Goal: Task Accomplishment & Management: Manage account settings

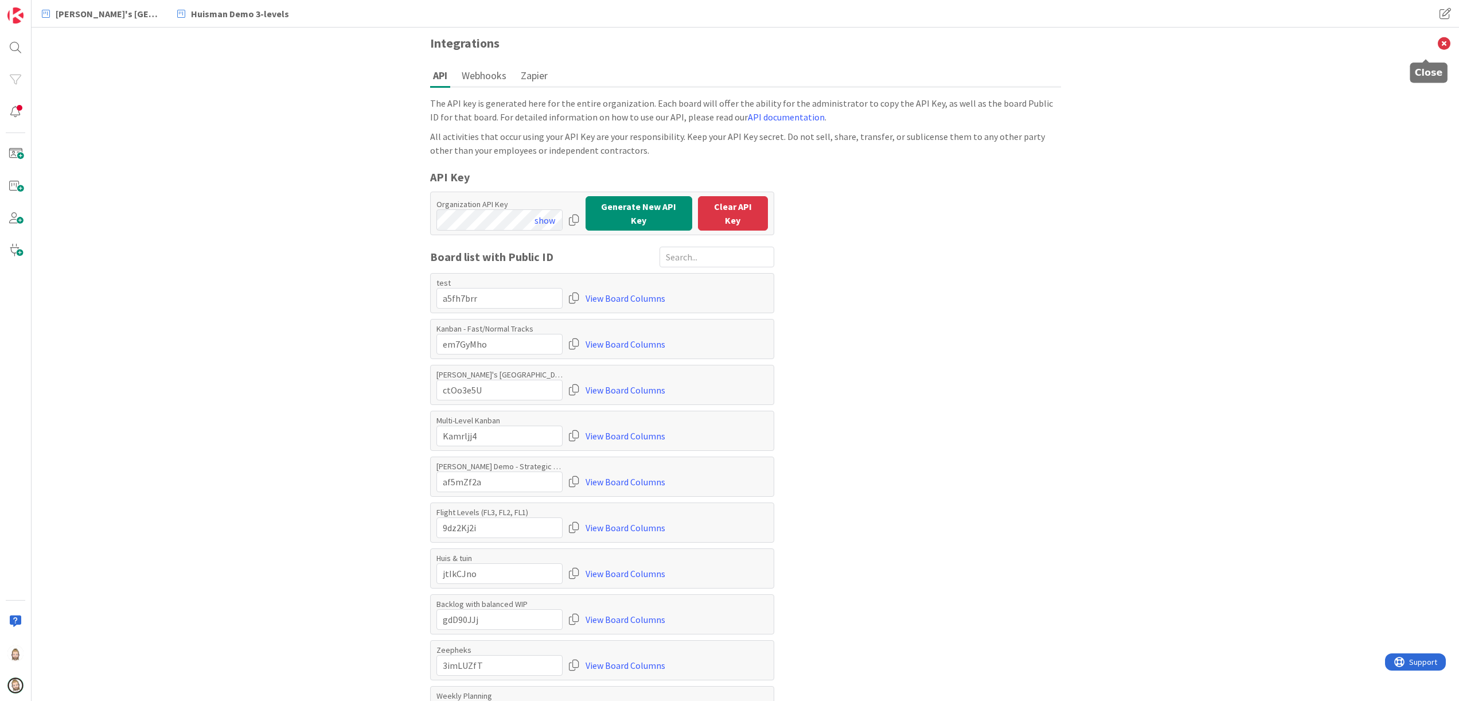
click at [1429, 44] on icon at bounding box center [1444, 44] width 30 height 32
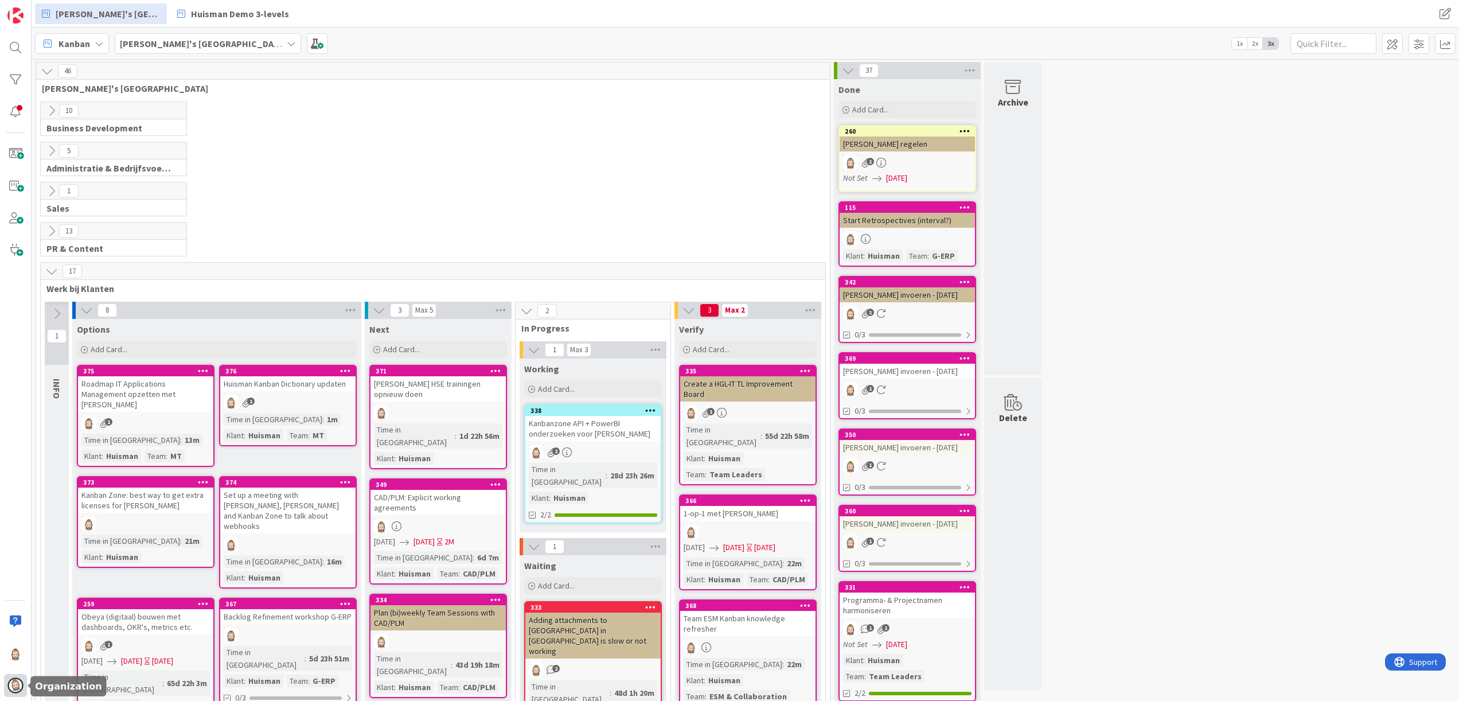
click at [14, 682] on img at bounding box center [15, 685] width 16 height 16
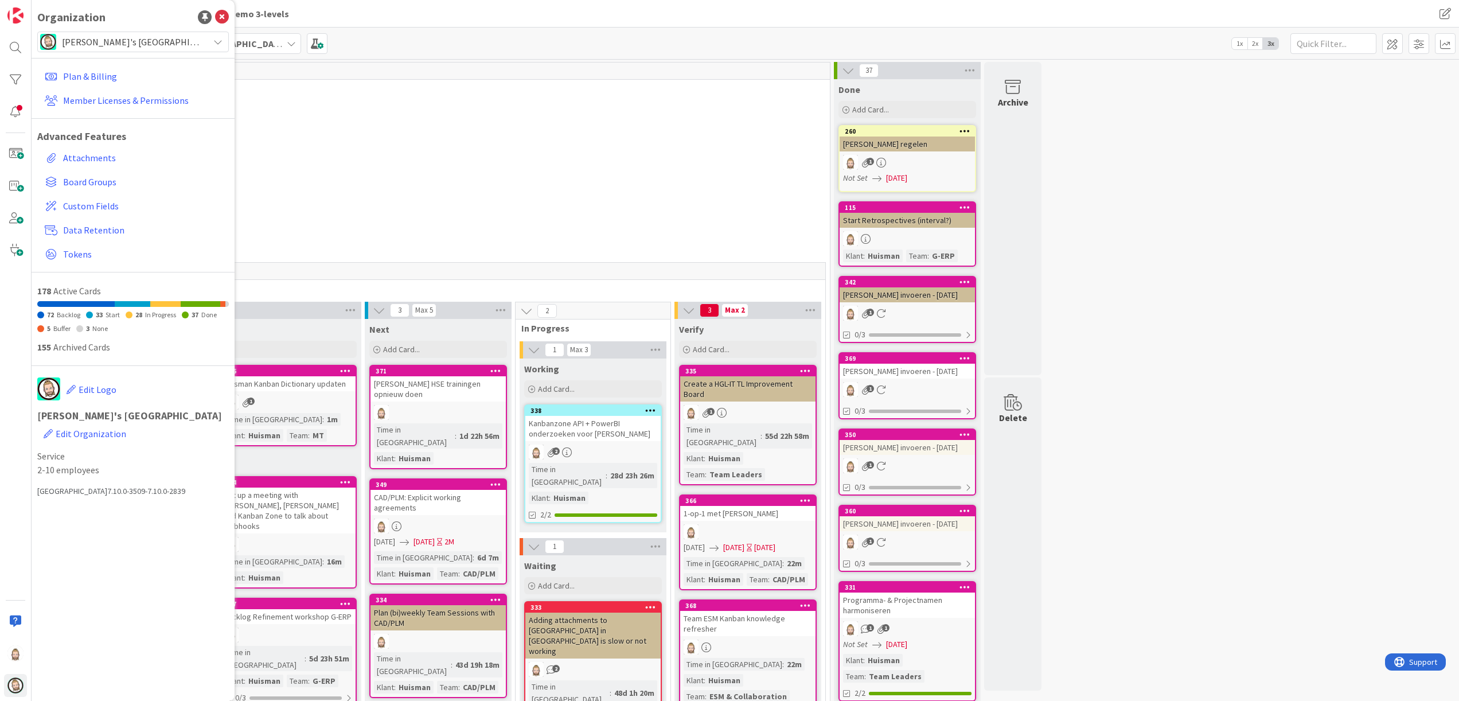
click at [196, 44] on span "[PERSON_NAME]'s [GEOGRAPHIC_DATA]" at bounding box center [132, 42] width 141 height 16
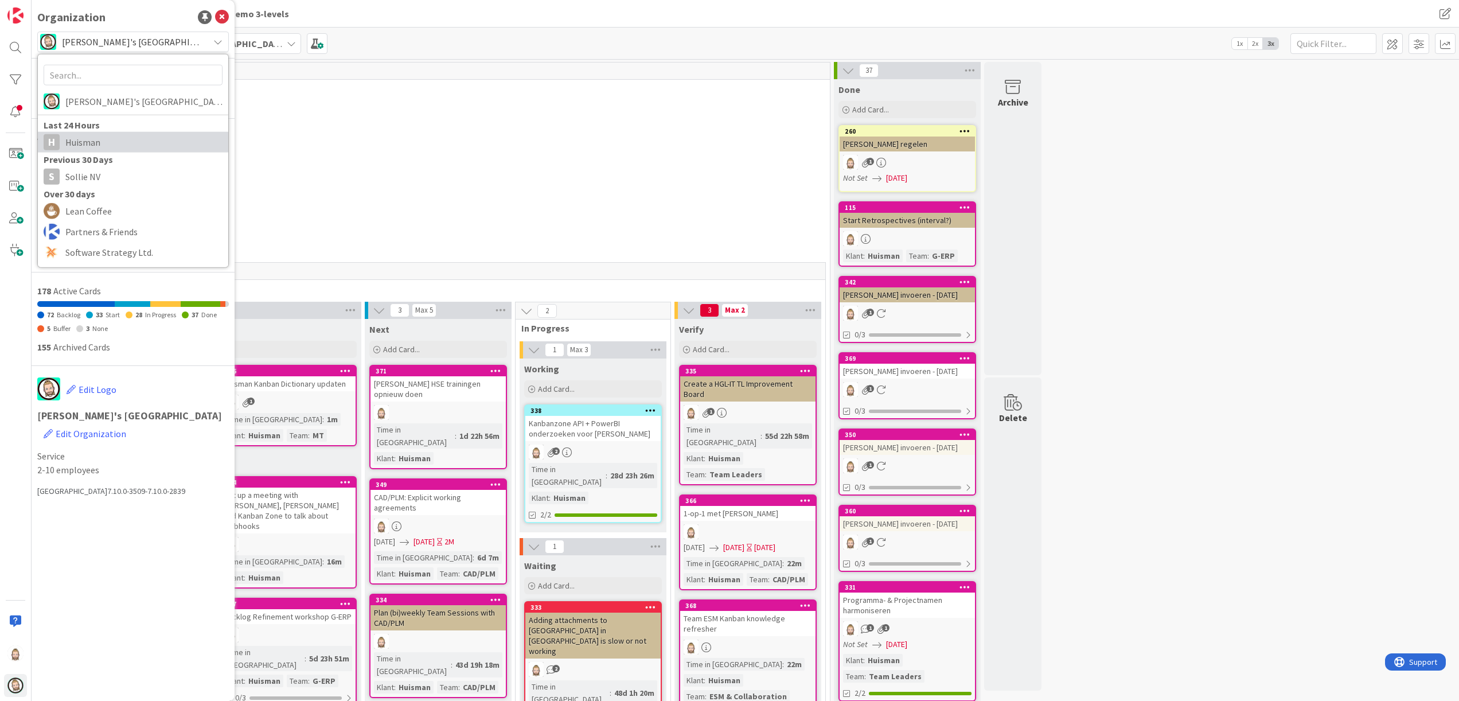
click at [143, 141] on span "Huisman" at bounding box center [143, 142] width 157 height 17
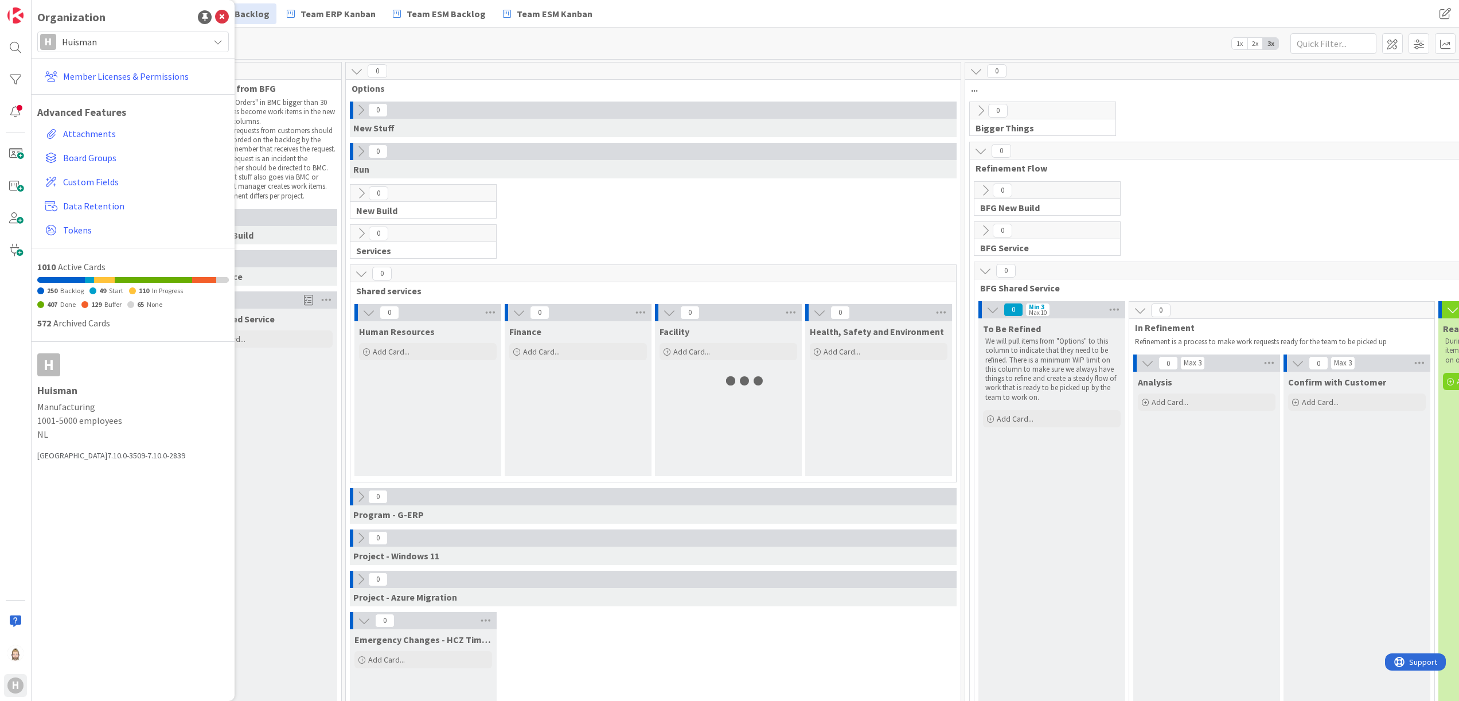
click at [223, 9] on div "Organization" at bounding box center [132, 17] width 191 height 17
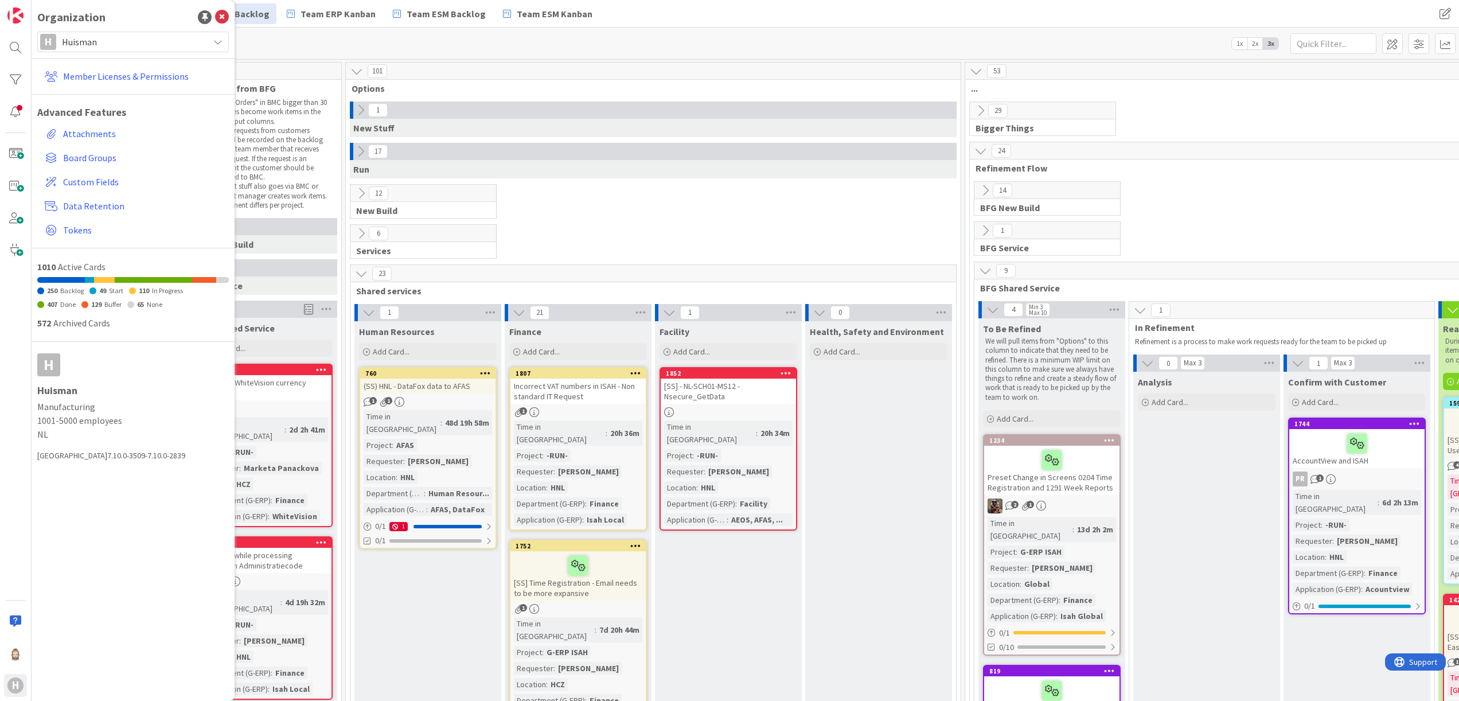
click at [221, 10] on icon at bounding box center [222, 17] width 14 height 14
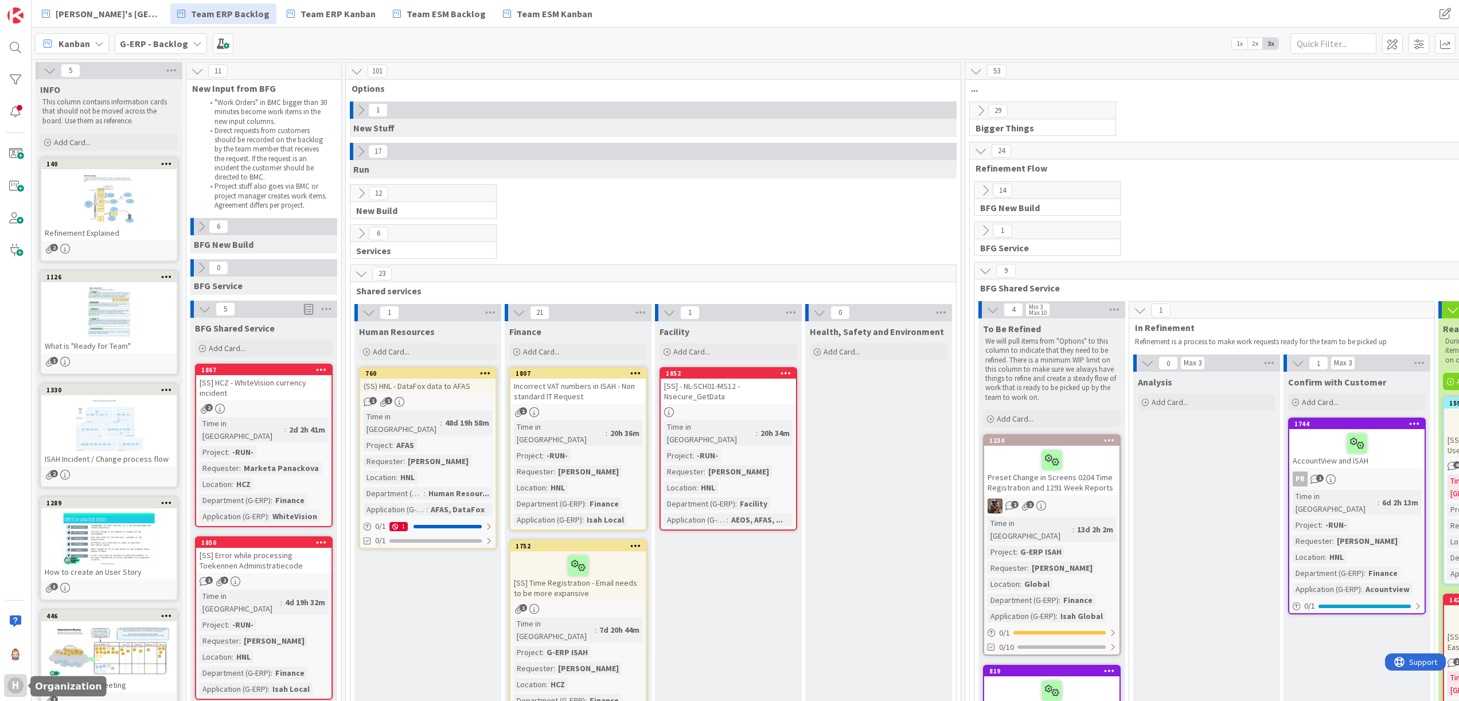
click at [25, 683] on div "H" at bounding box center [15, 685] width 23 height 23
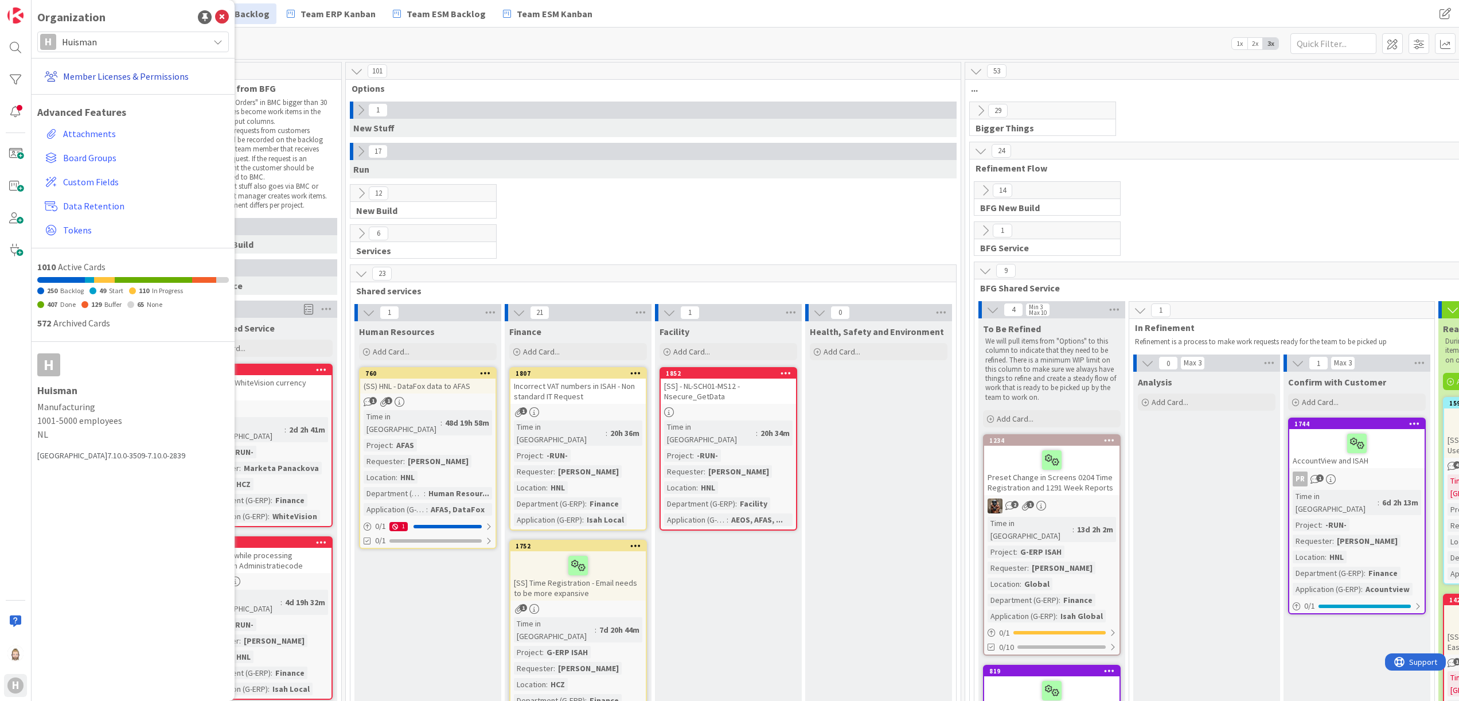
click at [120, 71] on link "Member Licenses & Permissions" at bounding box center [134, 76] width 189 height 21
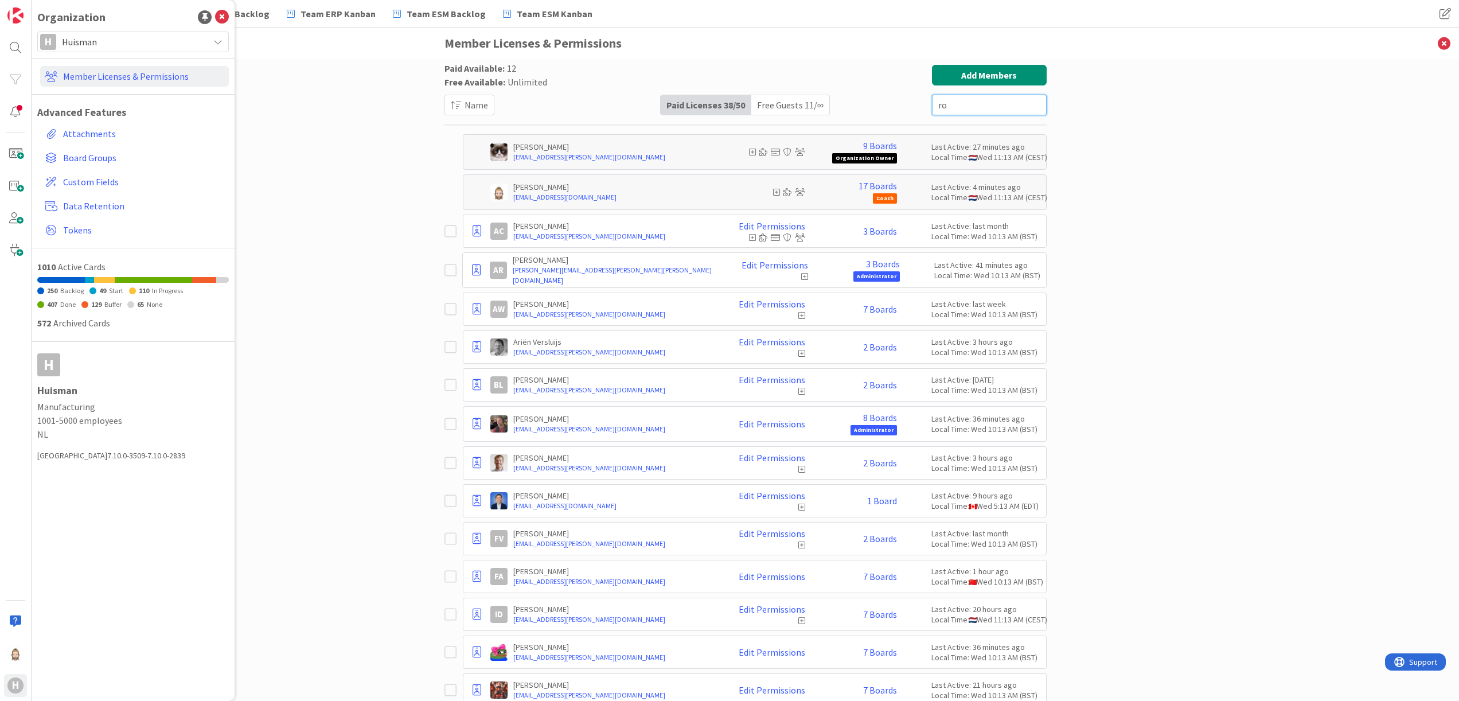
type input "[PERSON_NAME]"
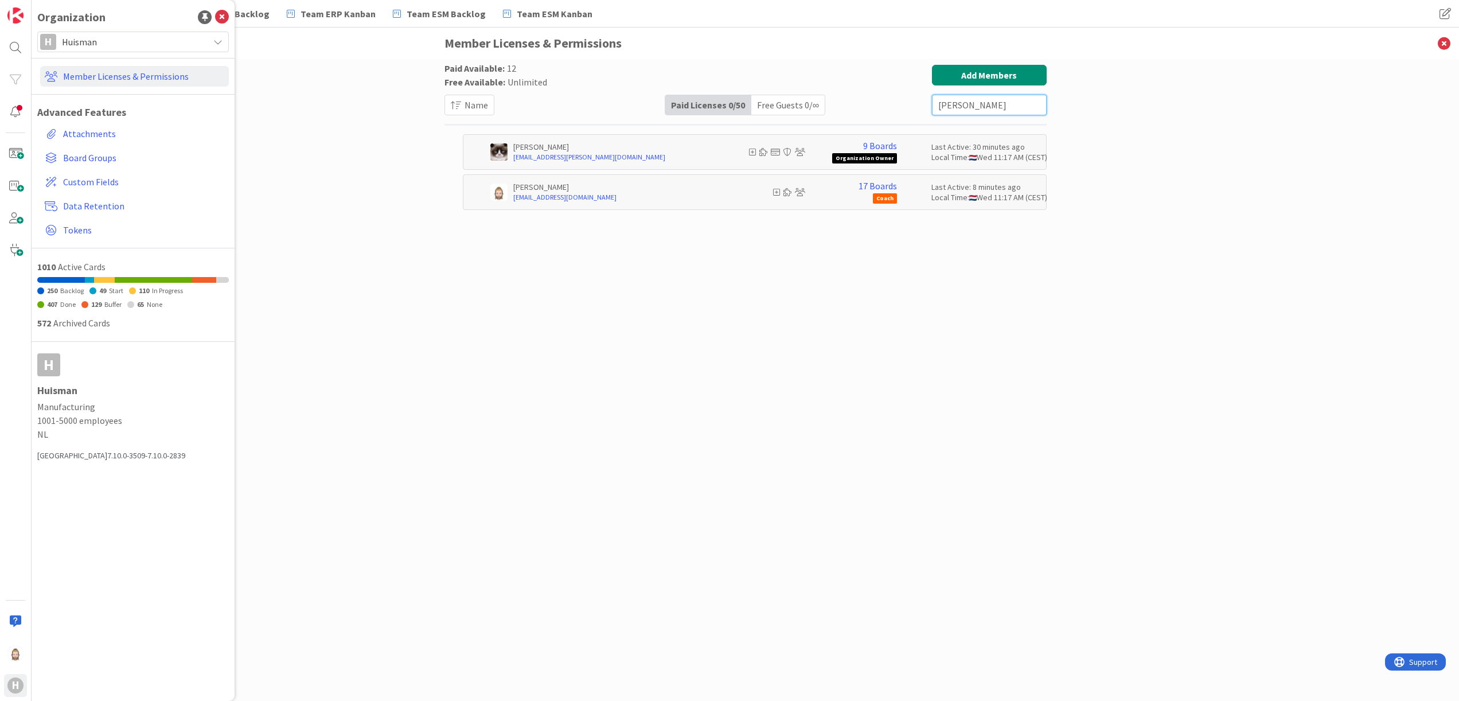
click at [972, 99] on input "[PERSON_NAME]" at bounding box center [989, 105] width 115 height 21
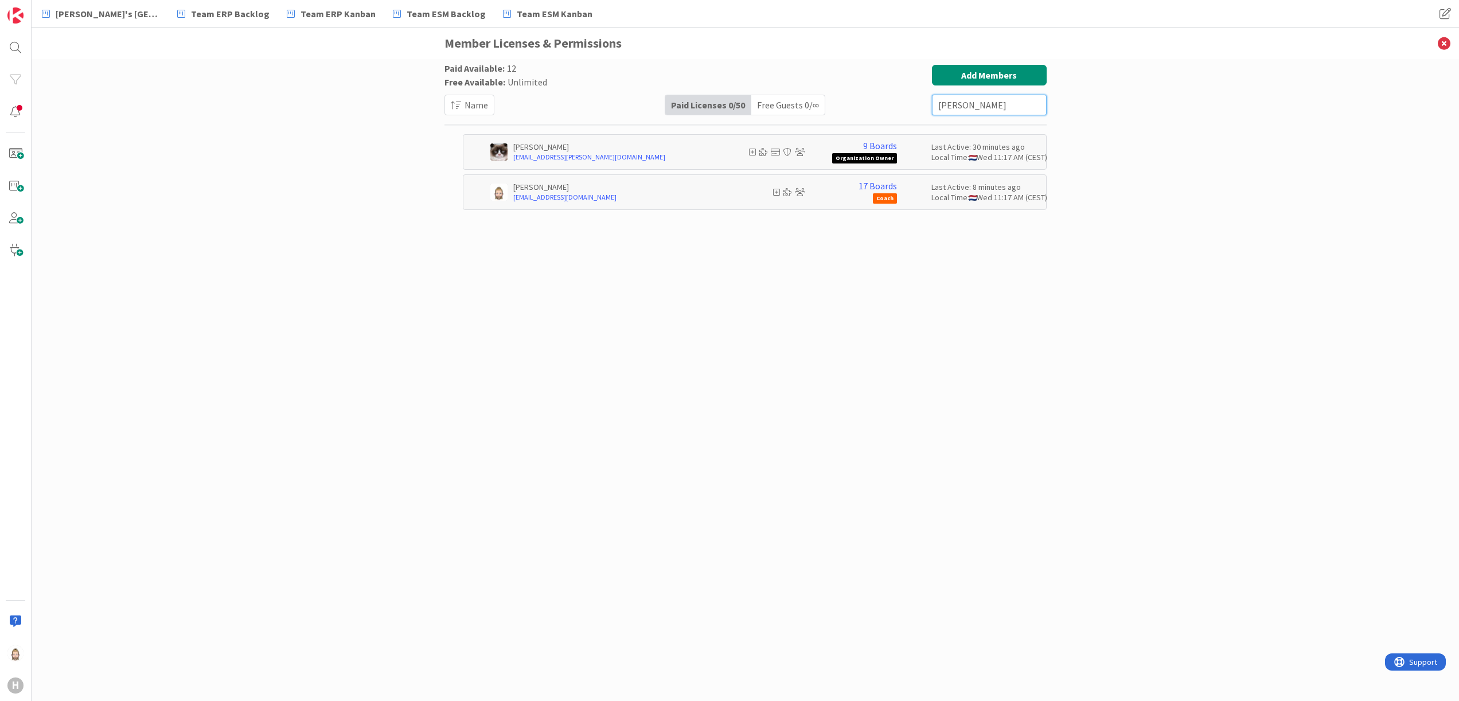
click at [972, 99] on input "[PERSON_NAME]" at bounding box center [989, 105] width 115 height 21
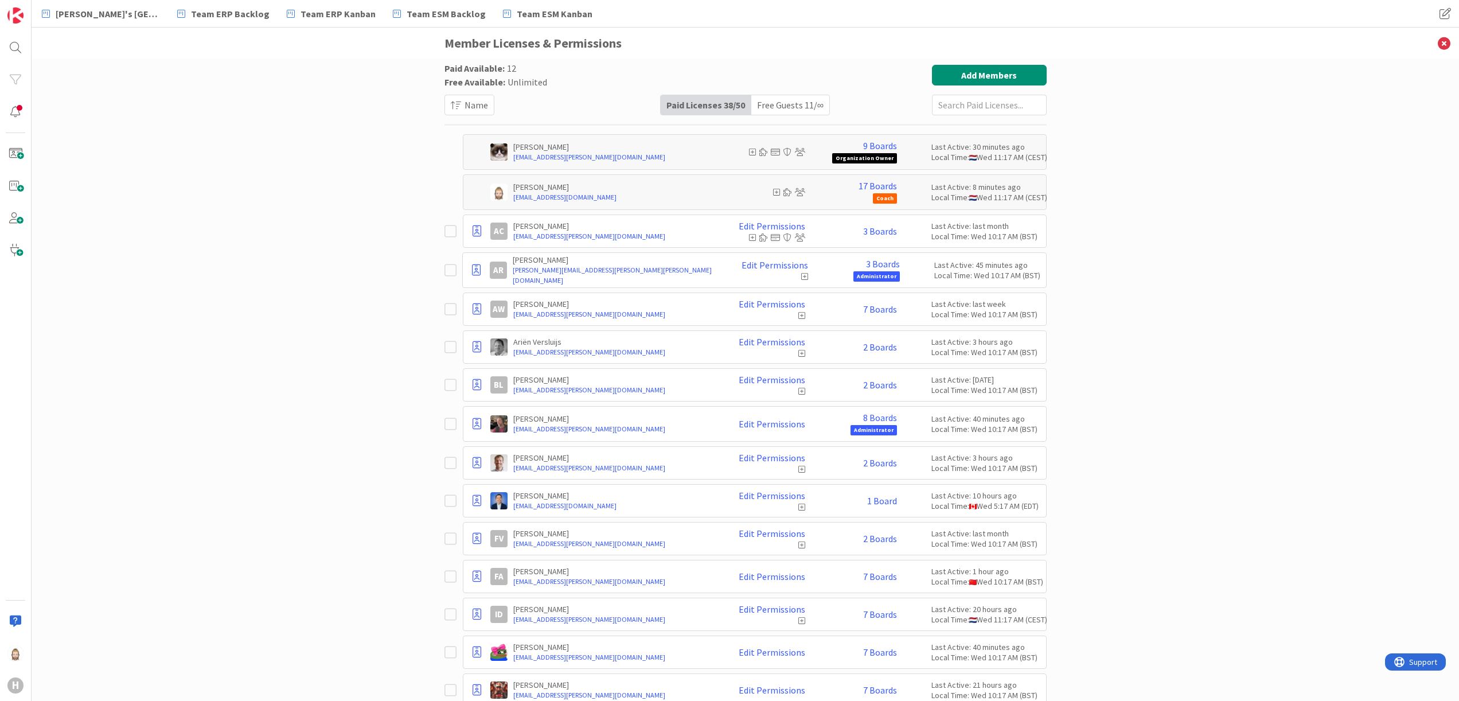
click at [691, 106] on div "Paid Licenses 38 / 50" at bounding box center [705, 104] width 91 height 19
click at [679, 99] on div "Paid Licenses 38 / 50" at bounding box center [705, 104] width 91 height 19
click at [17, 678] on div "H" at bounding box center [15, 685] width 16 height 16
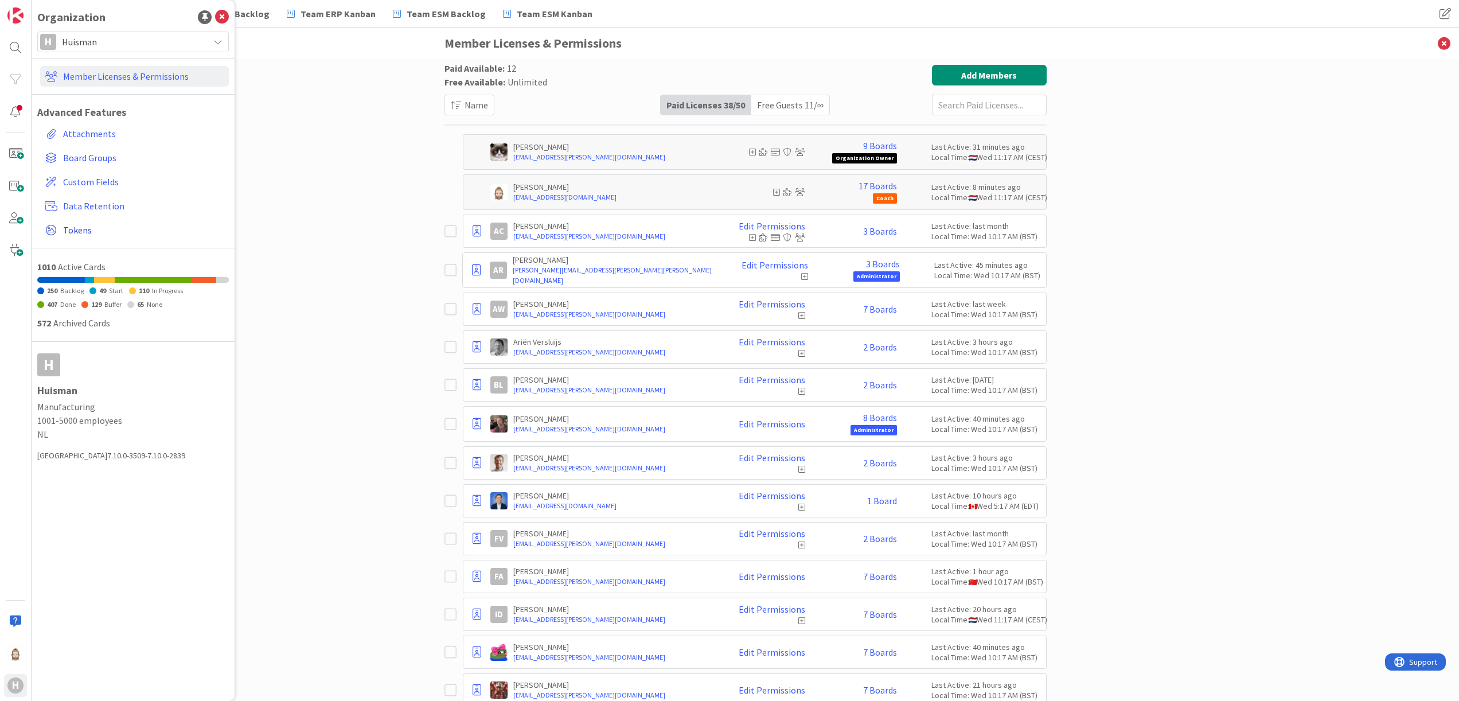
click at [72, 225] on span "Tokens" at bounding box center [143, 230] width 161 height 14
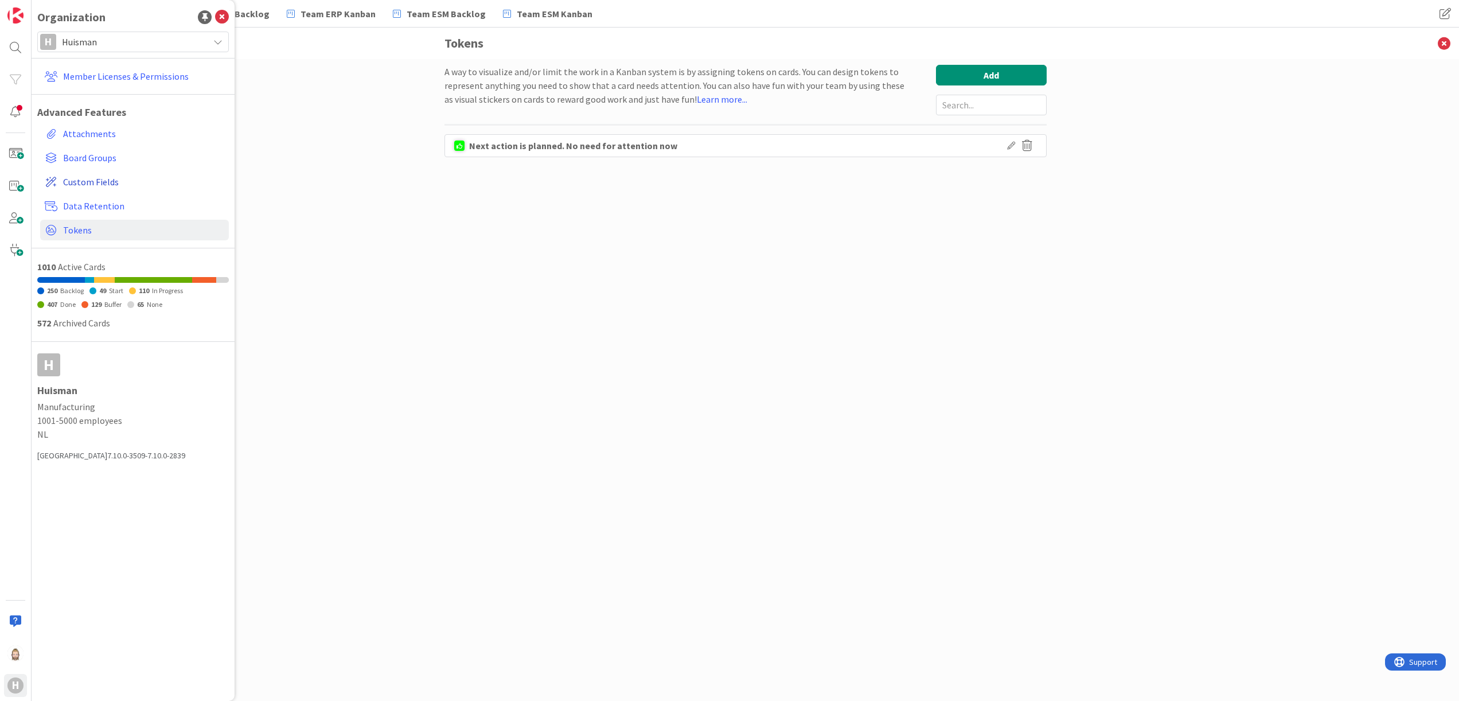
click at [90, 183] on span "Custom Fields" at bounding box center [143, 182] width 161 height 14
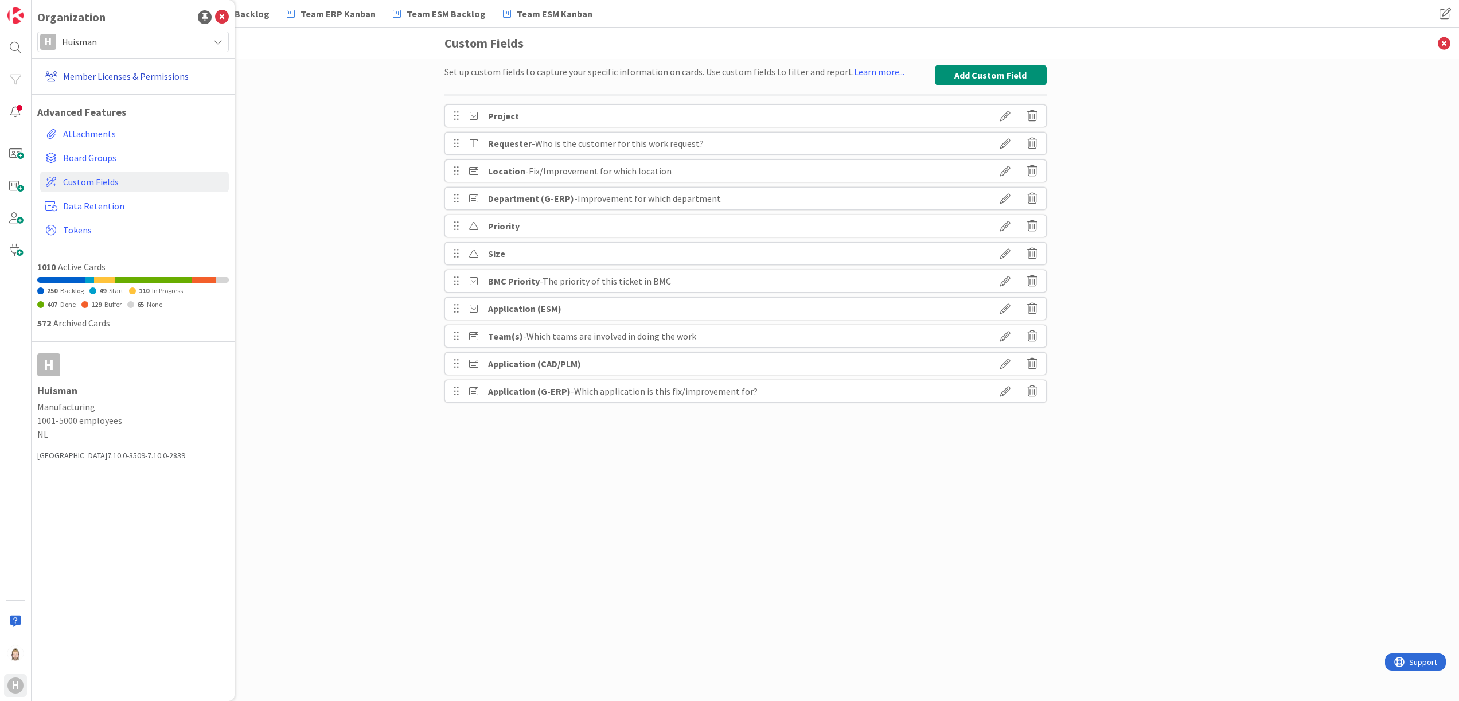
click at [117, 70] on link "Member Licenses & Permissions" at bounding box center [134, 76] width 189 height 21
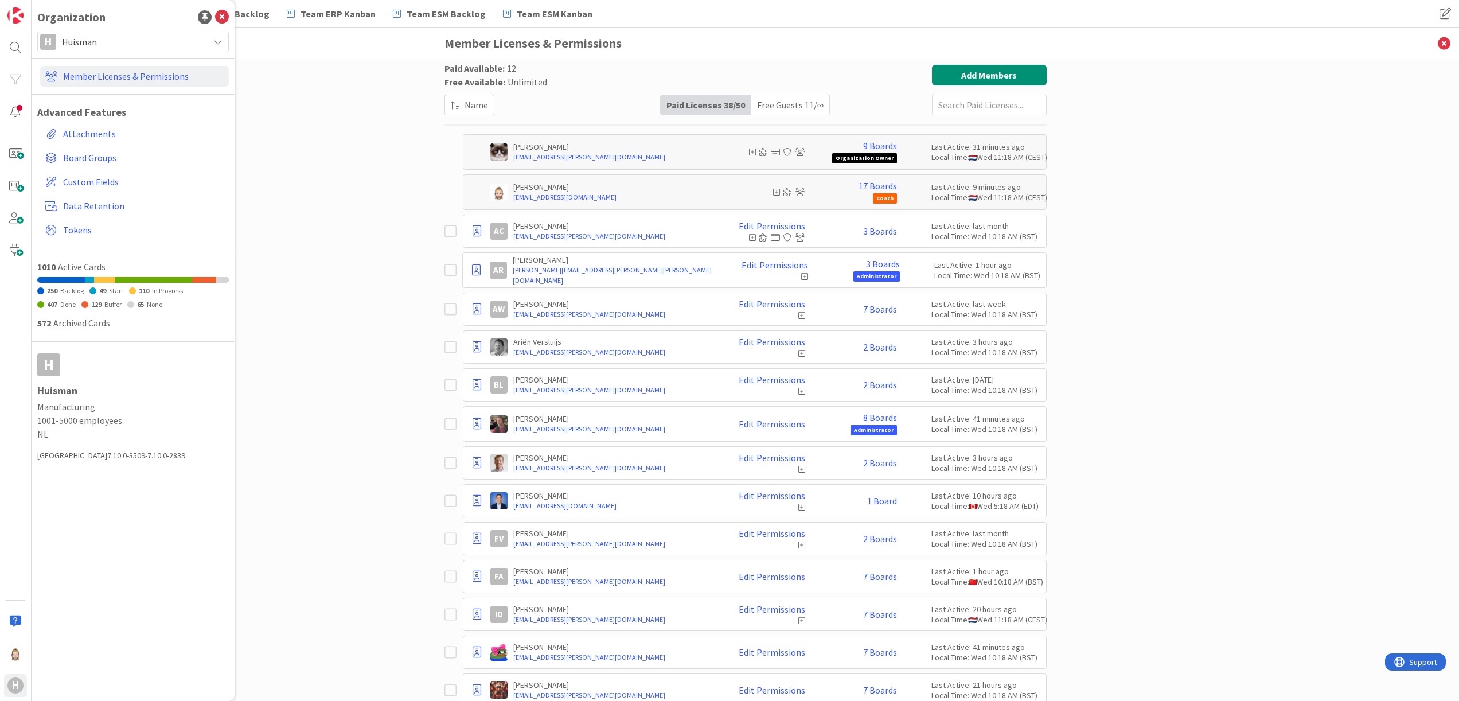
click at [792, 106] on div "Free Guests 11 / ∞" at bounding box center [790, 104] width 78 height 19
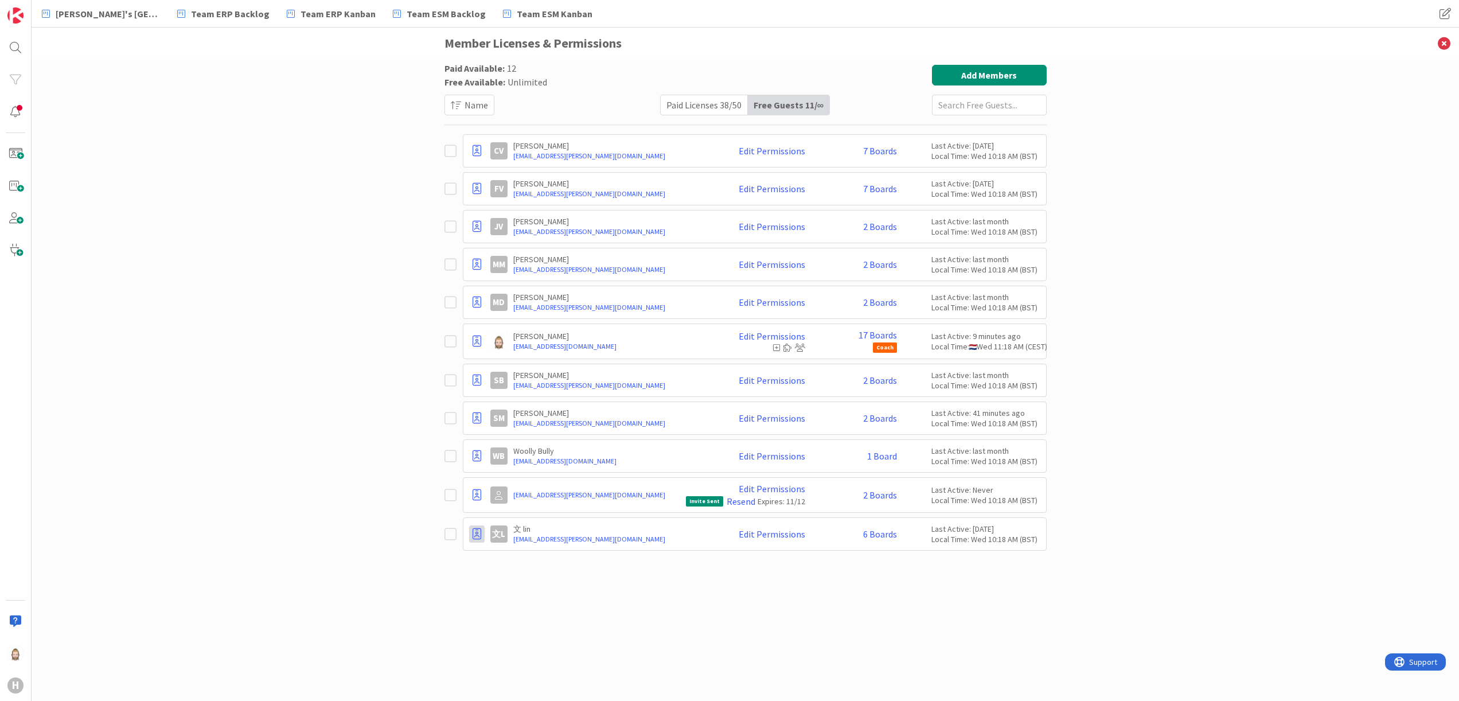
click at [478, 536] on icon at bounding box center [476, 533] width 9 height 11
click at [716, 97] on div "Paid Licenses 38 / 50" at bounding box center [703, 104] width 87 height 19
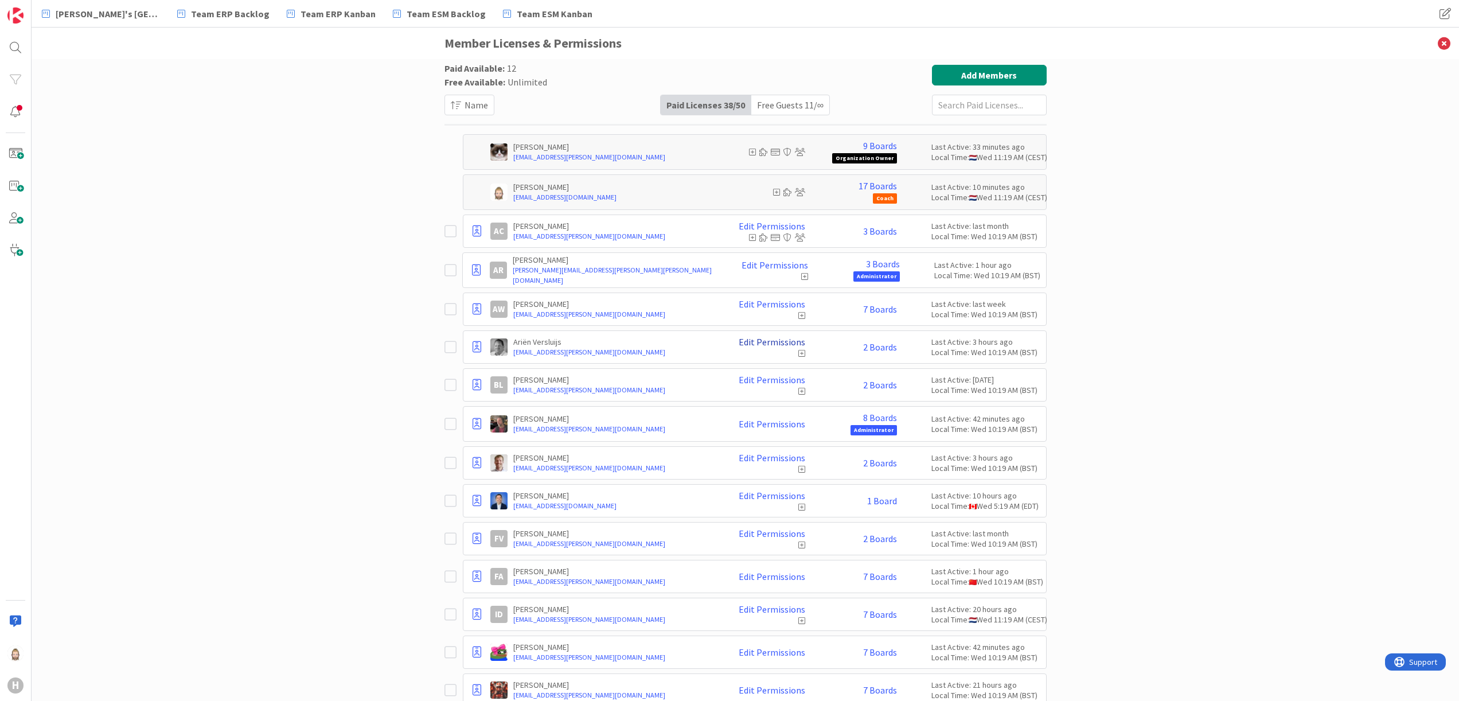
click at [755, 343] on link "Edit Permissions" at bounding box center [771, 342] width 67 height 10
click at [714, 186] on div "[PERSON_NAME] [PERSON_NAME][EMAIL_ADDRESS][DOMAIN_NAME] 17 Boards Coach Last Ac…" at bounding box center [765, 192] width 550 height 23
click at [469, 233] on div at bounding box center [476, 230] width 15 height 17
click at [368, 273] on div "Paid Available: 12 Free Available: Unlimited Name Paid Licenses 38 / 50 Free Gu…" at bounding box center [745, 380] width 1427 height 642
click at [794, 102] on div "Free Guests 11 / ∞" at bounding box center [790, 104] width 78 height 19
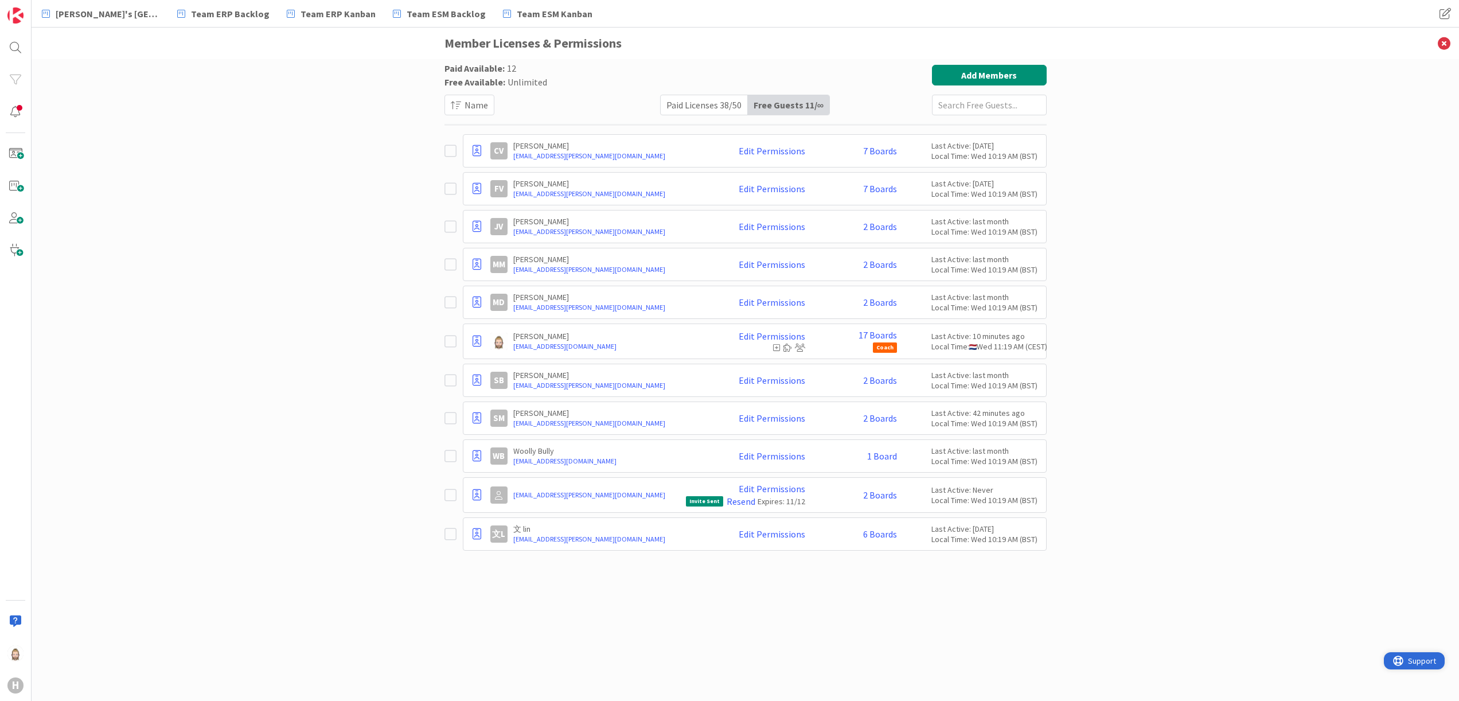
click at [1421, 659] on span "Support" at bounding box center [1422, 661] width 28 height 14
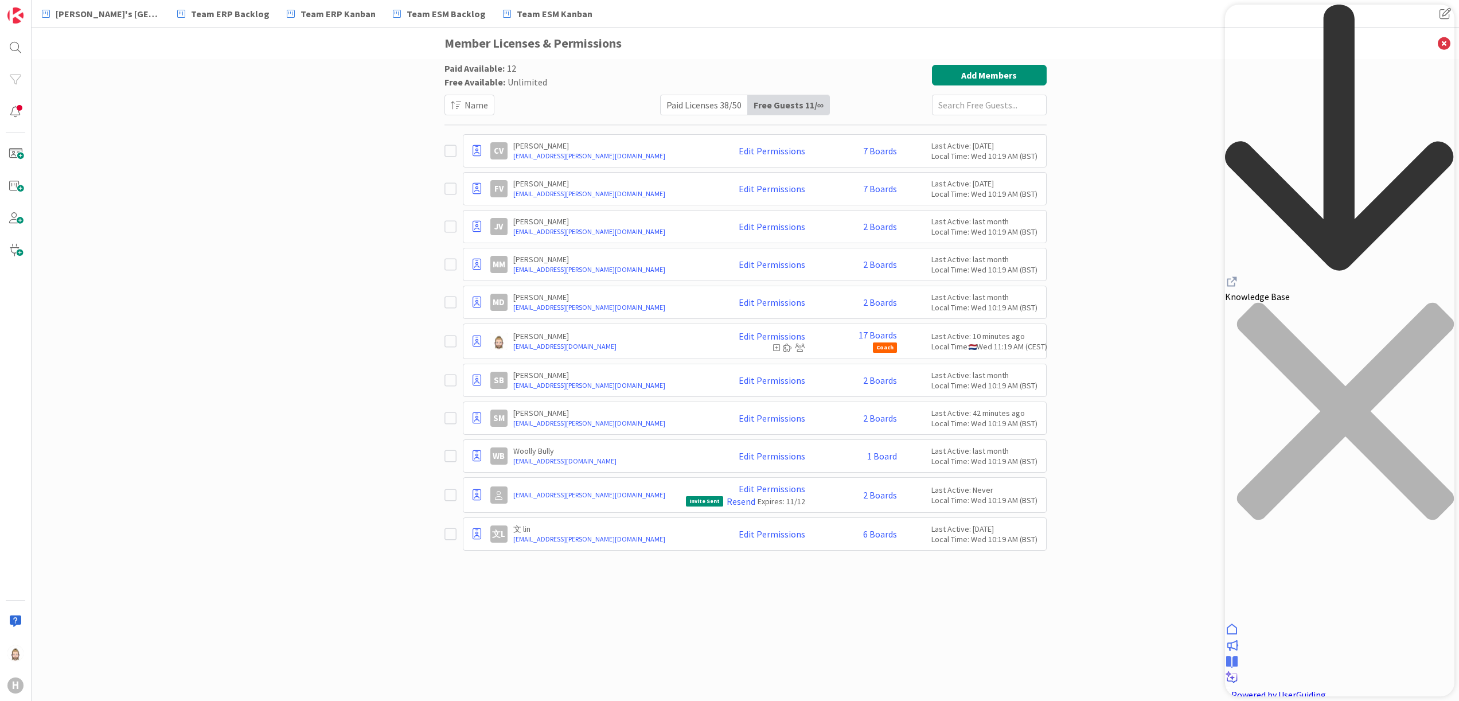
click at [1239, 670] on icon at bounding box center [1232, 677] width 14 height 14
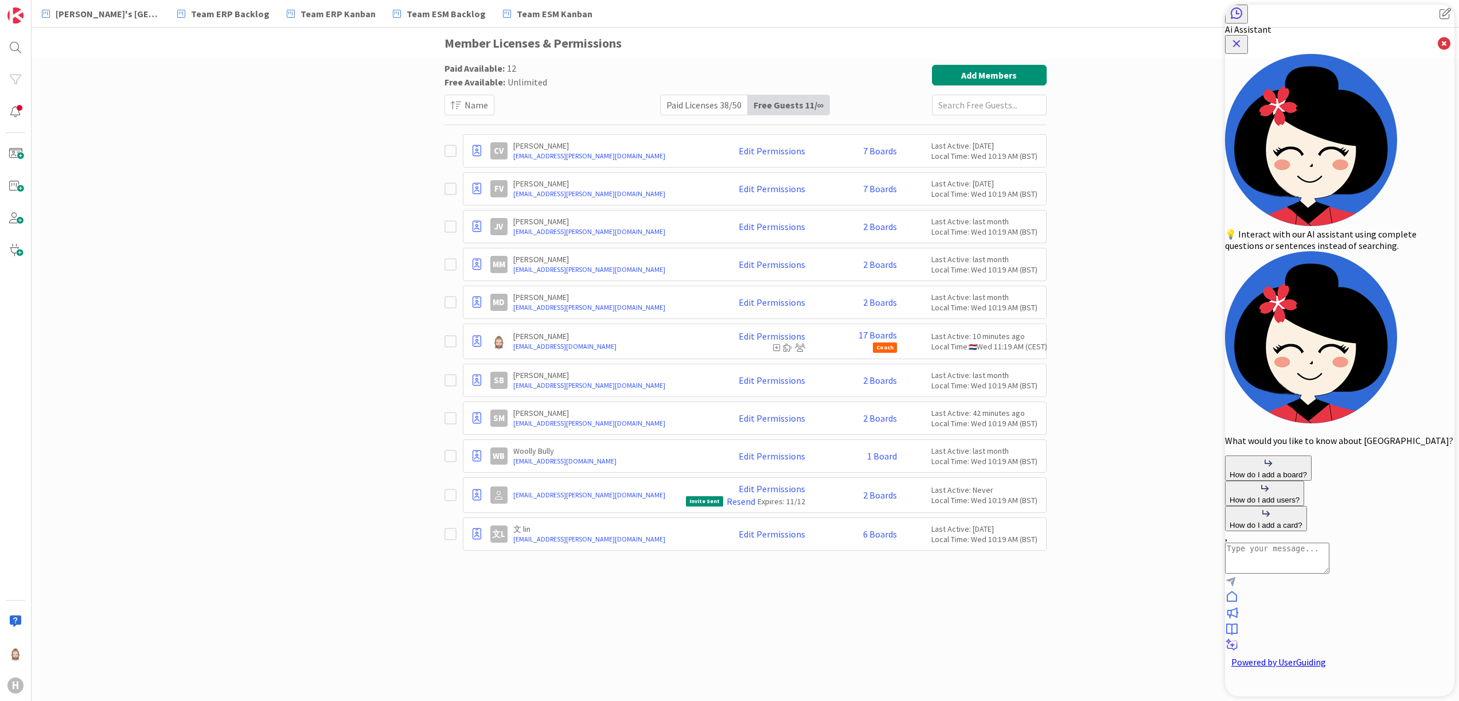
click at [1329, 573] on textarea "AI Assistant Text Input" at bounding box center [1277, 557] width 104 height 31
type textarea "what are free guests"
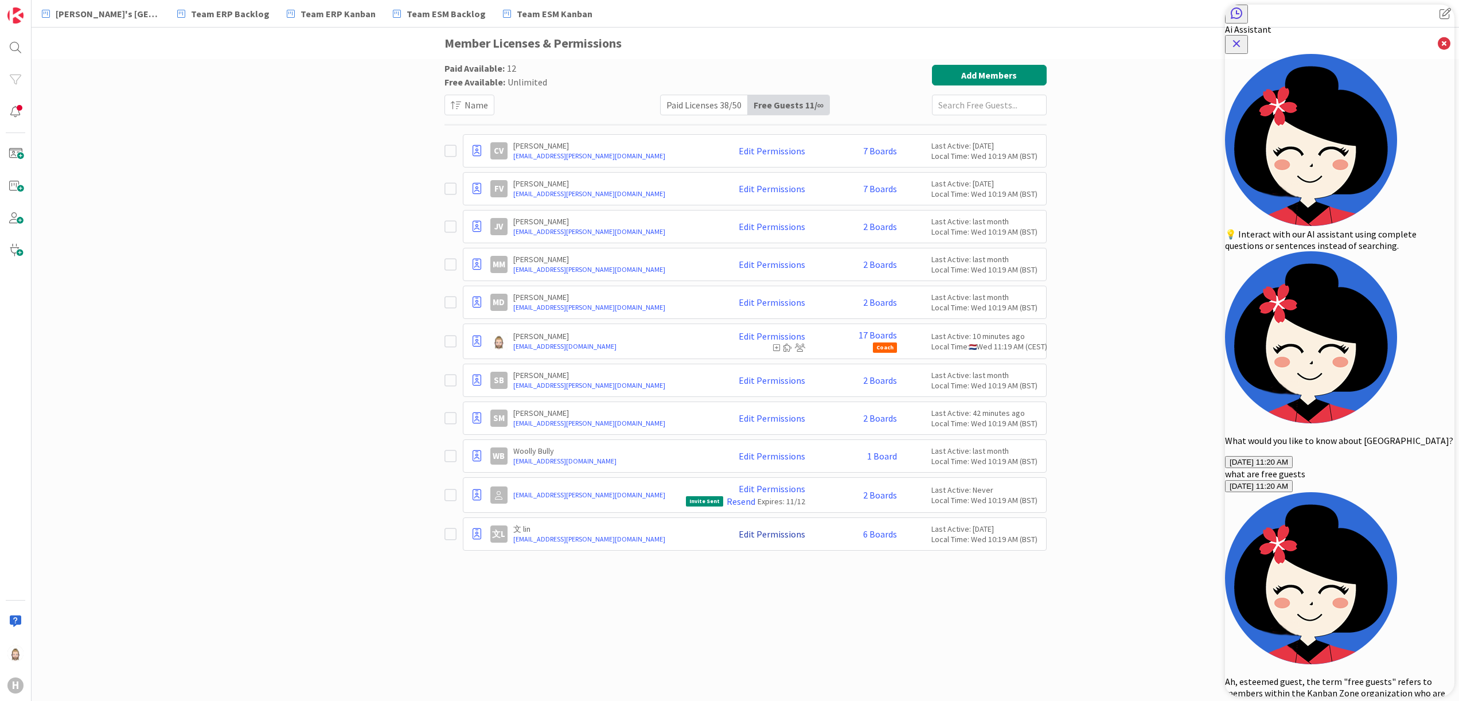
click at [776, 538] on link "Edit Permissions" at bounding box center [771, 534] width 67 height 10
click at [722, 584] on div "Paid Available: 12 Free Available: Unlimited Name Paid Licenses 38 / 50 Free Gu…" at bounding box center [745, 368] width 602 height 607
click at [876, 537] on link "6 Boards" at bounding box center [880, 534] width 34 height 10
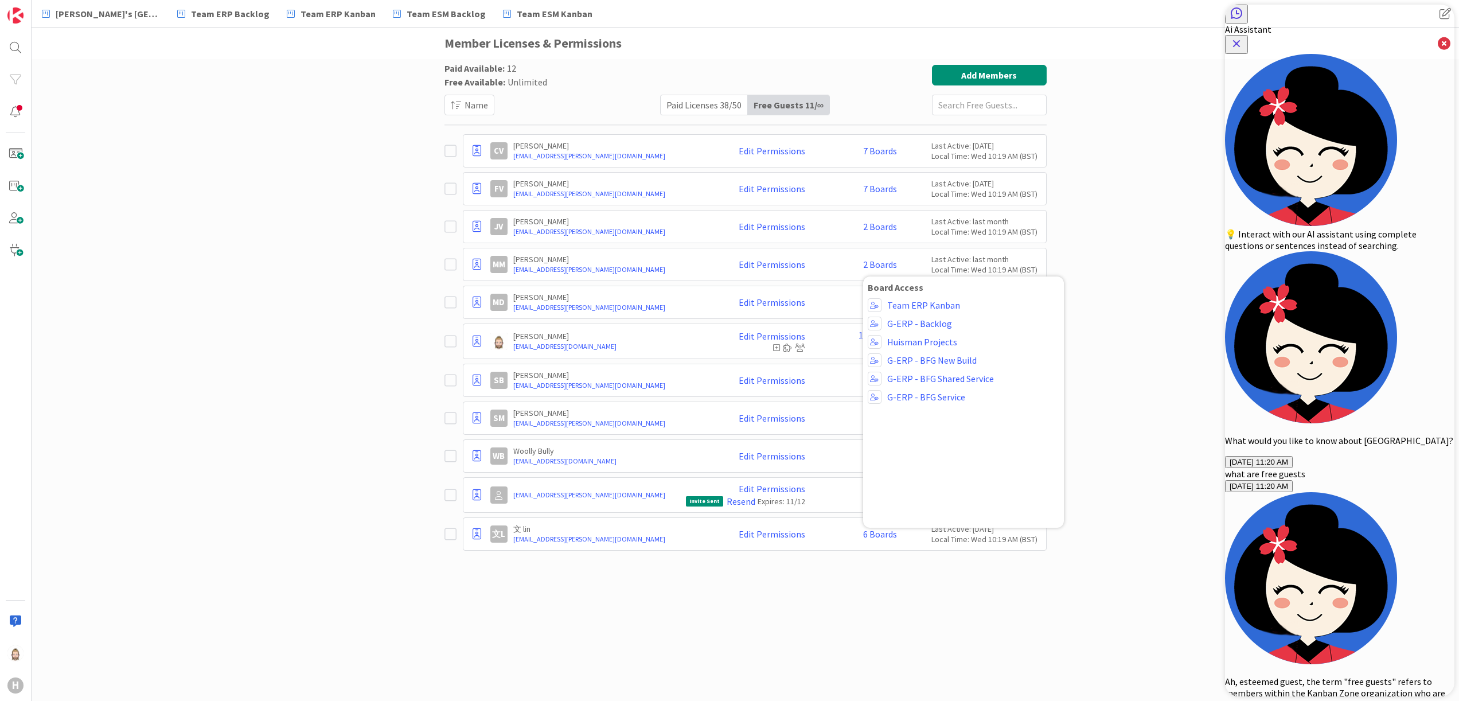
click at [803, 580] on div "Paid Available: 12 Free Available: Unlimited Name Paid Licenses 38 / 50 Free Gu…" at bounding box center [745, 368] width 602 height 607
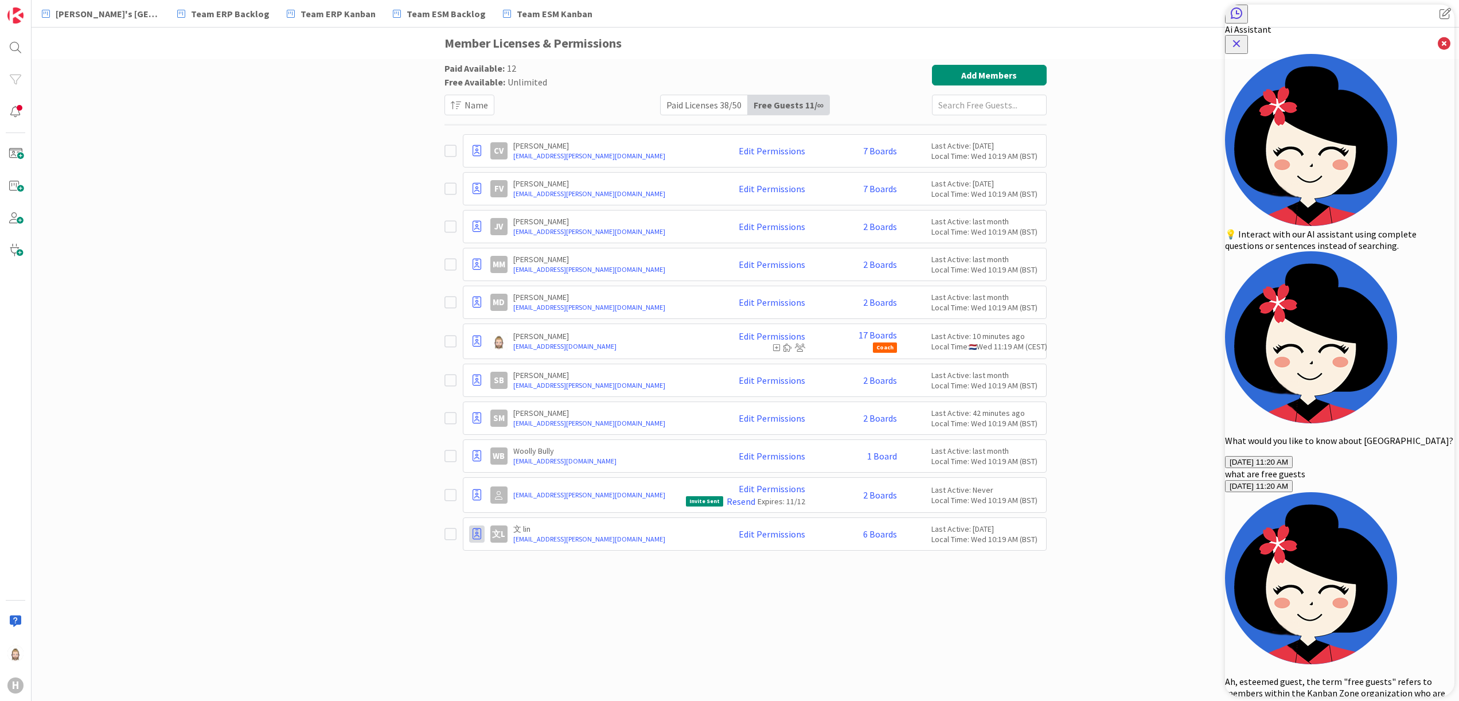
click at [474, 540] on icon at bounding box center [476, 533] width 9 height 11
click at [402, 567] on div "Paid Available: 12 Free Available: Unlimited Name Paid Licenses 38 / 50 Free Gu…" at bounding box center [745, 380] width 1427 height 642
click at [118, 444] on div "Paid Available: 12 Free Available: Unlimited Name Paid Licenses 38 / 50 Free Gu…" at bounding box center [745, 380] width 1427 height 642
click at [1007, 72] on button "Add Members" at bounding box center [989, 75] width 115 height 21
type input "[EMAIL_ADDRESS][PERSON_NAME][DOMAIN_NAME]"
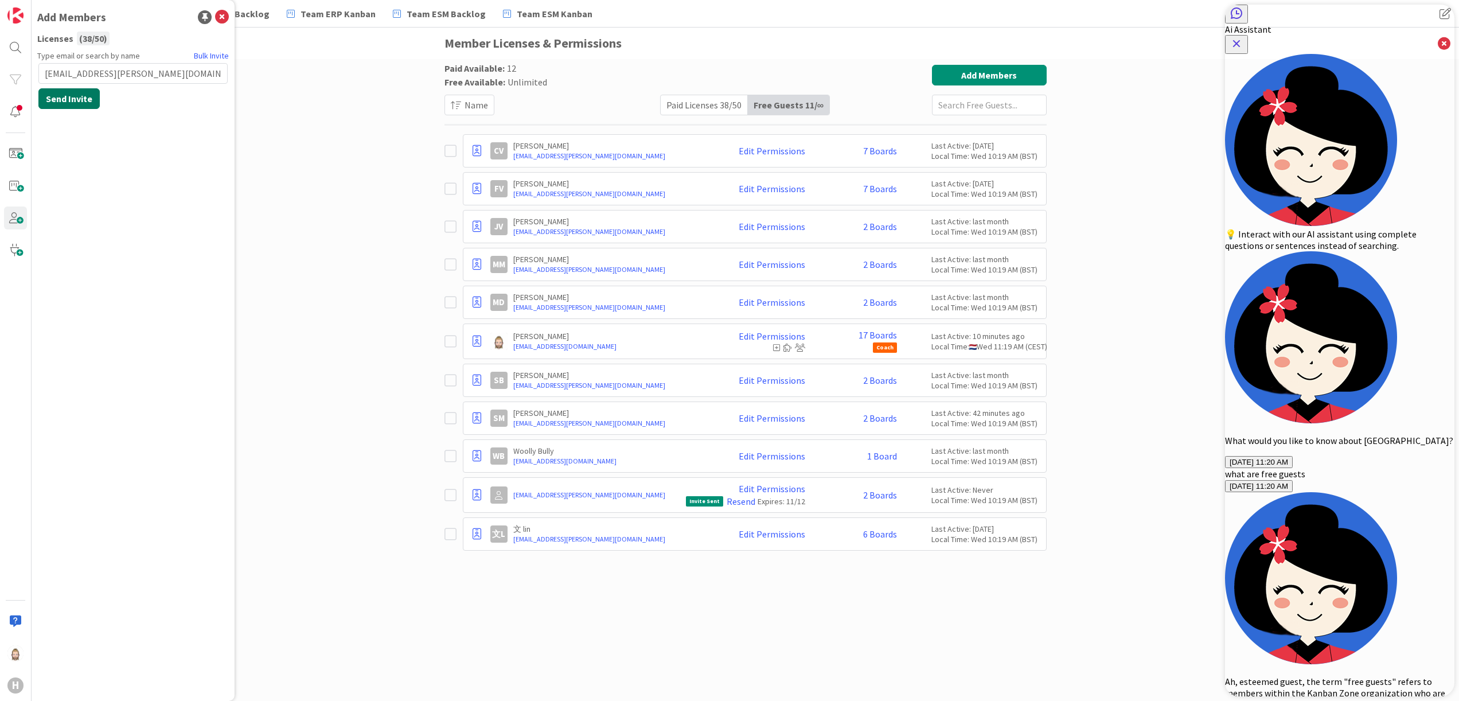
click at [75, 93] on button "Send Invite" at bounding box center [68, 98] width 61 height 21
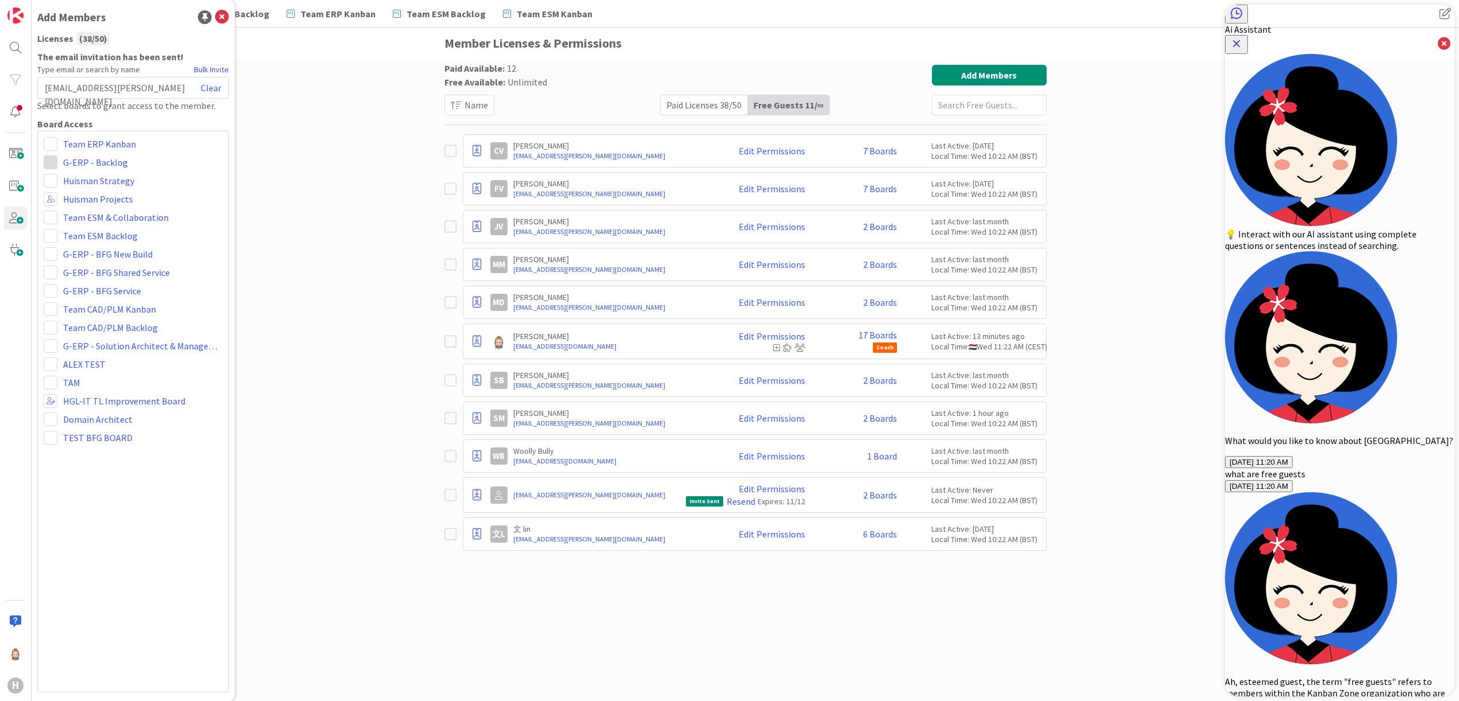
click at [49, 158] on span at bounding box center [51, 162] width 14 height 14
click at [90, 244] on span "Viewer" at bounding box center [125, 248] width 87 height 17
click at [49, 163] on span at bounding box center [51, 162] width 14 height 14
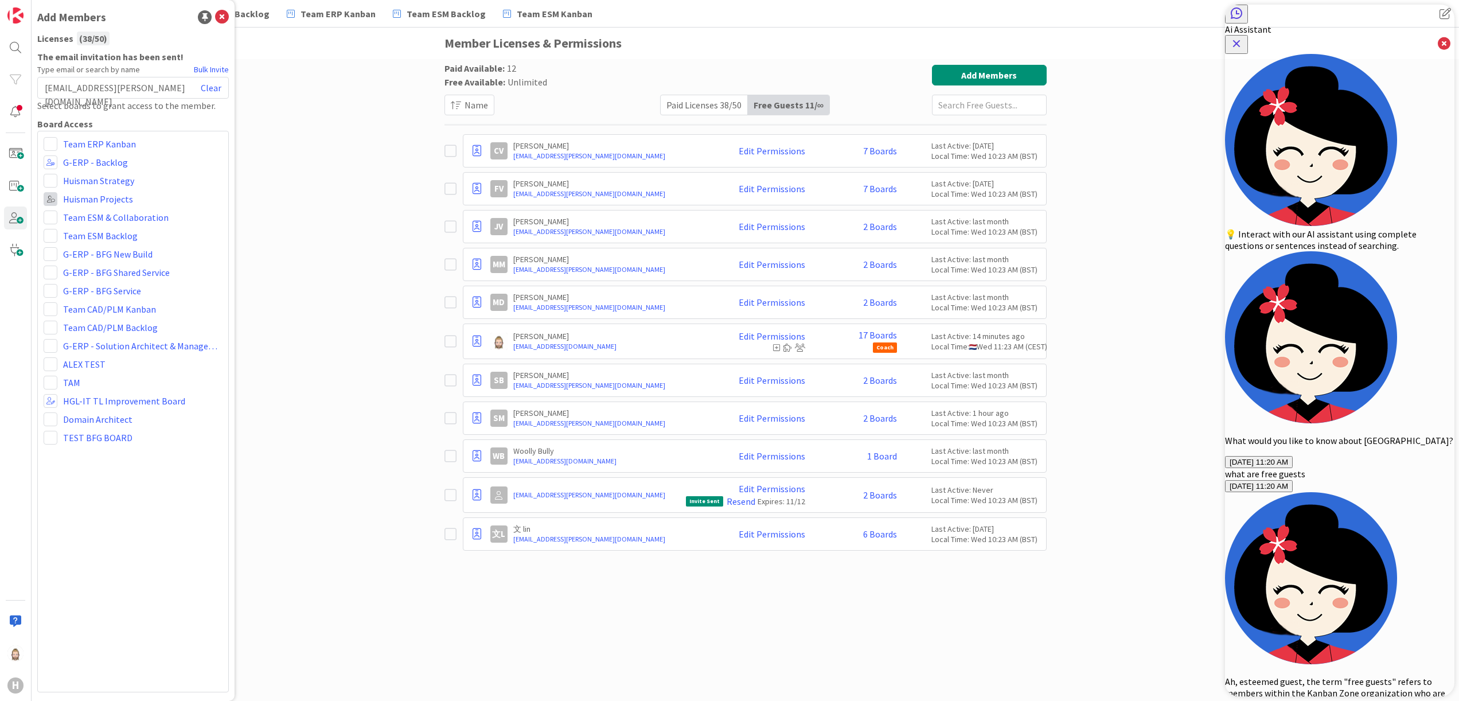
click at [50, 200] on span at bounding box center [51, 199] width 14 height 14
click at [48, 196] on span at bounding box center [51, 199] width 14 height 14
click at [48, 213] on span at bounding box center [51, 217] width 14 height 14
click at [73, 296] on link "Viewer" at bounding box center [109, 303] width 131 height 21
click at [51, 230] on span at bounding box center [51, 236] width 14 height 14
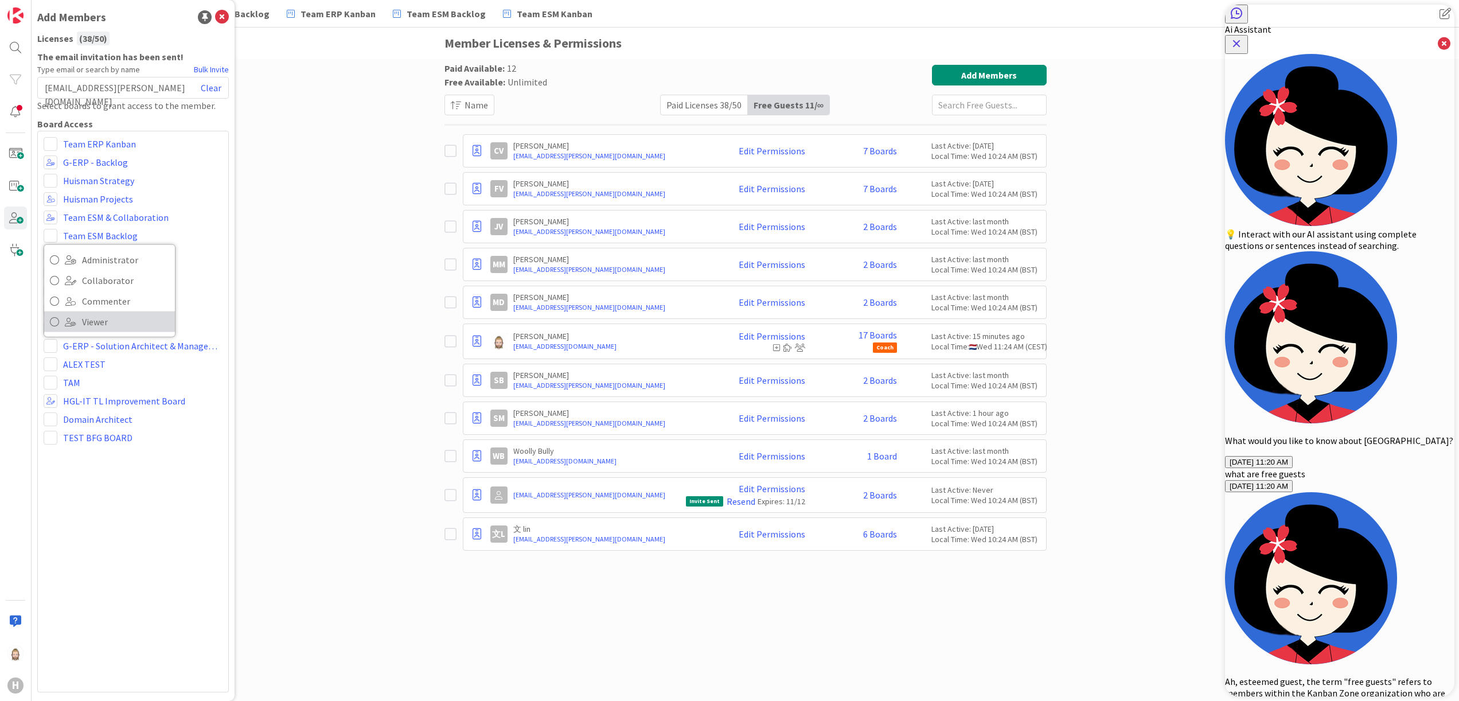
click at [78, 319] on link "Viewer" at bounding box center [109, 321] width 131 height 21
click at [52, 257] on span at bounding box center [51, 254] width 14 height 14
click at [73, 338] on span at bounding box center [70, 339] width 11 height 9
click at [49, 271] on span at bounding box center [51, 272] width 14 height 14
click at [74, 351] on link "Viewer" at bounding box center [109, 358] width 131 height 21
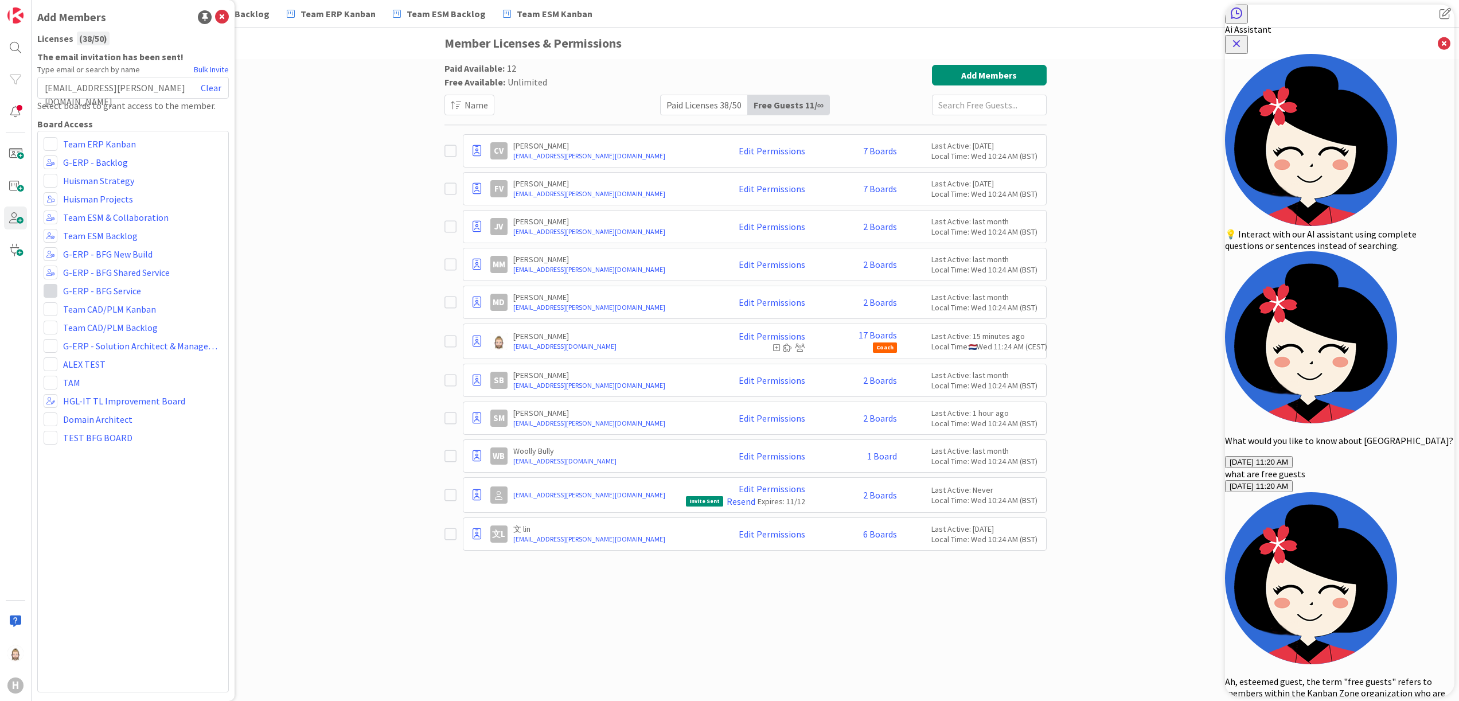
click at [51, 287] on span at bounding box center [51, 291] width 14 height 14
click at [85, 383] on span "Viewer" at bounding box center [125, 376] width 87 height 17
click at [50, 307] on span at bounding box center [51, 309] width 14 height 14
click at [81, 393] on link "Viewer" at bounding box center [109, 395] width 131 height 21
click at [48, 322] on span at bounding box center [51, 327] width 14 height 14
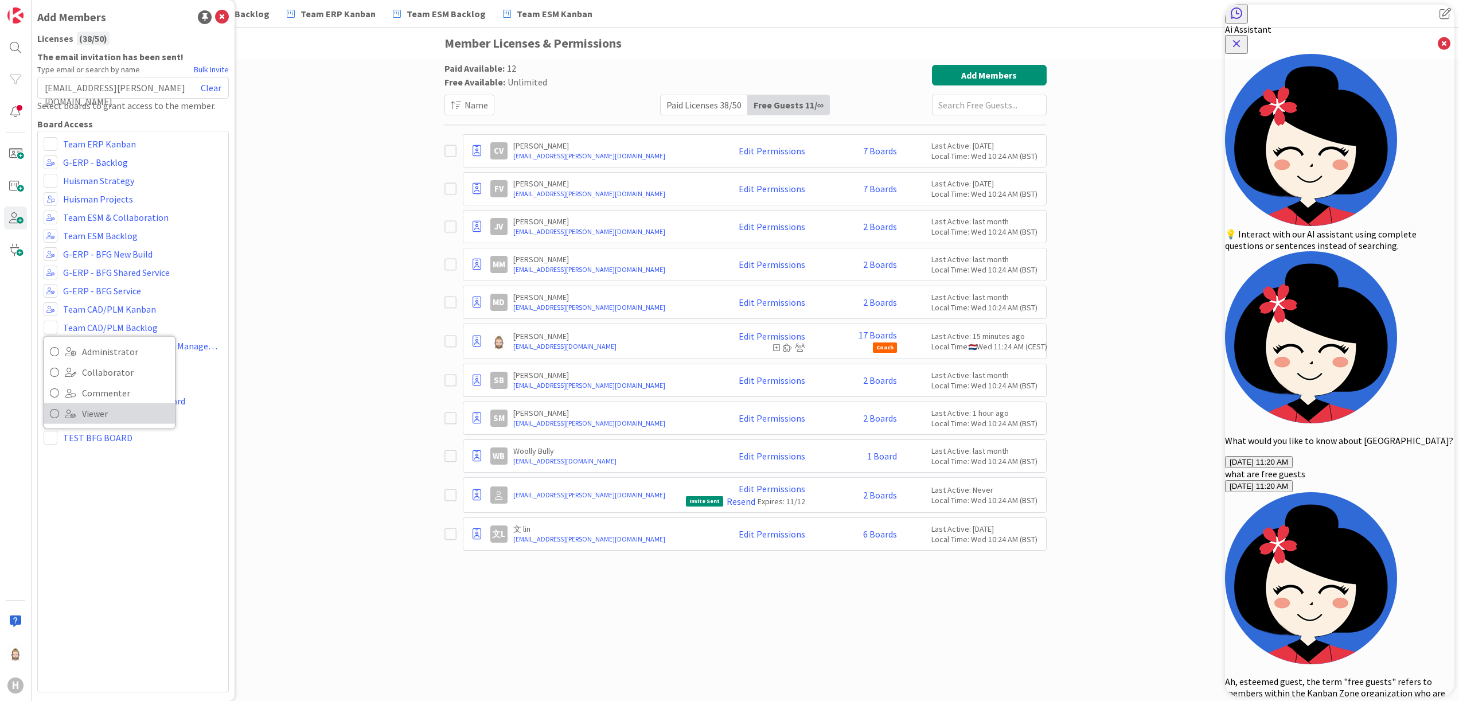
click at [89, 406] on span "Viewer" at bounding box center [125, 413] width 87 height 17
click at [149, 521] on div "Team ERP Kanban Administrator Collaborator Commenter Viewer Remove G-ERP - Back…" at bounding box center [132, 411] width 191 height 561
click at [218, 14] on icon at bounding box center [222, 17] width 14 height 14
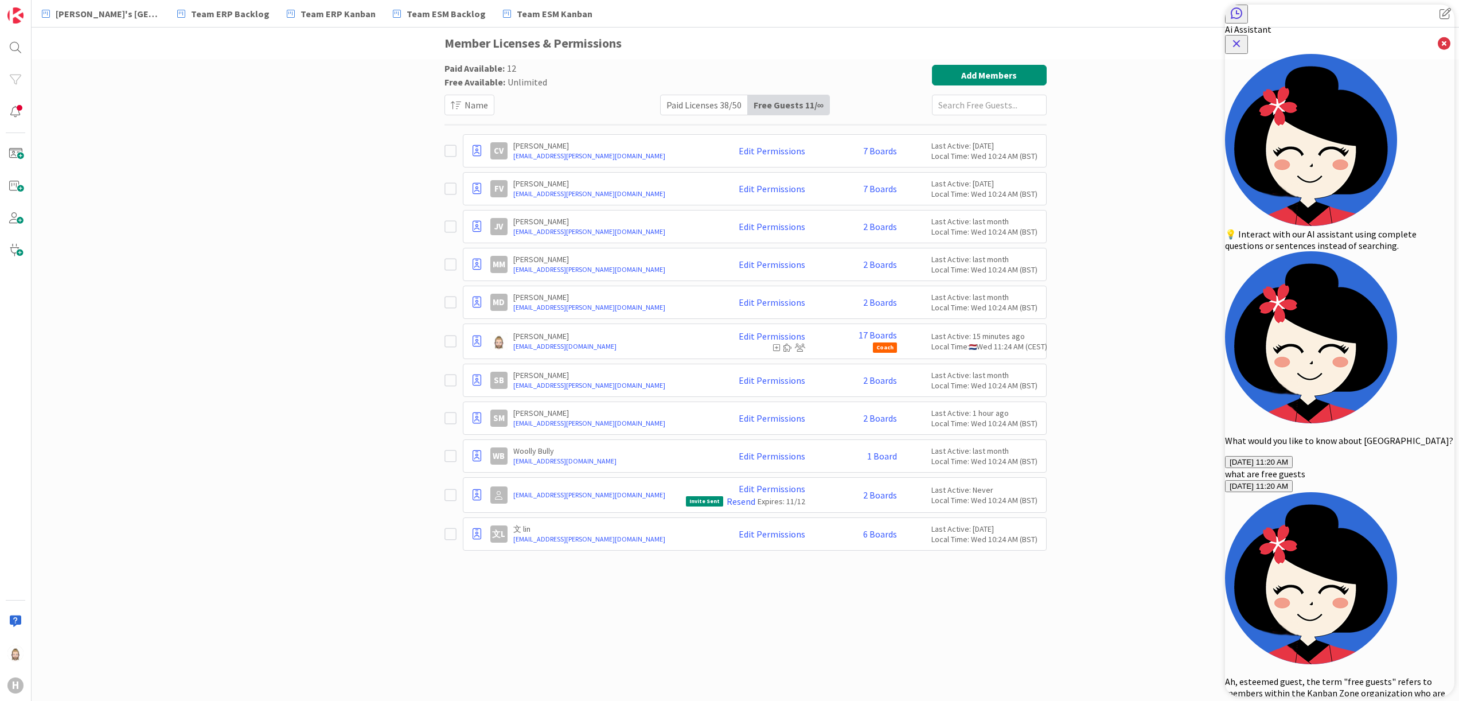
click at [693, 92] on div "Paid Available: 12 Free Available: Unlimited Name Paid Licenses 38 / 50 Free Gu…" at bounding box center [745, 90] width 602 height 50
click at [693, 101] on div "Paid Licenses 38 / 50" at bounding box center [703, 104] width 87 height 19
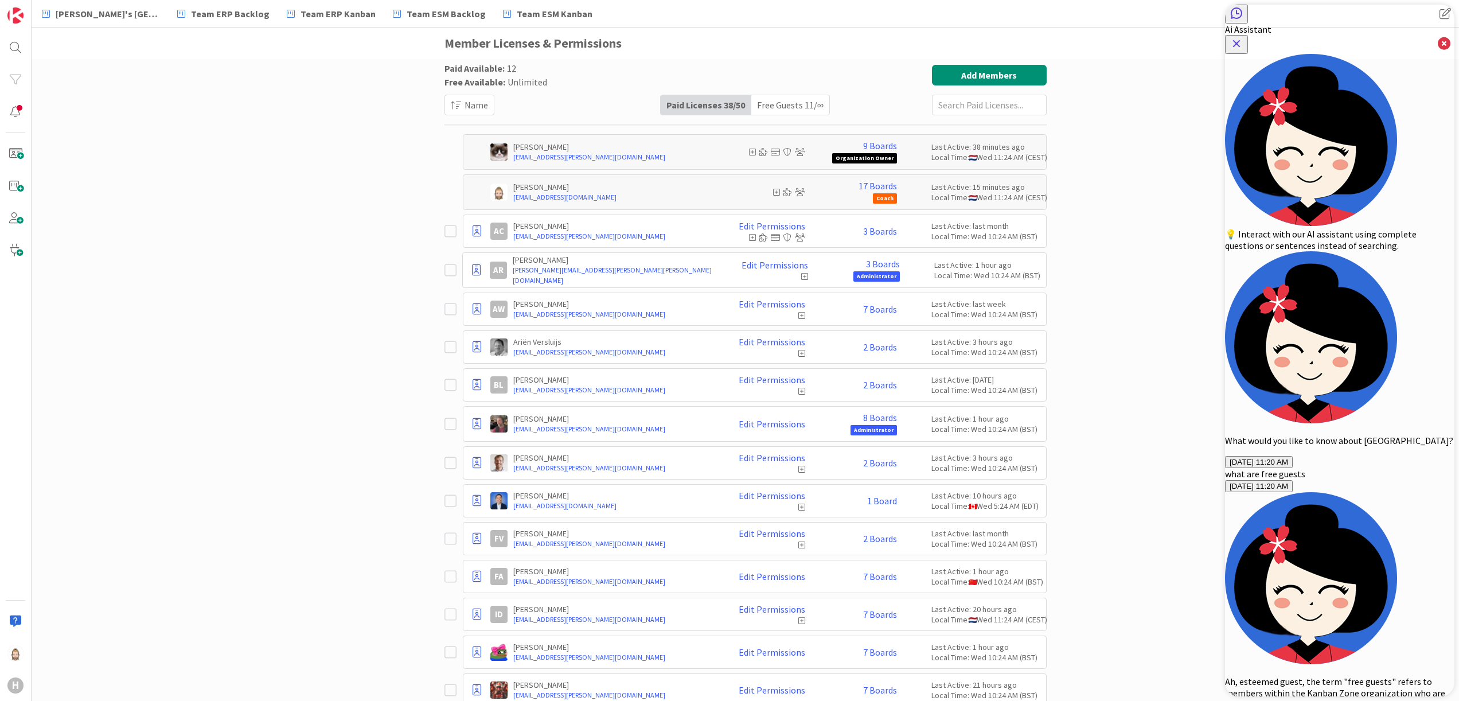
click at [1243, 37] on icon "Close Button" at bounding box center [1236, 44] width 14 height 14
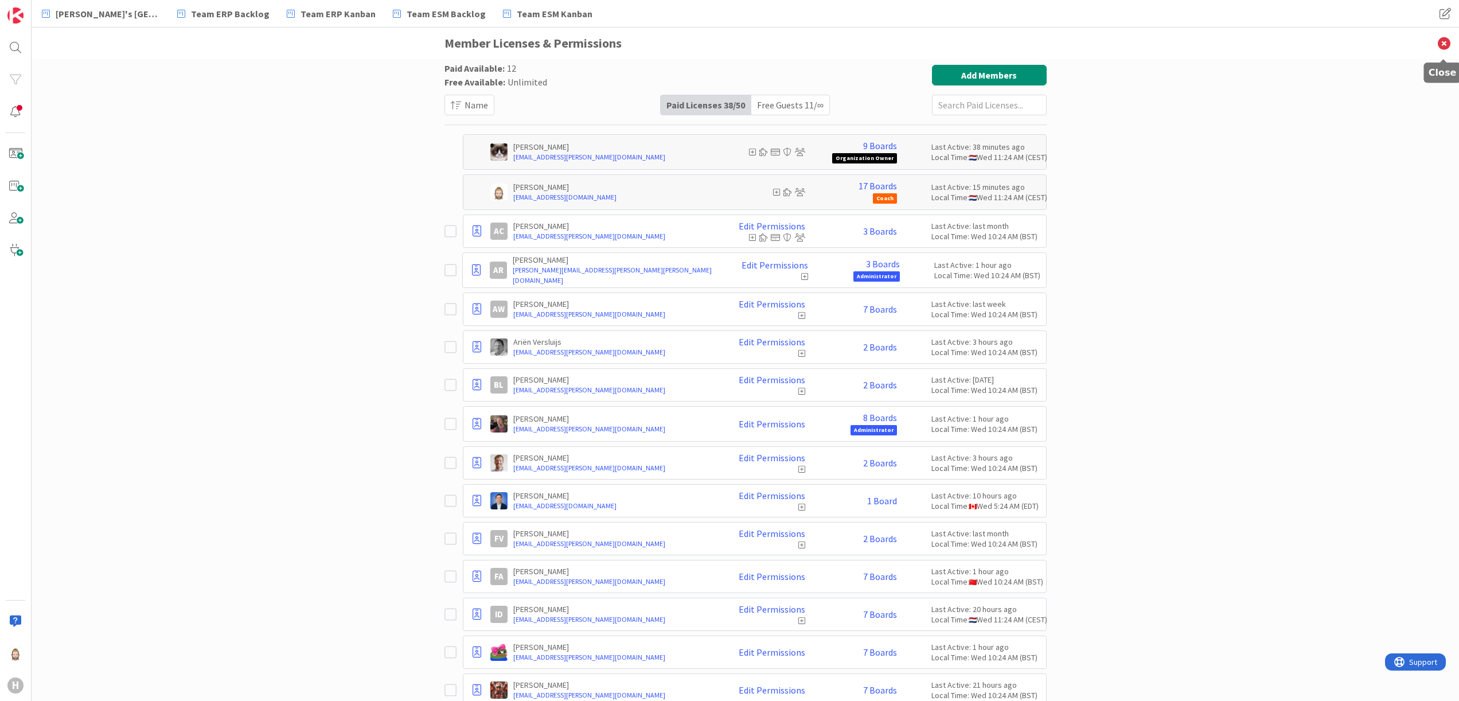
click at [1440, 45] on icon at bounding box center [1444, 44] width 30 height 32
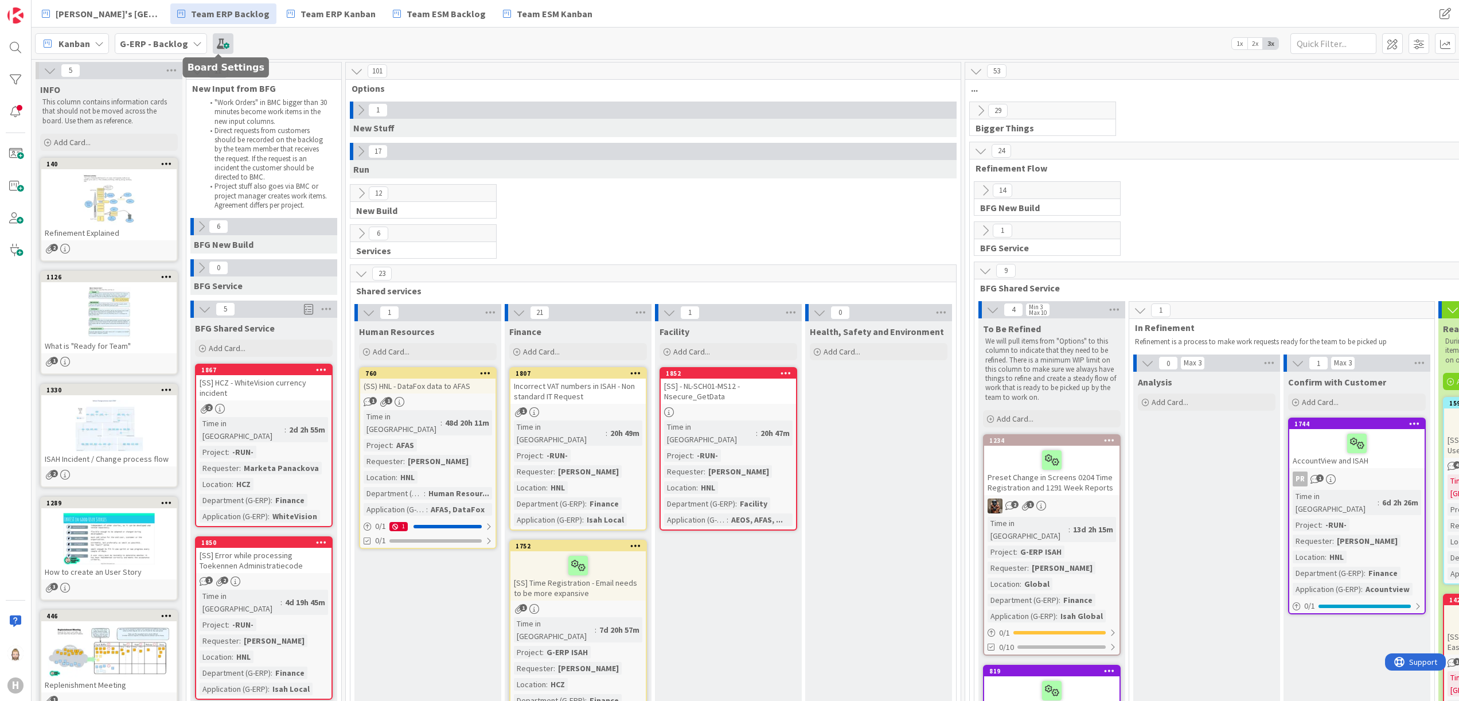
click at [220, 42] on span at bounding box center [223, 43] width 21 height 21
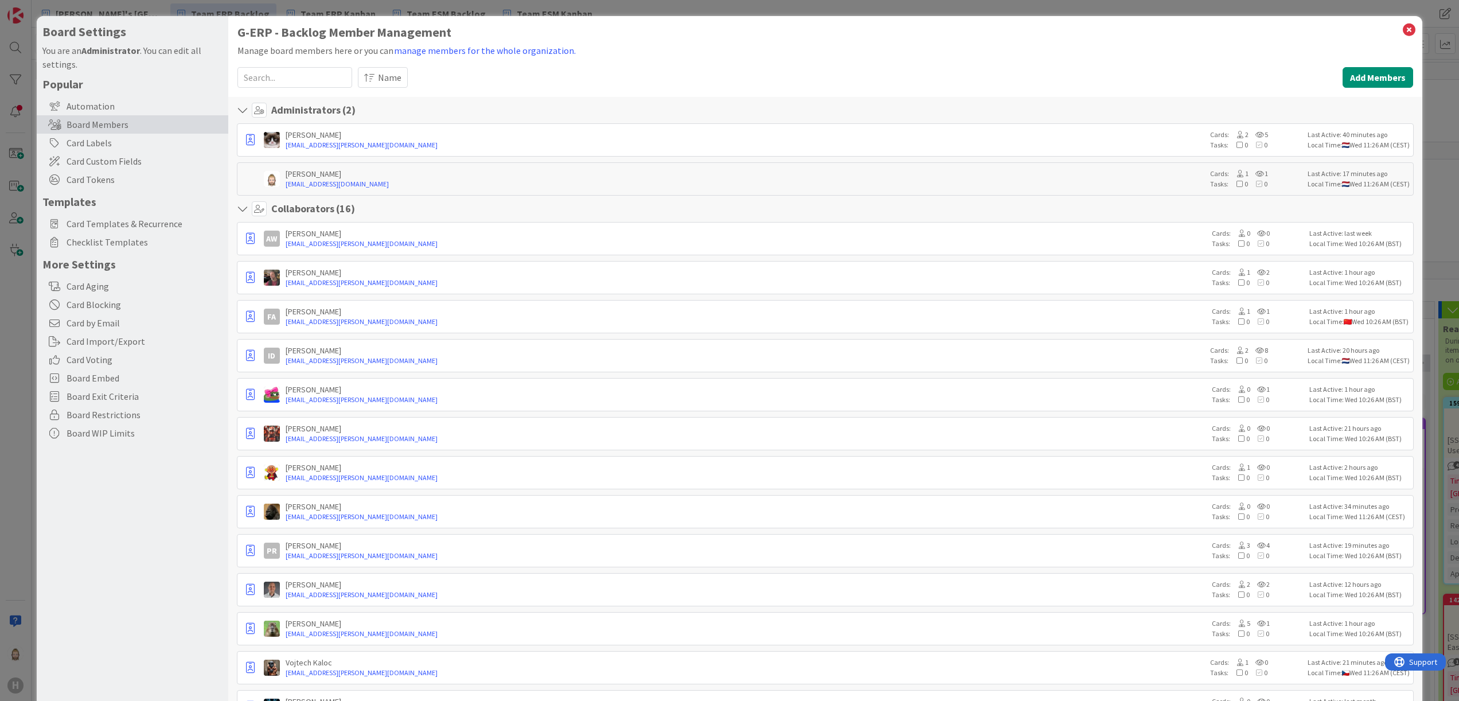
click at [237, 210] on icon at bounding box center [244, 208] width 15 height 11
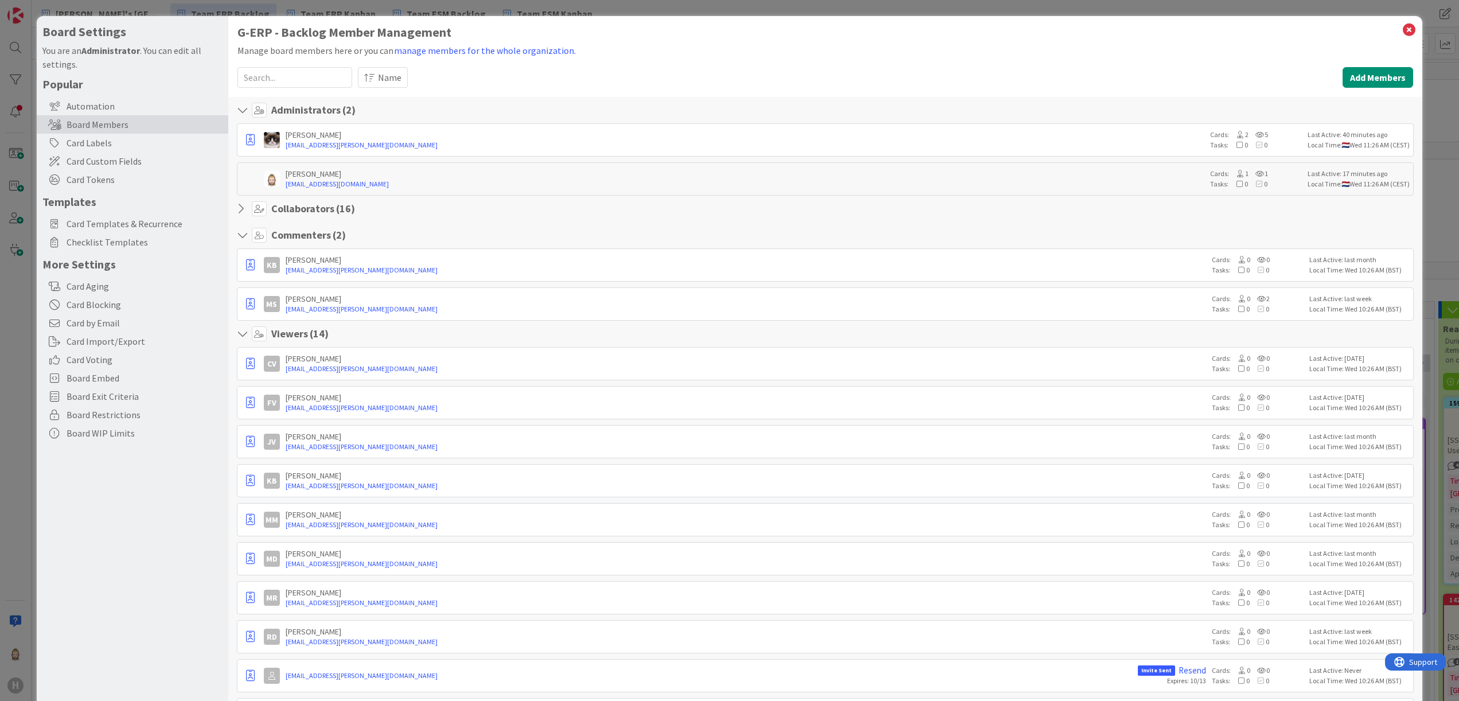
click at [245, 232] on icon at bounding box center [244, 234] width 15 height 11
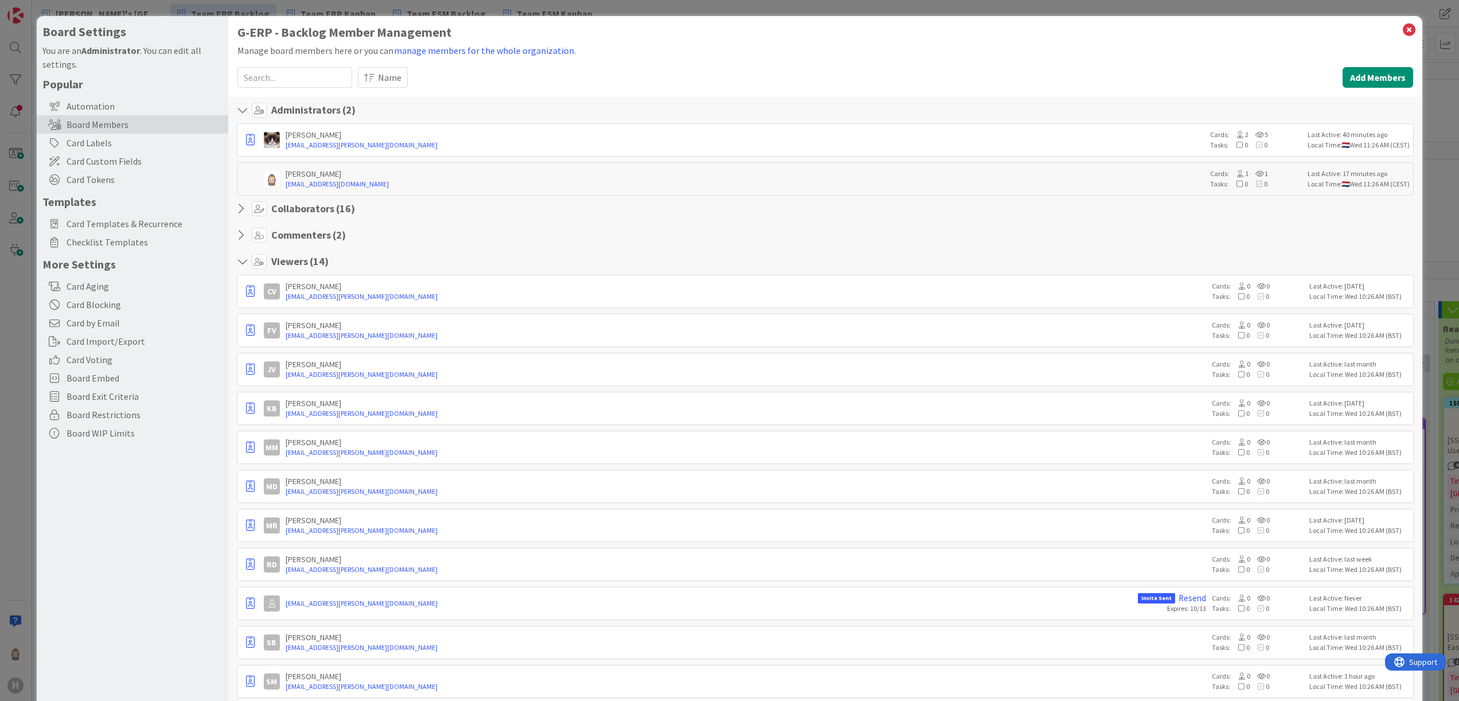
click at [243, 263] on icon at bounding box center [244, 261] width 15 height 11
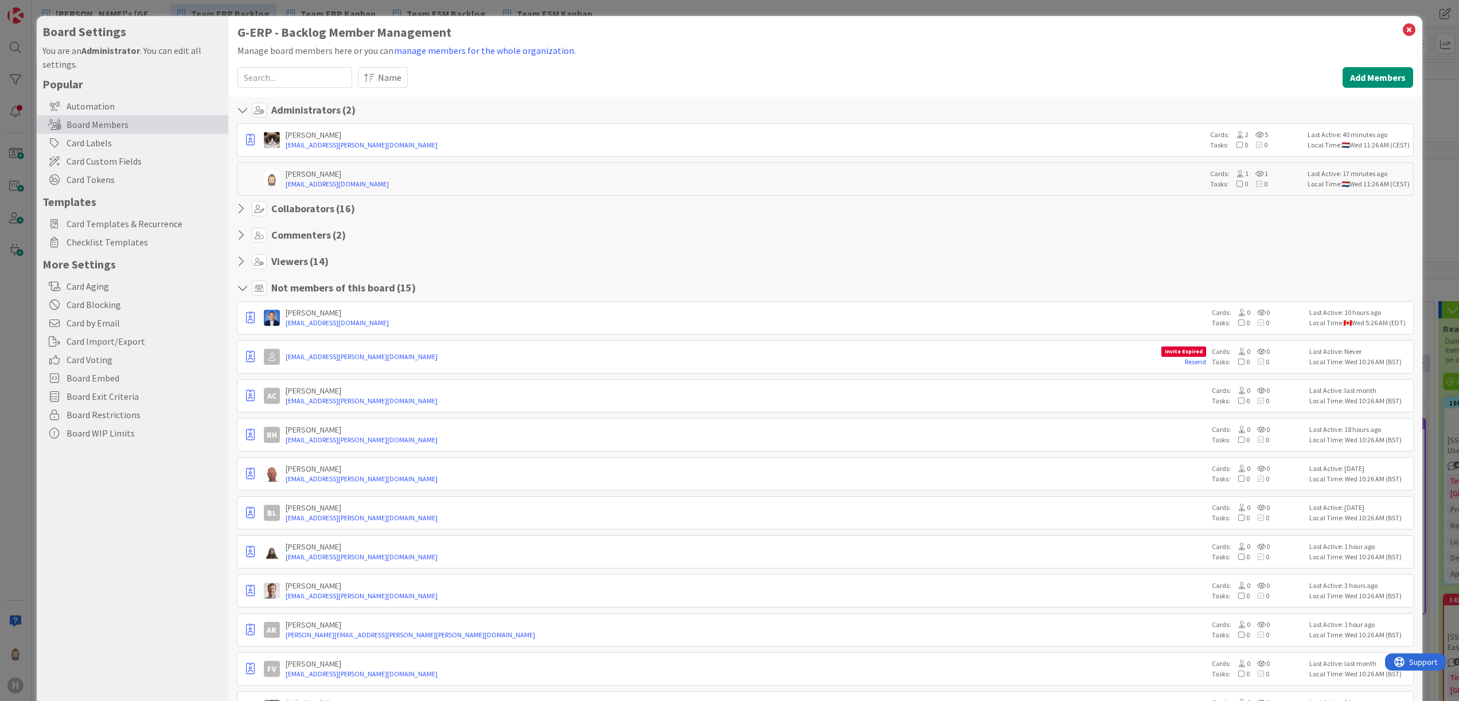
click at [239, 290] on icon at bounding box center [244, 287] width 15 height 11
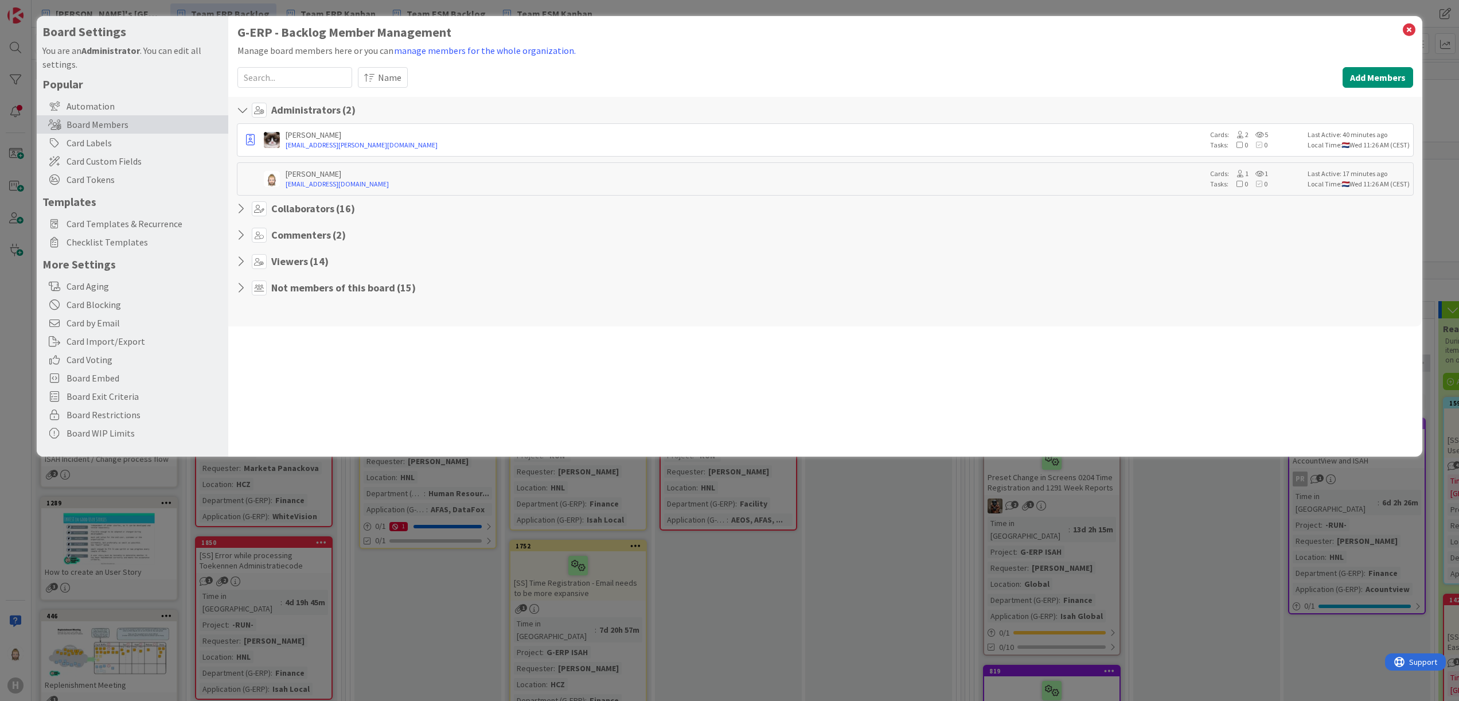
click at [299, 258] on h4 "Viewers ( 14 )" at bounding box center [299, 261] width 57 height 13
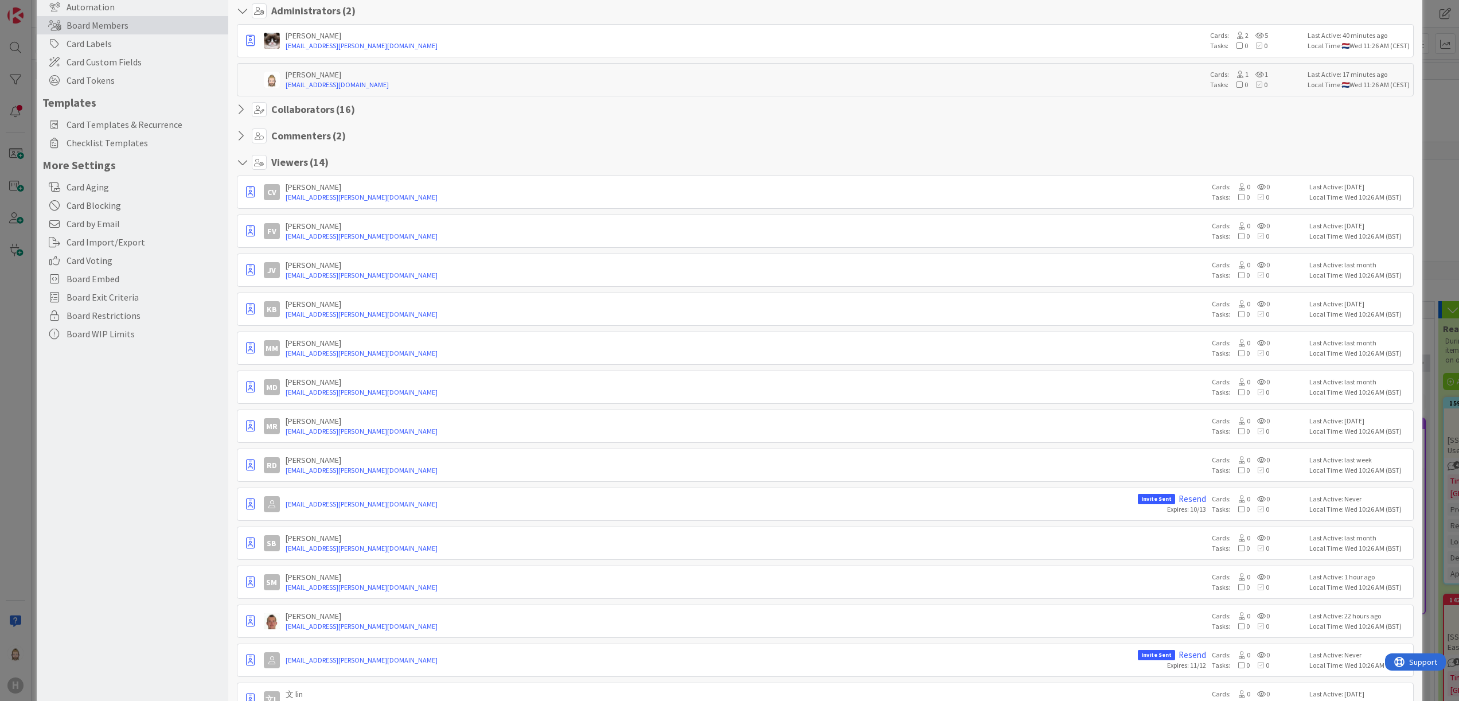
scroll to position [174, 0]
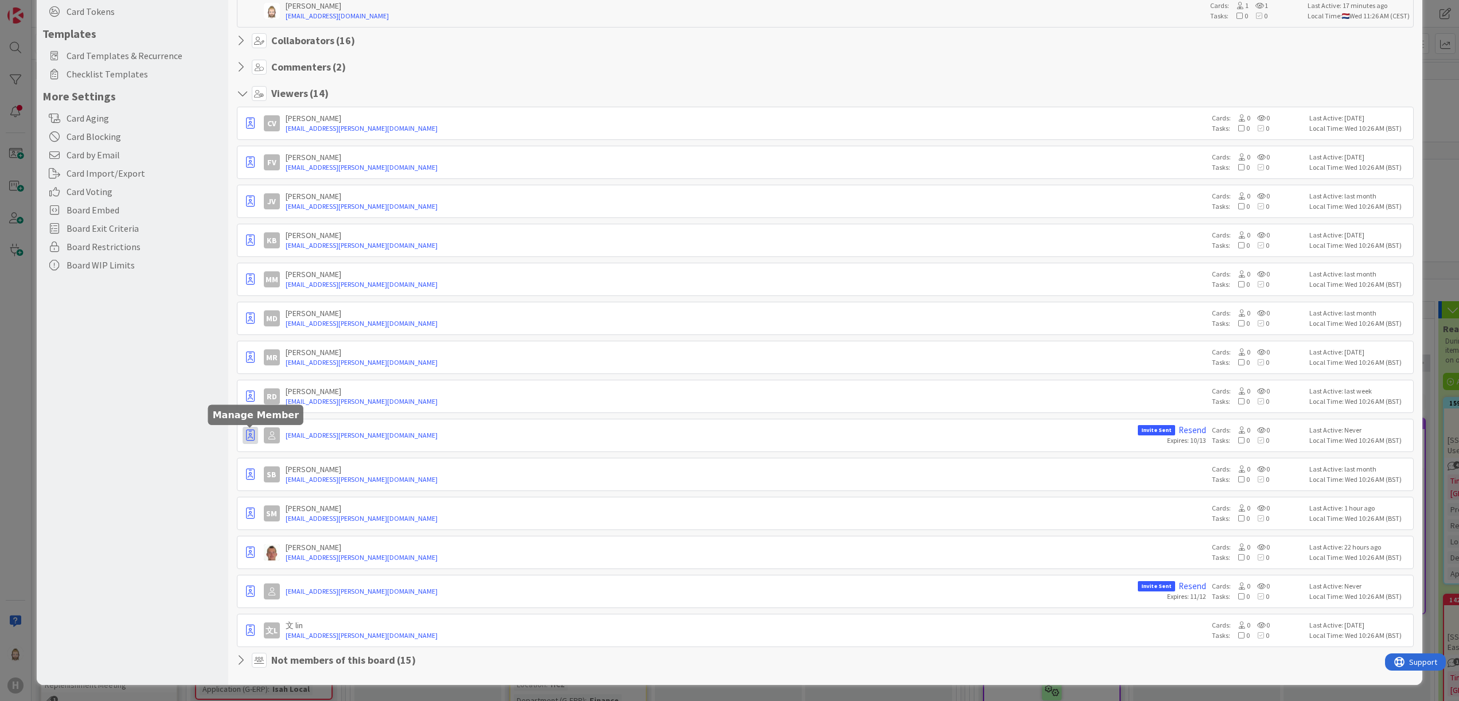
click at [252, 434] on icon "button" at bounding box center [250, 434] width 9 height 11
click at [185, 478] on div "Board Settings You are an Administrator . You can edit all settings. Popular Au…" at bounding box center [132, 266] width 191 height 837
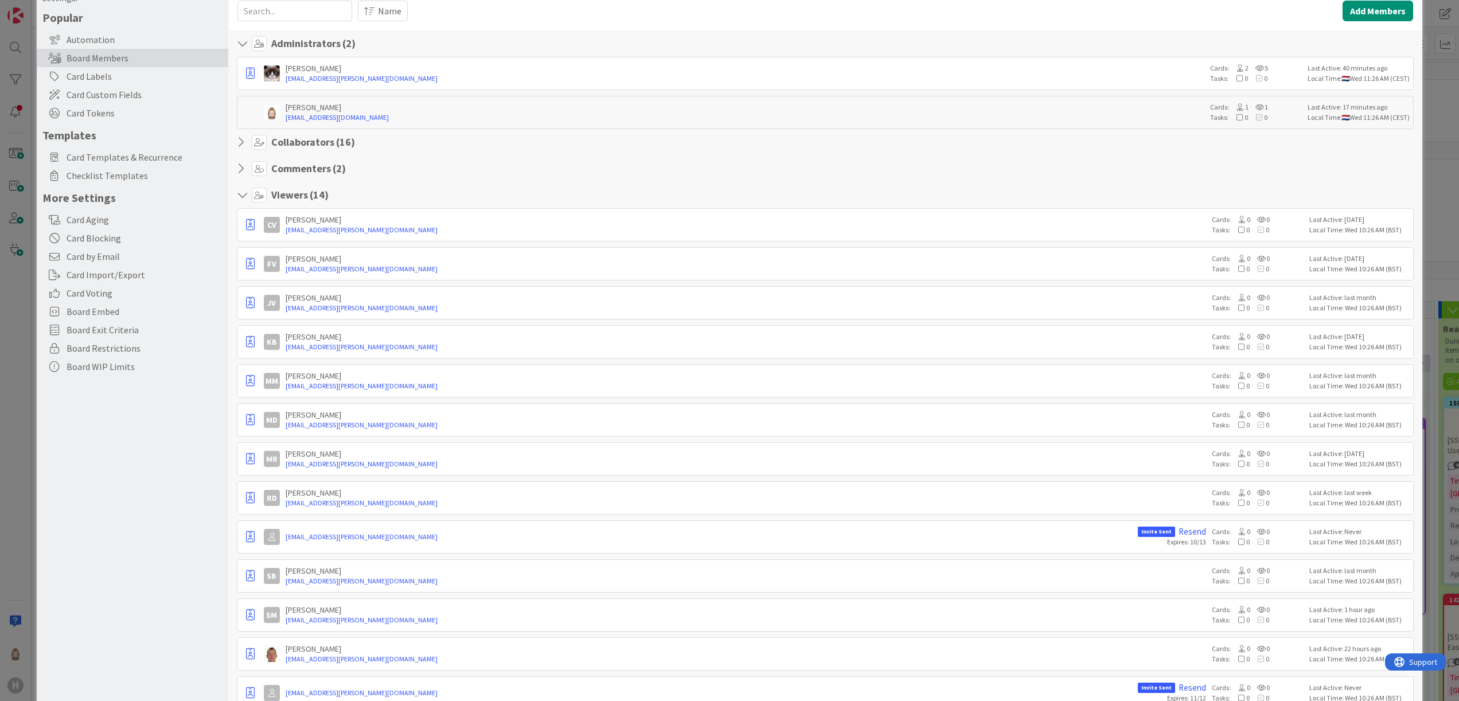
scroll to position [0, 0]
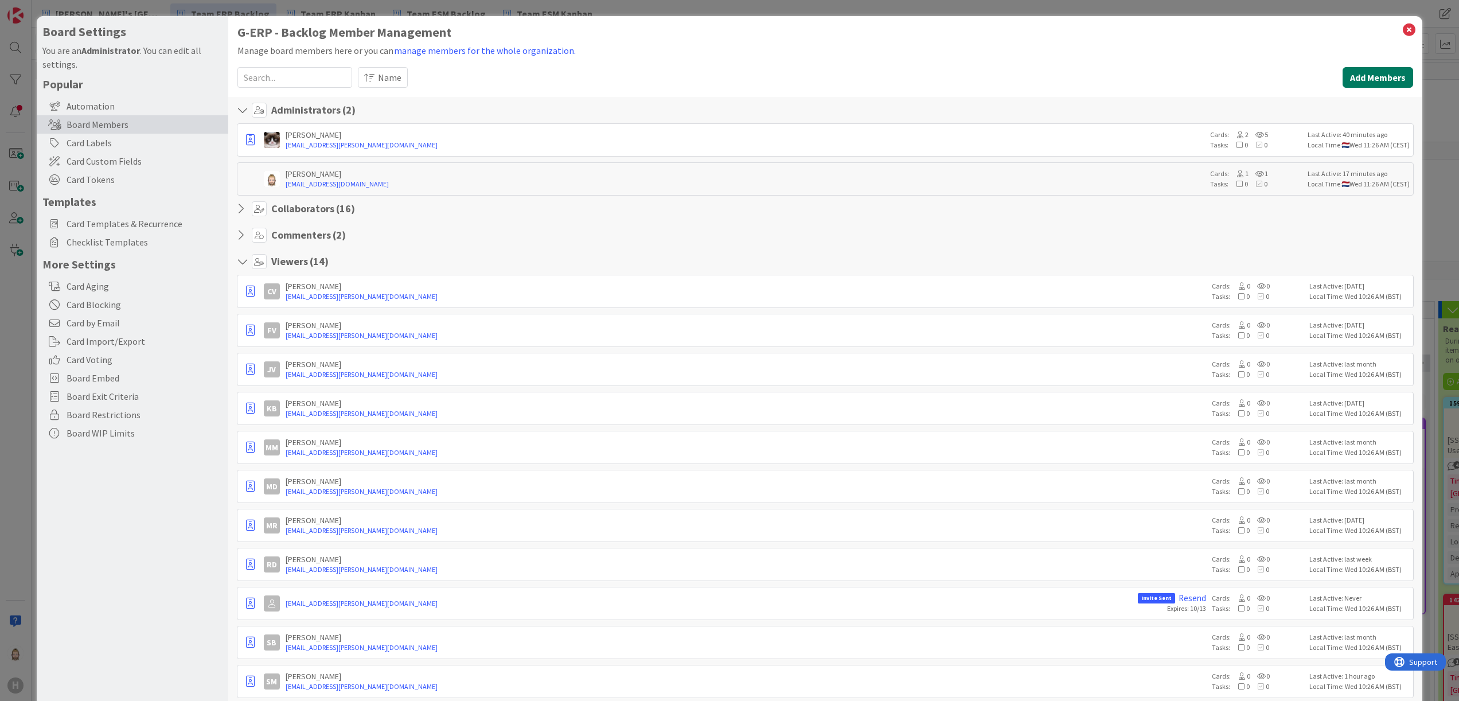
click at [1348, 71] on button "Add Members" at bounding box center [1377, 77] width 71 height 21
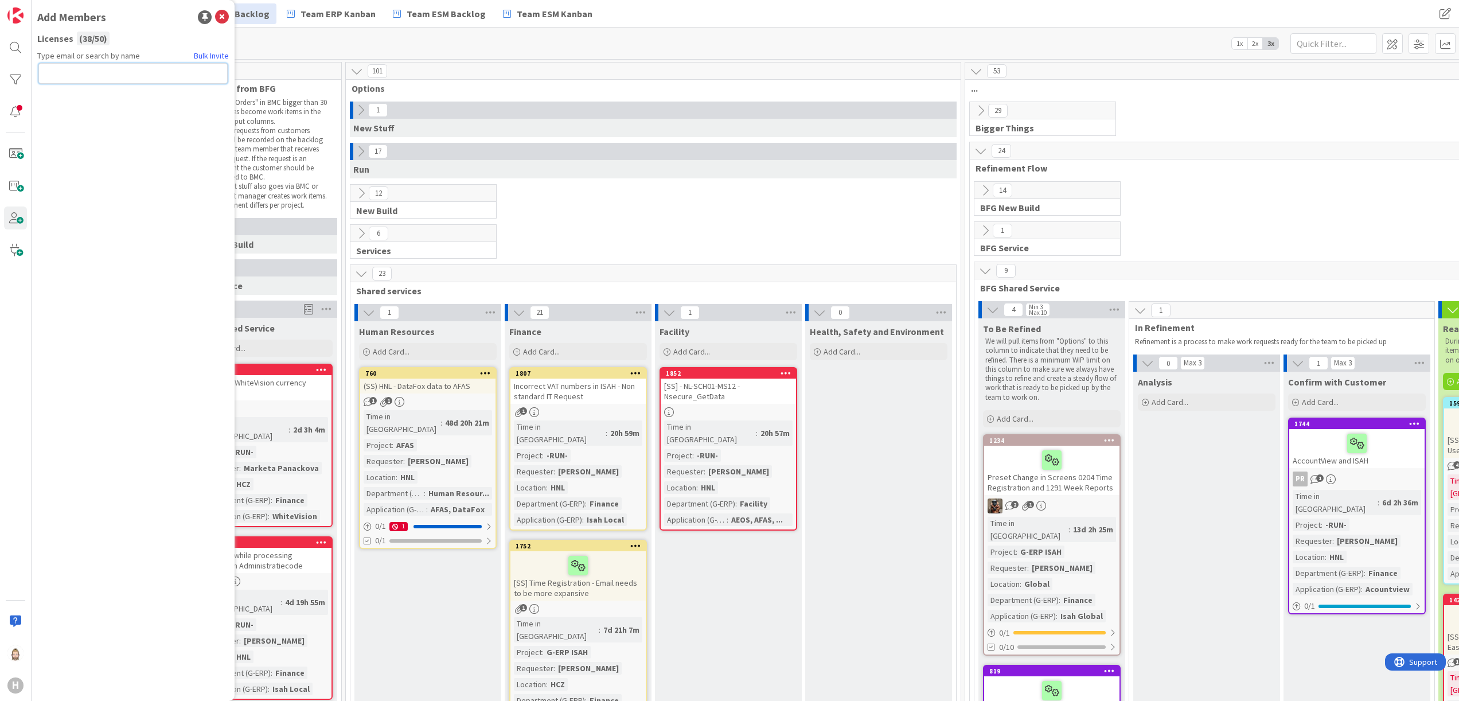
paste input "[EMAIL_ADDRESS][PERSON_NAME][DOMAIN_NAME]"
type input "[EMAIL_ADDRESS][PERSON_NAME][DOMAIN_NAME]"
click at [70, 97] on button "Send Invite" at bounding box center [68, 98] width 61 height 21
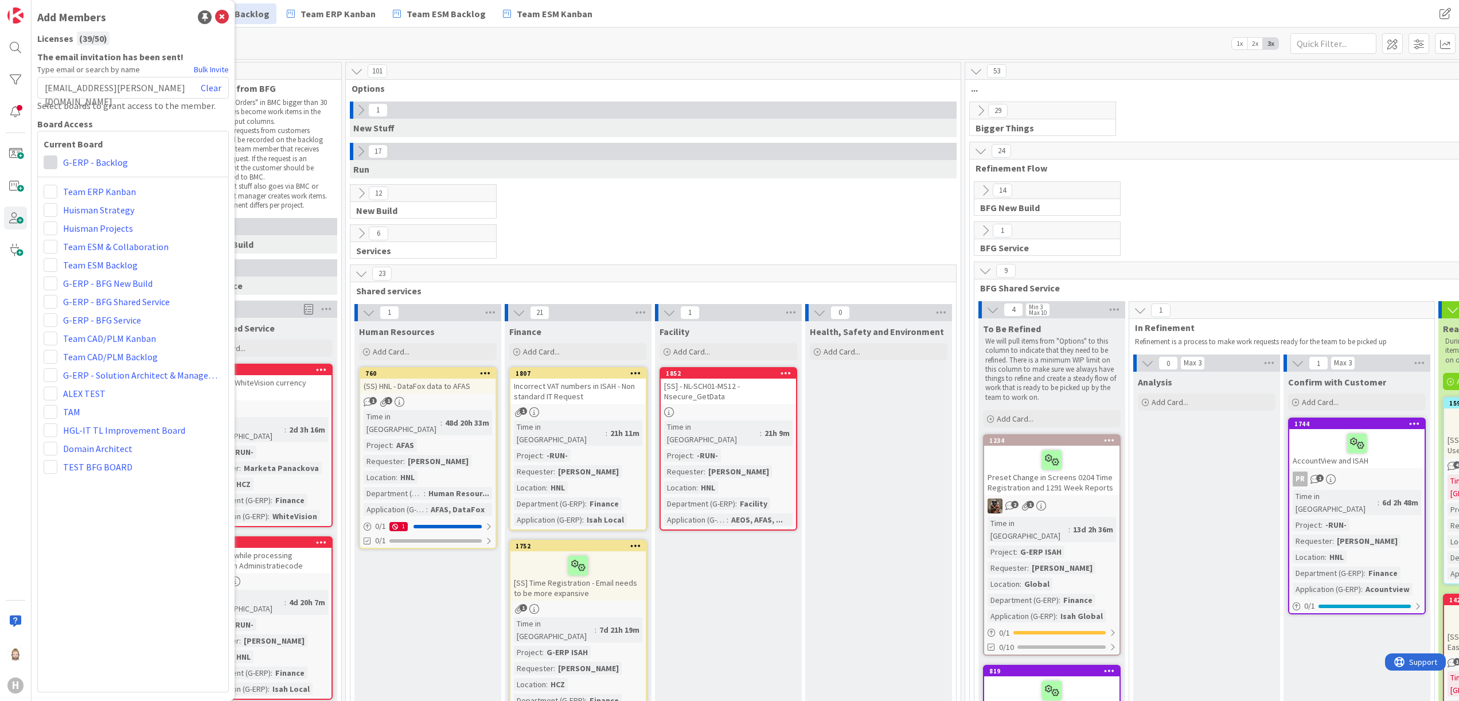
click at [51, 161] on span at bounding box center [51, 162] width 14 height 14
click at [88, 241] on span "Viewer" at bounding box center [125, 248] width 87 height 17
click at [54, 221] on span at bounding box center [51, 228] width 14 height 14
click at [89, 312] on span "Viewer" at bounding box center [125, 314] width 87 height 17
click at [49, 244] on span at bounding box center [51, 247] width 14 height 14
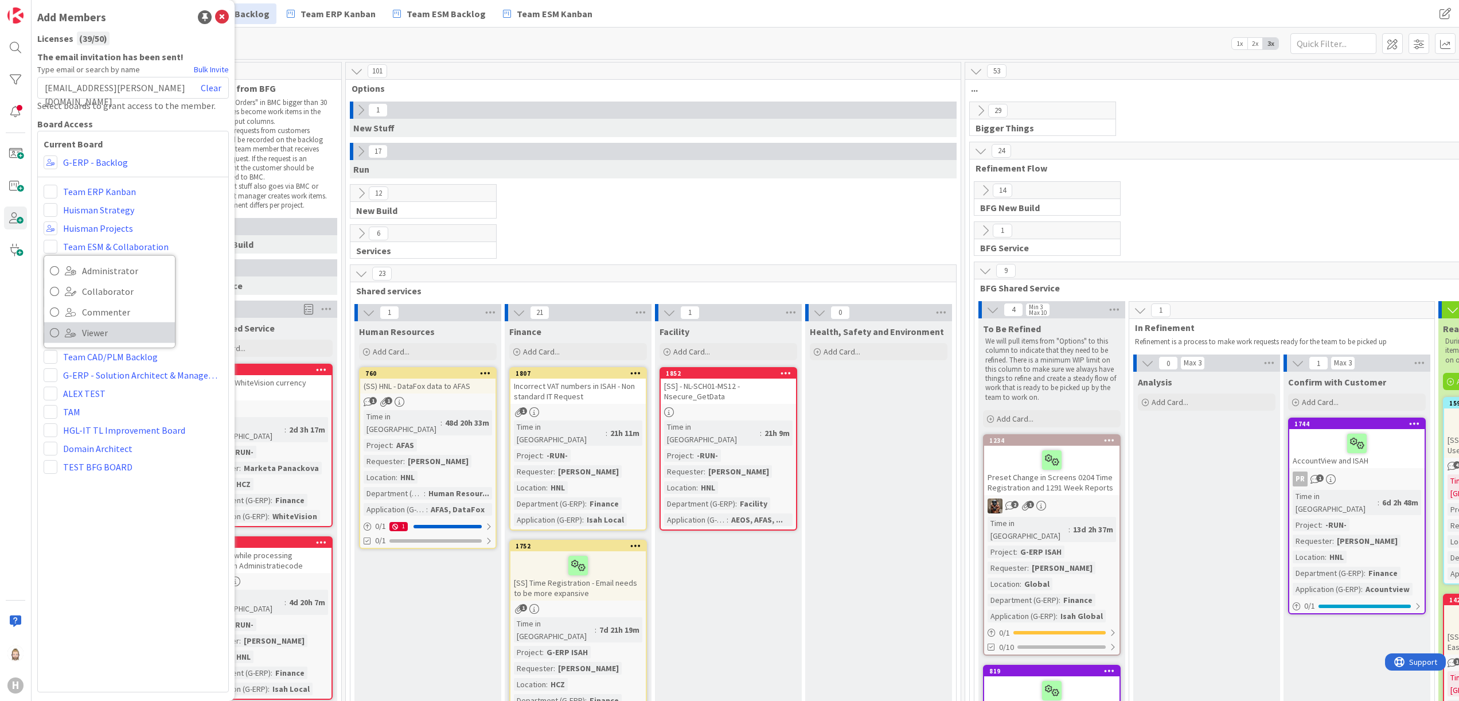
click at [89, 326] on span "Viewer" at bounding box center [125, 332] width 87 height 17
click at [50, 261] on span at bounding box center [51, 265] width 14 height 14
click at [108, 349] on span "Viewer" at bounding box center [125, 350] width 87 height 17
click at [51, 277] on span at bounding box center [51, 283] width 14 height 14
click at [78, 366] on link "Viewer" at bounding box center [109, 369] width 131 height 21
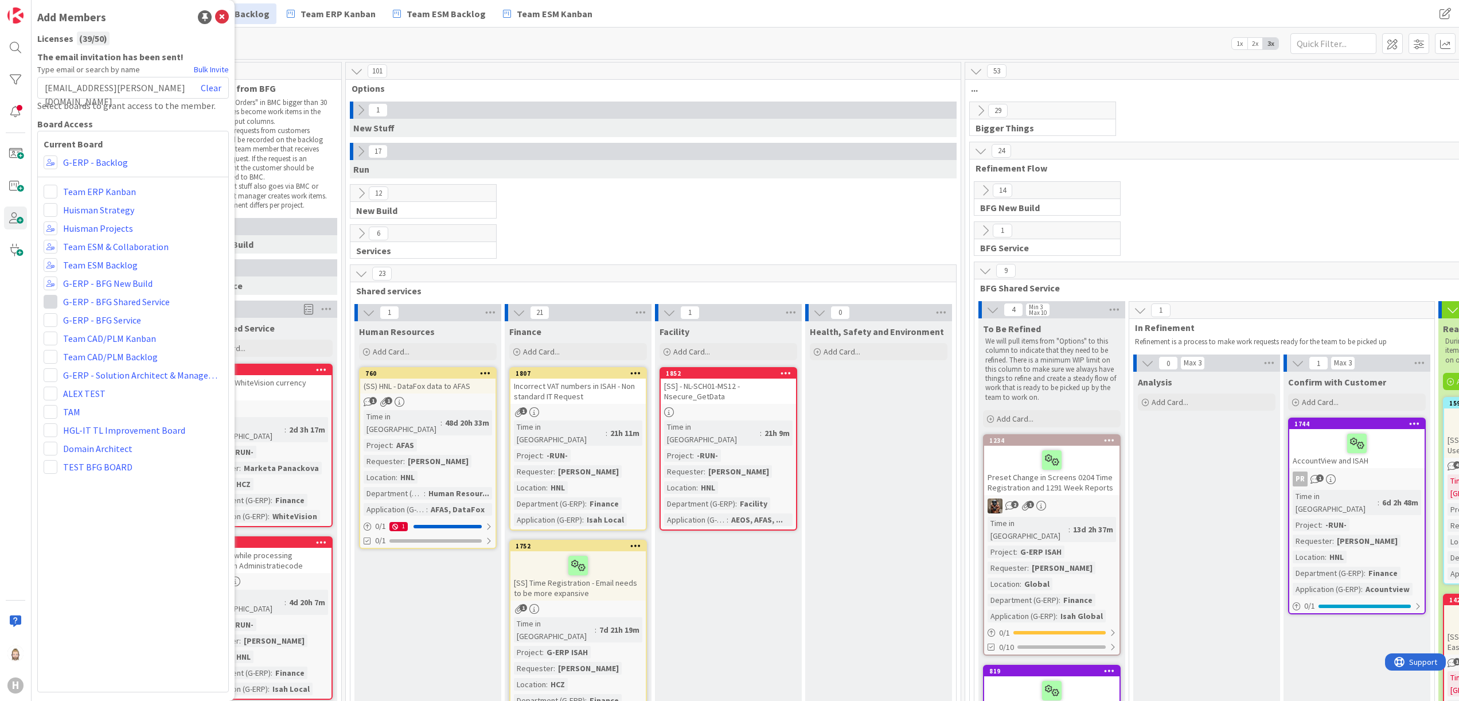
click at [49, 299] on span at bounding box center [51, 302] width 14 height 14
click at [88, 381] on span "Viewer" at bounding box center [125, 387] width 87 height 17
click at [49, 315] on span at bounding box center [51, 320] width 14 height 14
click at [99, 397] on span "Viewer" at bounding box center [125, 405] width 87 height 17
click at [50, 339] on span at bounding box center [51, 338] width 14 height 14
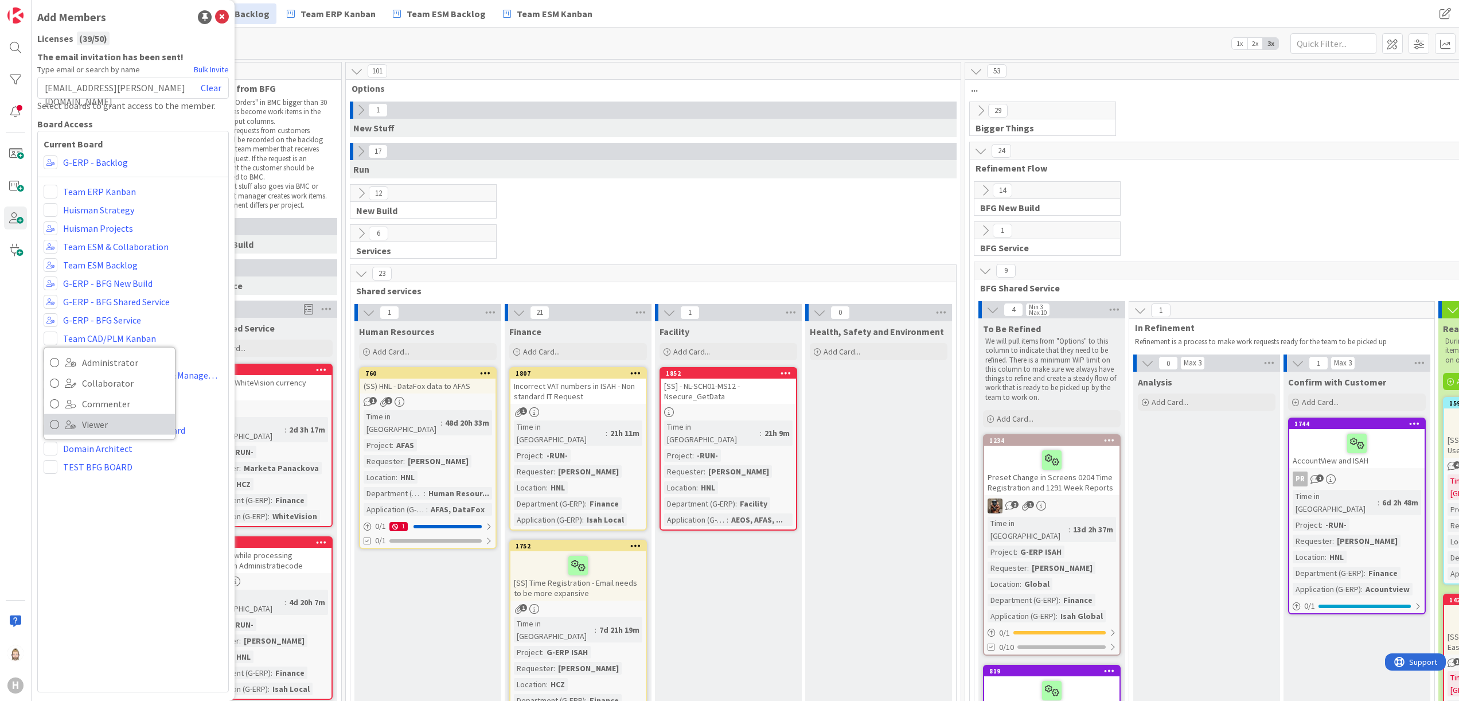
click at [99, 417] on span "Viewer" at bounding box center [125, 424] width 87 height 17
click at [47, 354] on span at bounding box center [51, 357] width 14 height 14
click at [95, 441] on span "Viewer" at bounding box center [125, 442] width 87 height 17
click at [152, 556] on div "Current Board Administrator Collaborator Commenter Viewer Remove G-ERP - Backlo…" at bounding box center [132, 411] width 191 height 561
click at [226, 17] on icon at bounding box center [222, 17] width 14 height 14
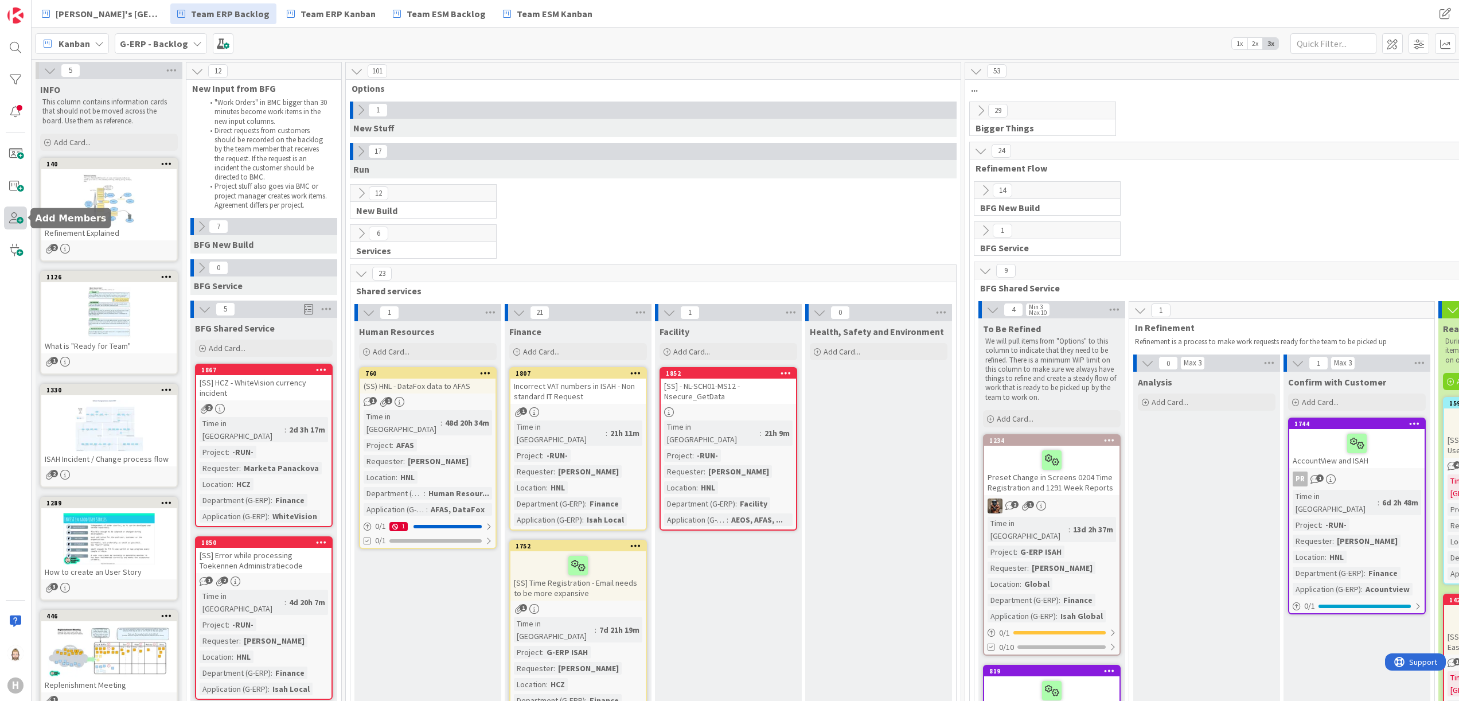
click at [12, 212] on span at bounding box center [15, 217] width 23 height 23
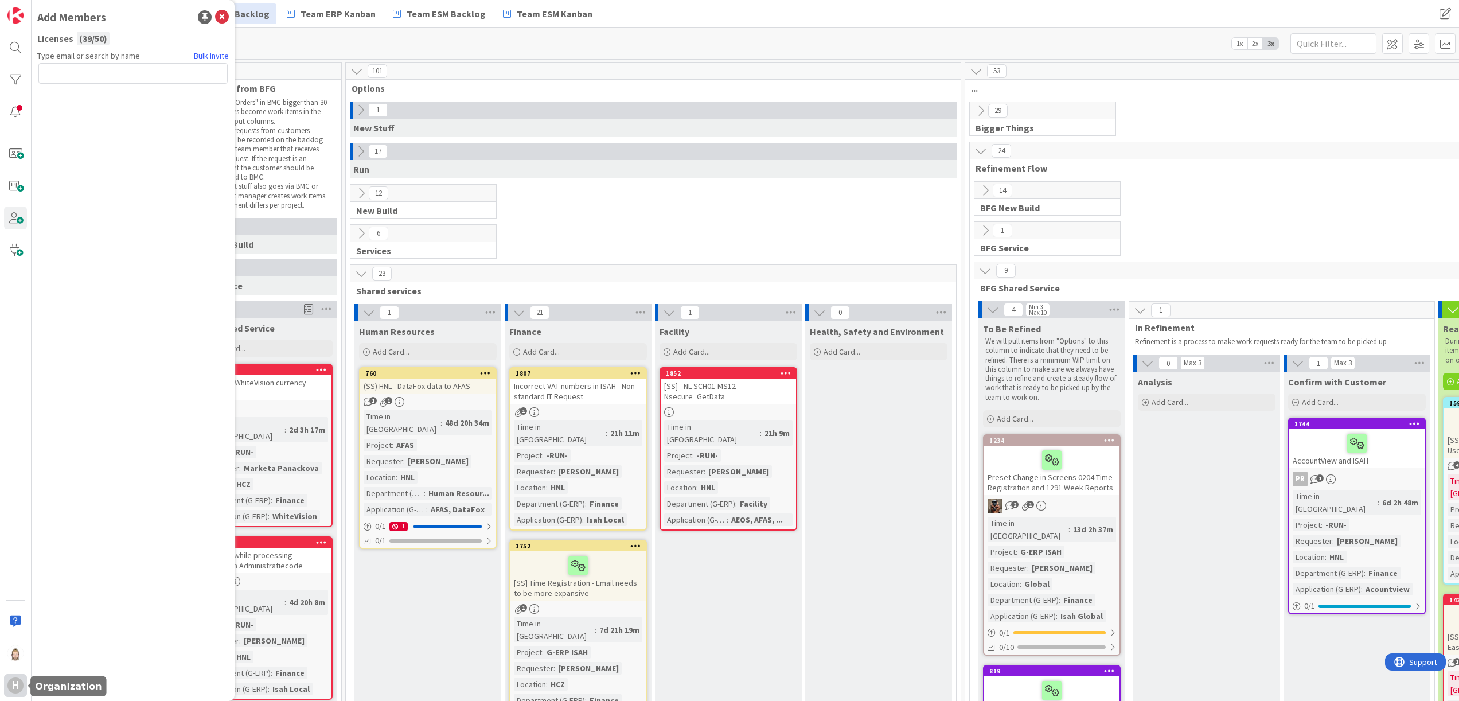
click at [10, 677] on div "H" at bounding box center [15, 685] width 23 height 23
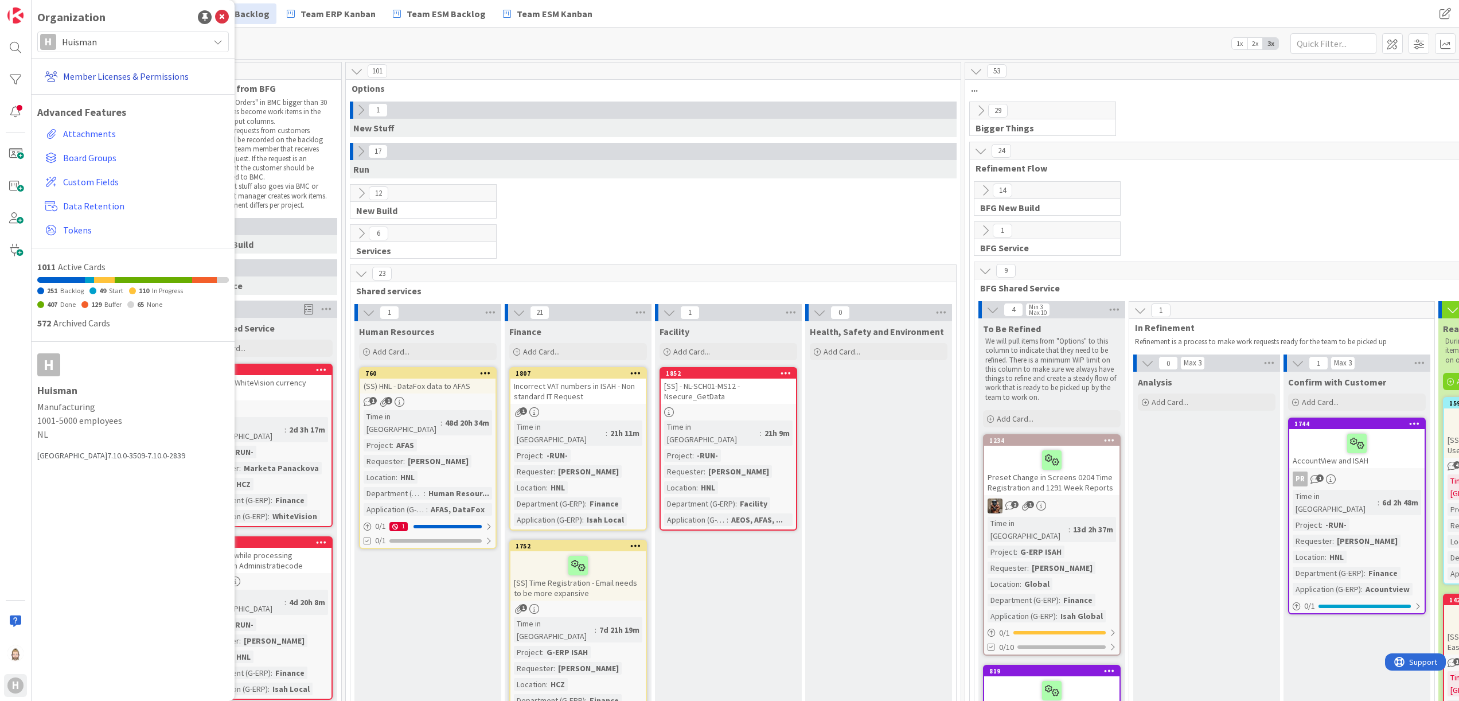
click at [120, 78] on link "Member Licenses & Permissions" at bounding box center [134, 76] width 189 height 21
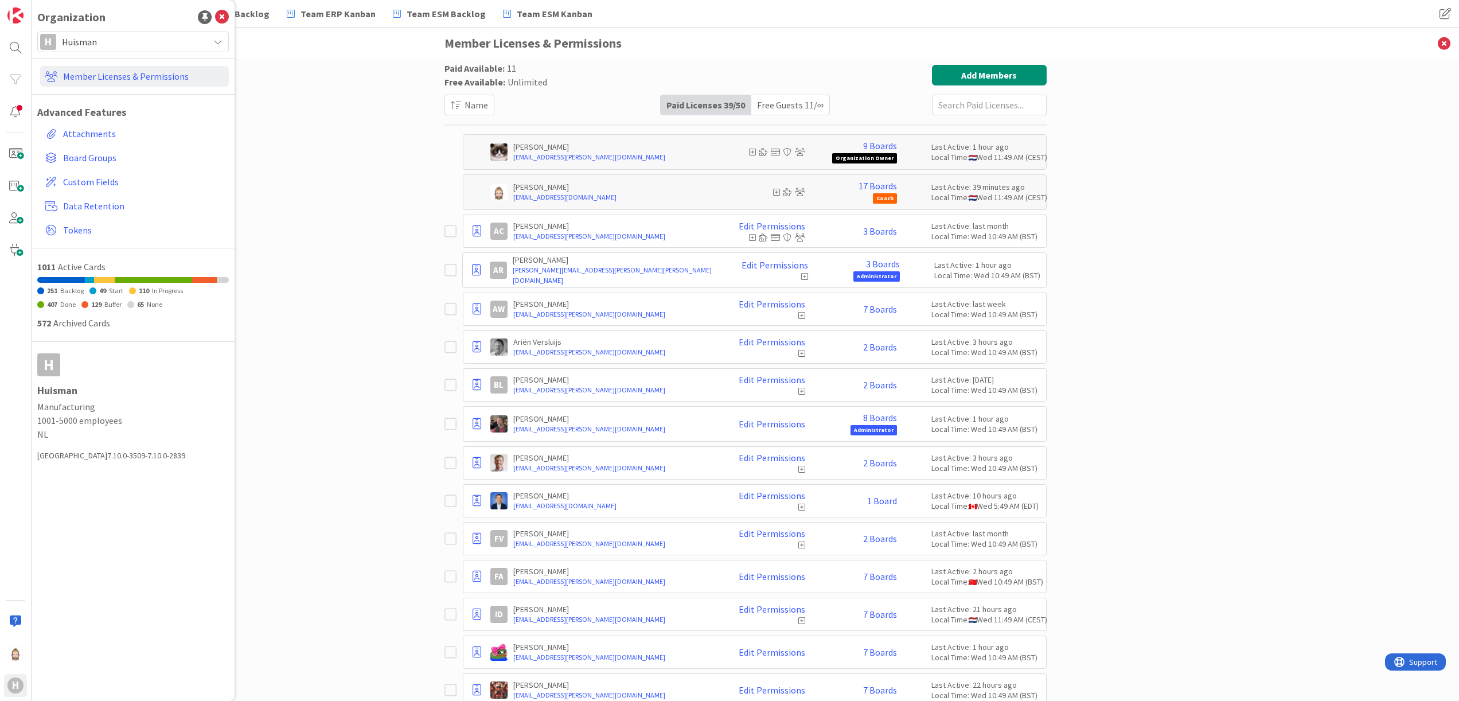
click at [785, 99] on div "Free Guests 11 / ∞" at bounding box center [790, 104] width 78 height 19
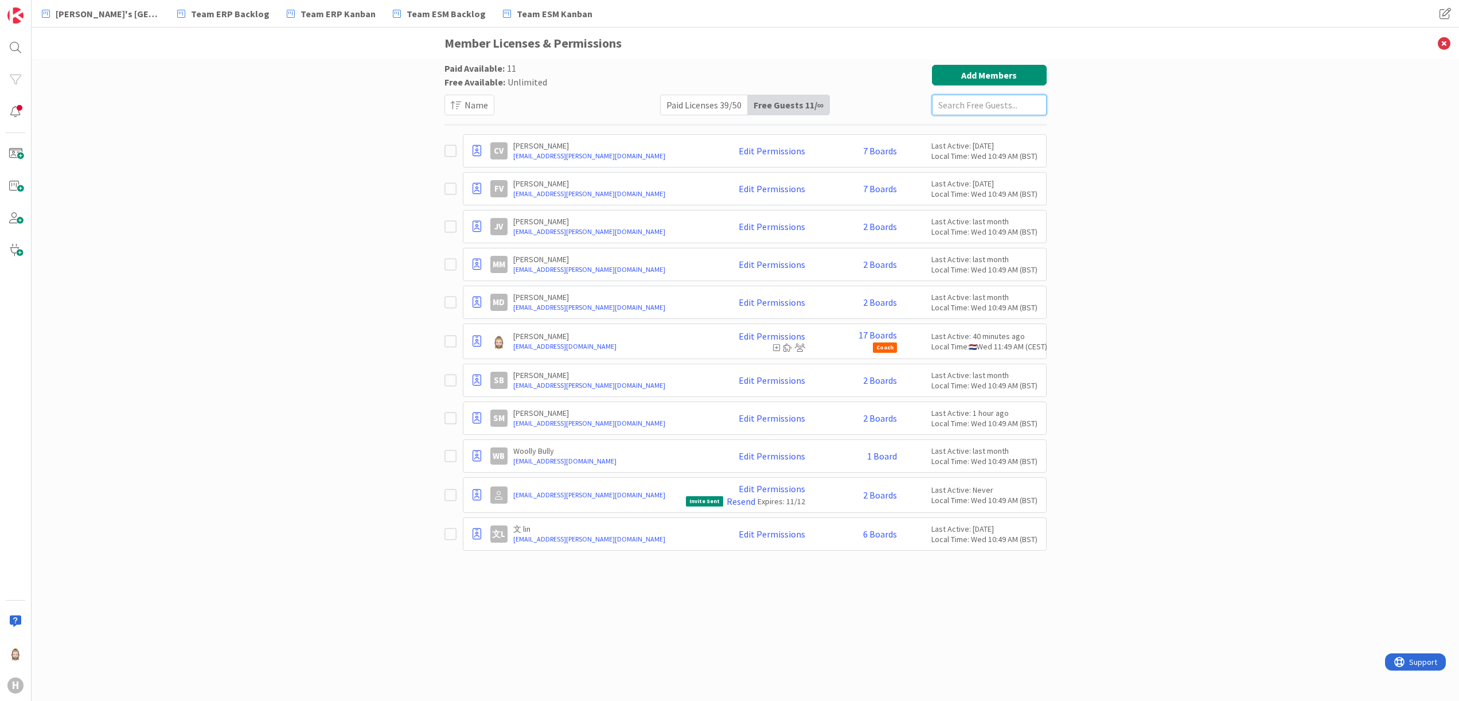
click at [964, 97] on input "text" at bounding box center [989, 105] width 115 height 21
paste input "[EMAIL_ADDRESS][PERSON_NAME][DOMAIN_NAME]"
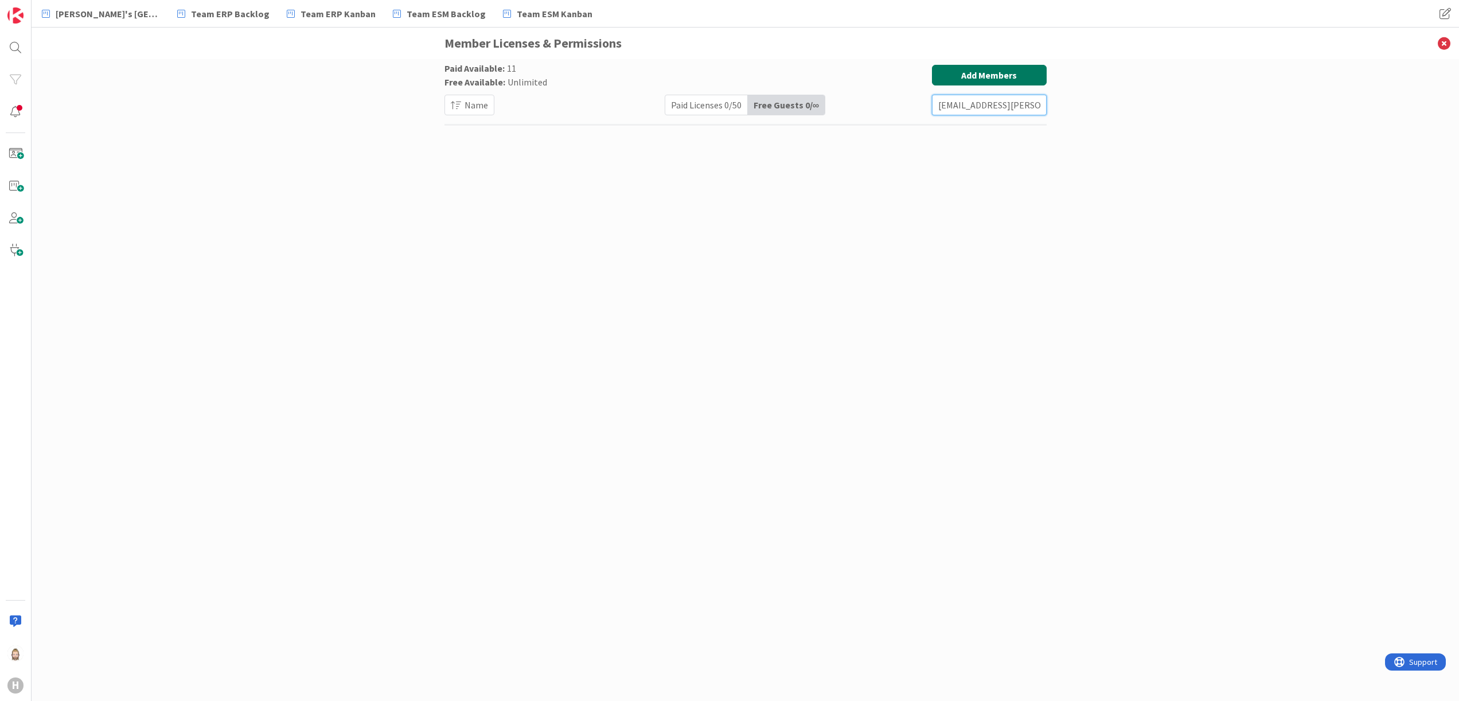
type input "[EMAIL_ADDRESS][PERSON_NAME][DOMAIN_NAME]"
click at [979, 76] on button "Add Members" at bounding box center [989, 75] width 115 height 21
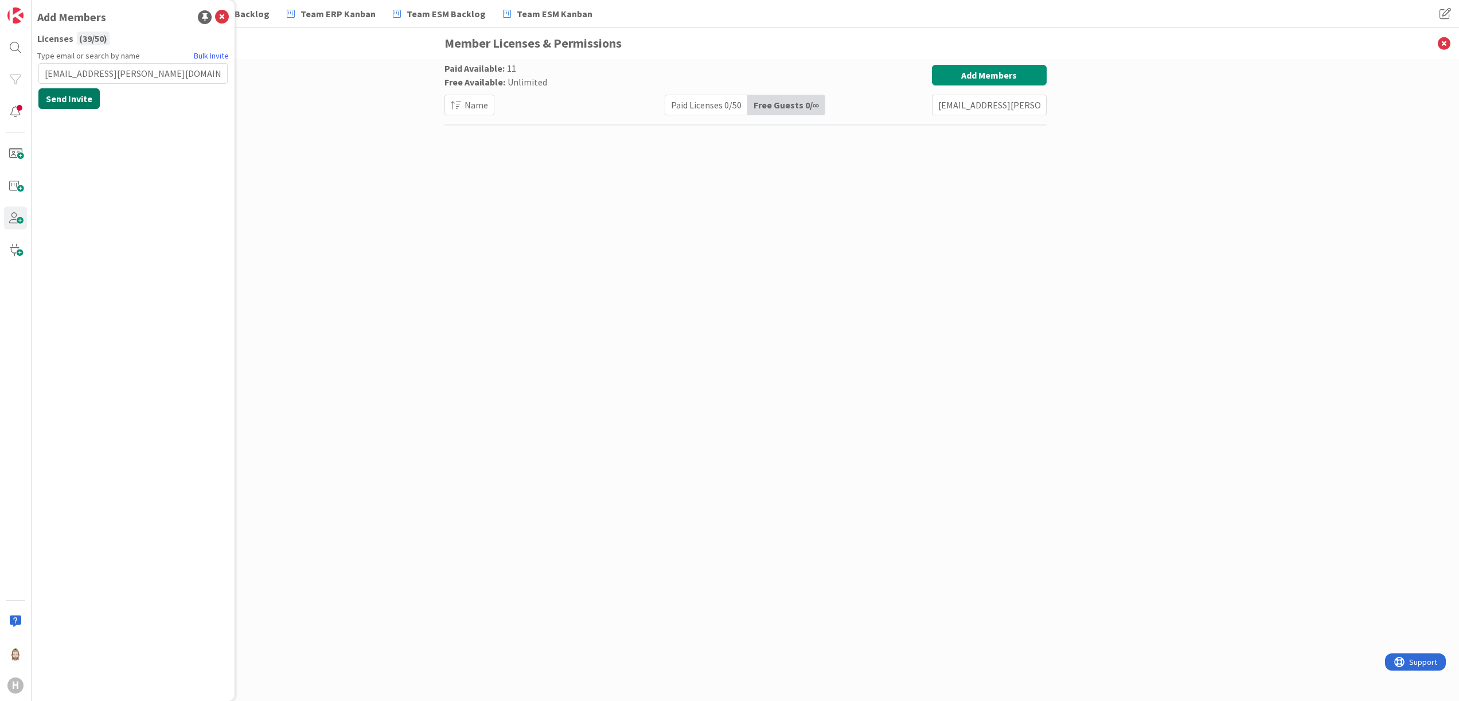
type input "[EMAIL_ADDRESS][PERSON_NAME][DOMAIN_NAME]"
click at [81, 95] on button "Send Invite" at bounding box center [68, 98] width 61 height 21
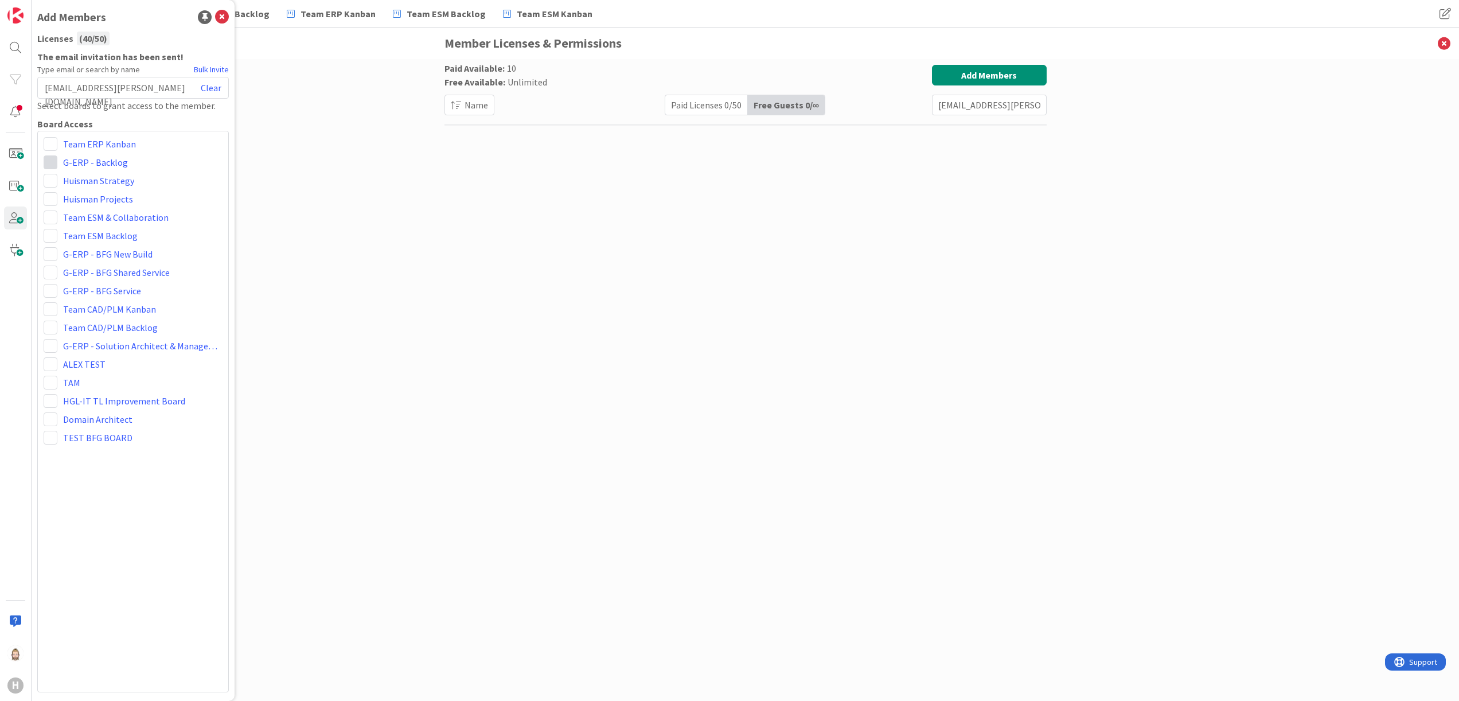
click at [53, 159] on span at bounding box center [51, 162] width 14 height 14
click at [99, 248] on span "Viewer" at bounding box center [125, 248] width 87 height 17
click at [47, 201] on span at bounding box center [51, 199] width 14 height 14
click at [88, 280] on span "Viewer" at bounding box center [125, 284] width 87 height 17
click at [48, 216] on span at bounding box center [51, 217] width 14 height 14
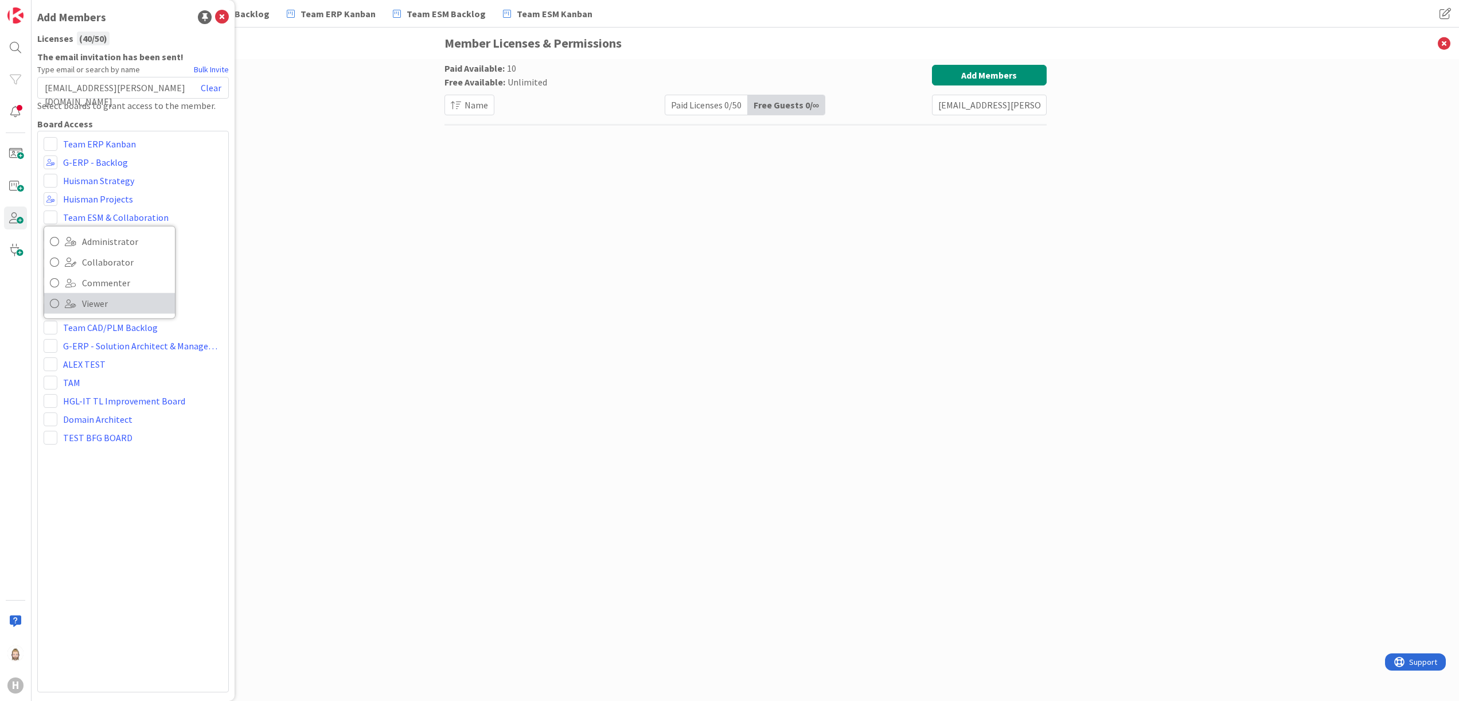
click at [93, 299] on span "Viewer" at bounding box center [125, 303] width 87 height 17
click at [56, 233] on span at bounding box center [51, 236] width 14 height 14
click at [93, 319] on span "Viewer" at bounding box center [125, 321] width 87 height 17
click at [49, 250] on span at bounding box center [51, 254] width 14 height 14
click at [89, 333] on span "Viewer" at bounding box center [125, 339] width 87 height 17
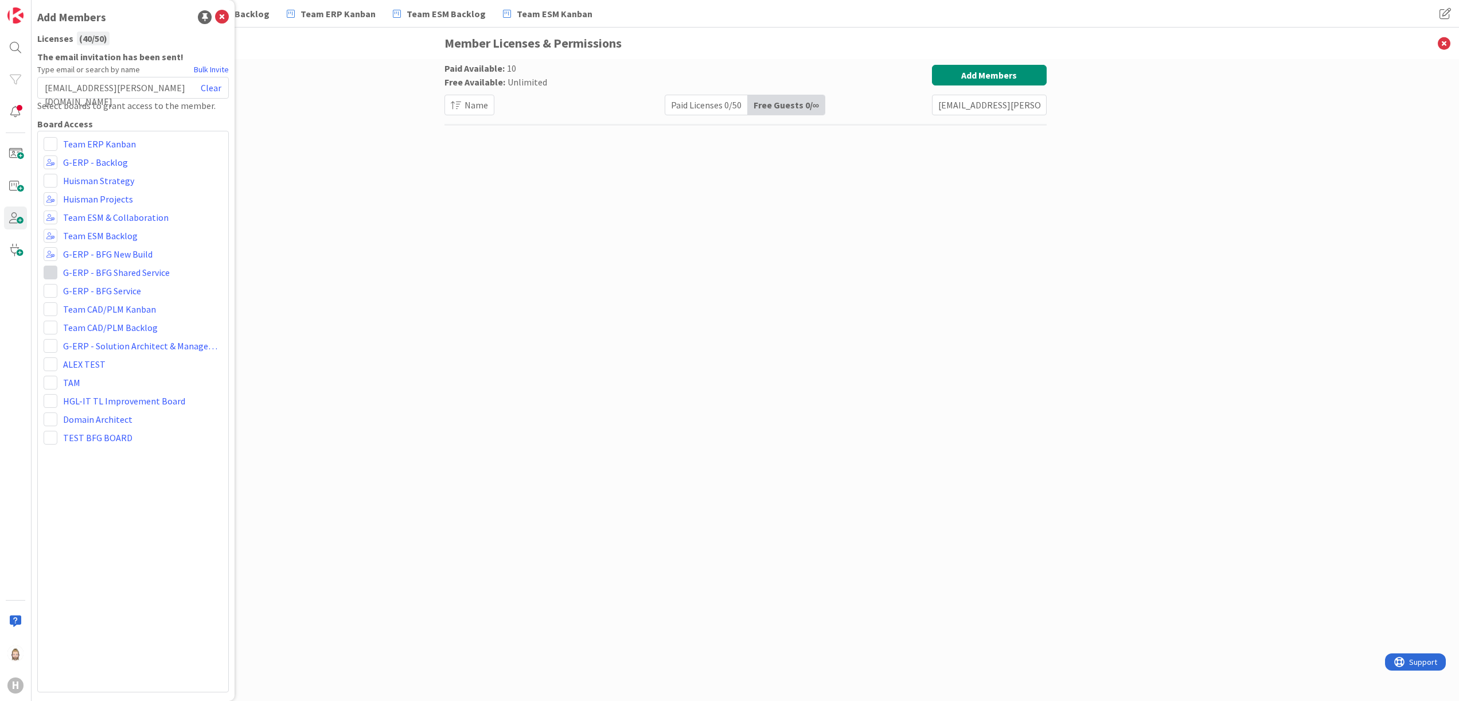
click at [56, 273] on span at bounding box center [51, 272] width 14 height 14
click at [81, 356] on link "Viewer" at bounding box center [109, 358] width 131 height 21
click at [49, 289] on span at bounding box center [51, 291] width 14 height 14
click at [79, 373] on link "Viewer" at bounding box center [109, 376] width 131 height 21
click at [53, 304] on span at bounding box center [51, 309] width 14 height 14
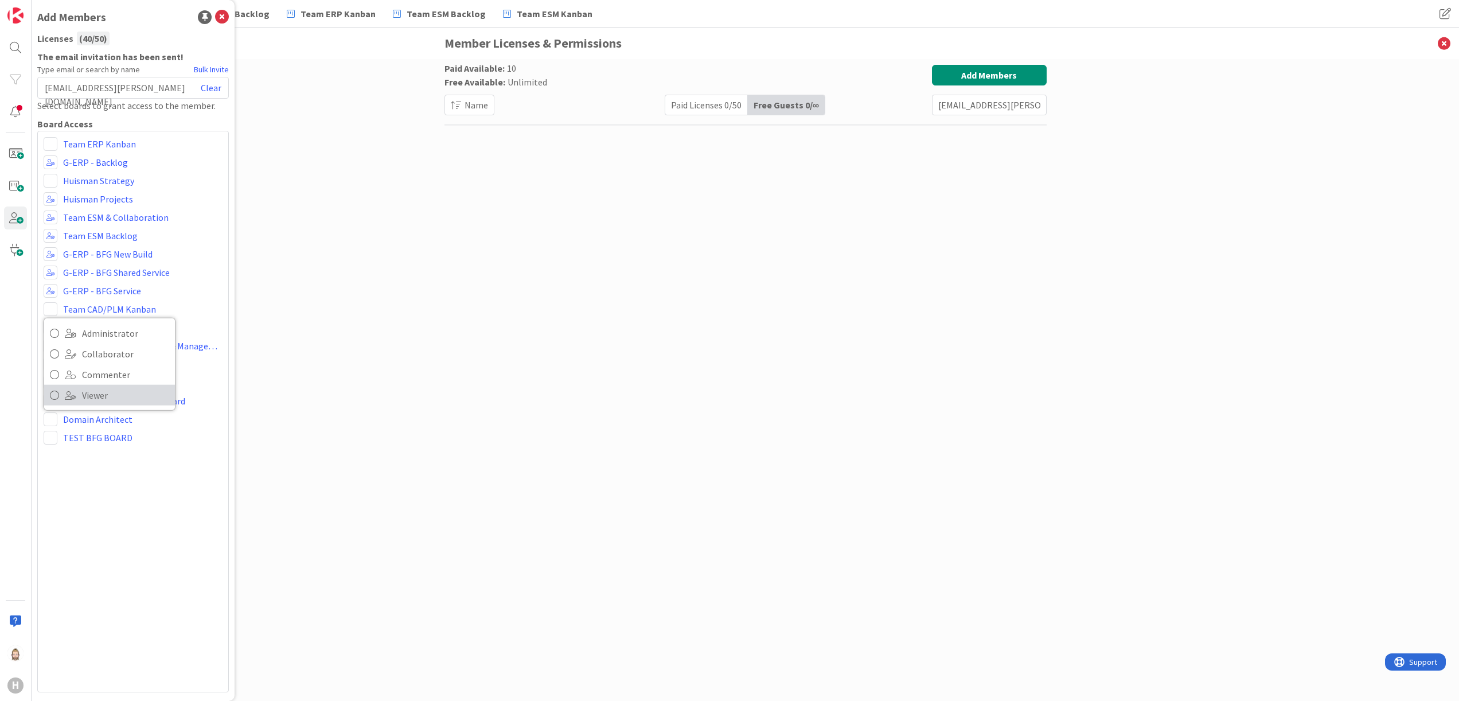
click at [76, 388] on link "Viewer" at bounding box center [109, 395] width 131 height 21
click at [48, 323] on span at bounding box center [51, 327] width 14 height 14
click at [83, 411] on span "Viewer" at bounding box center [125, 413] width 87 height 17
click at [131, 514] on div "Team ERP Kanban Administrator Collaborator Commenter Viewer Remove G-ERP - Back…" at bounding box center [132, 411] width 191 height 561
click at [228, 17] on icon at bounding box center [222, 17] width 14 height 14
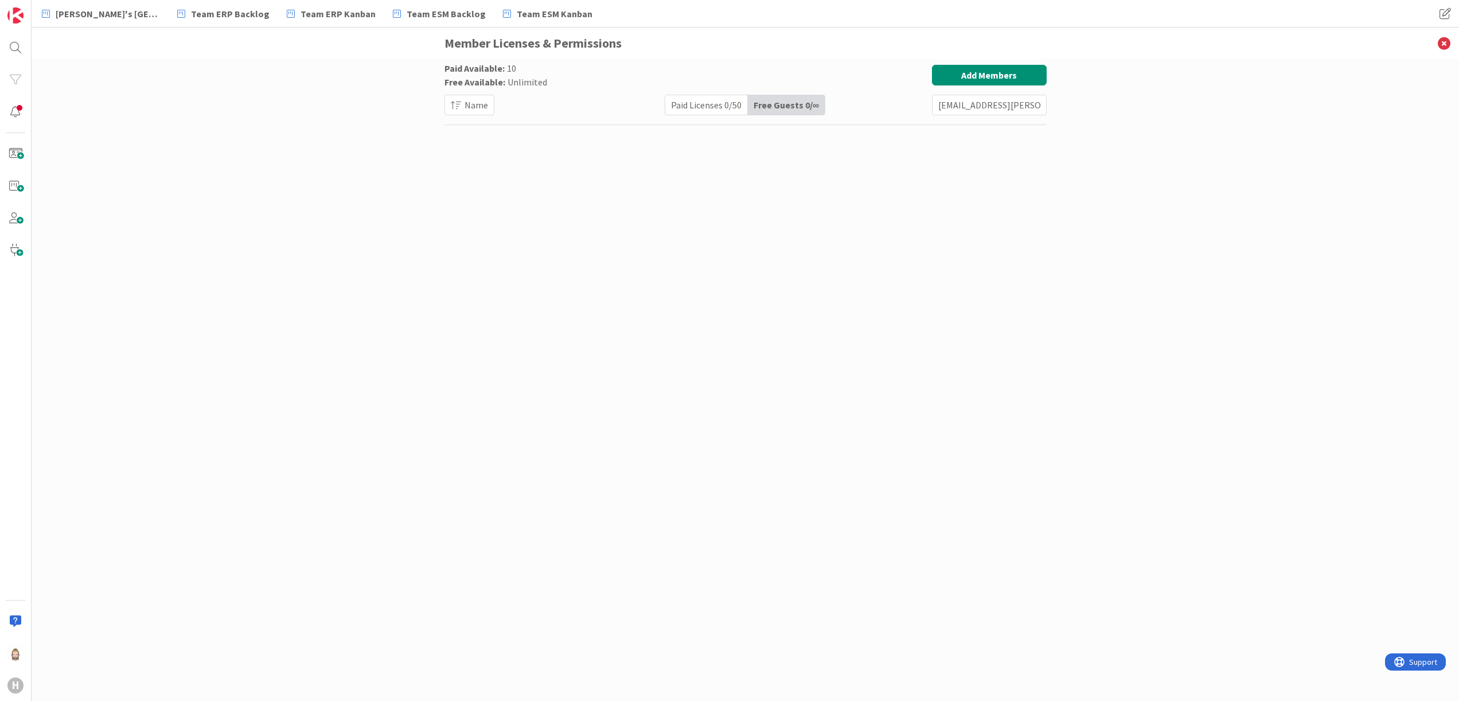
click at [705, 103] on div "Paid Licenses 0 / 50" at bounding box center [706, 104] width 83 height 19
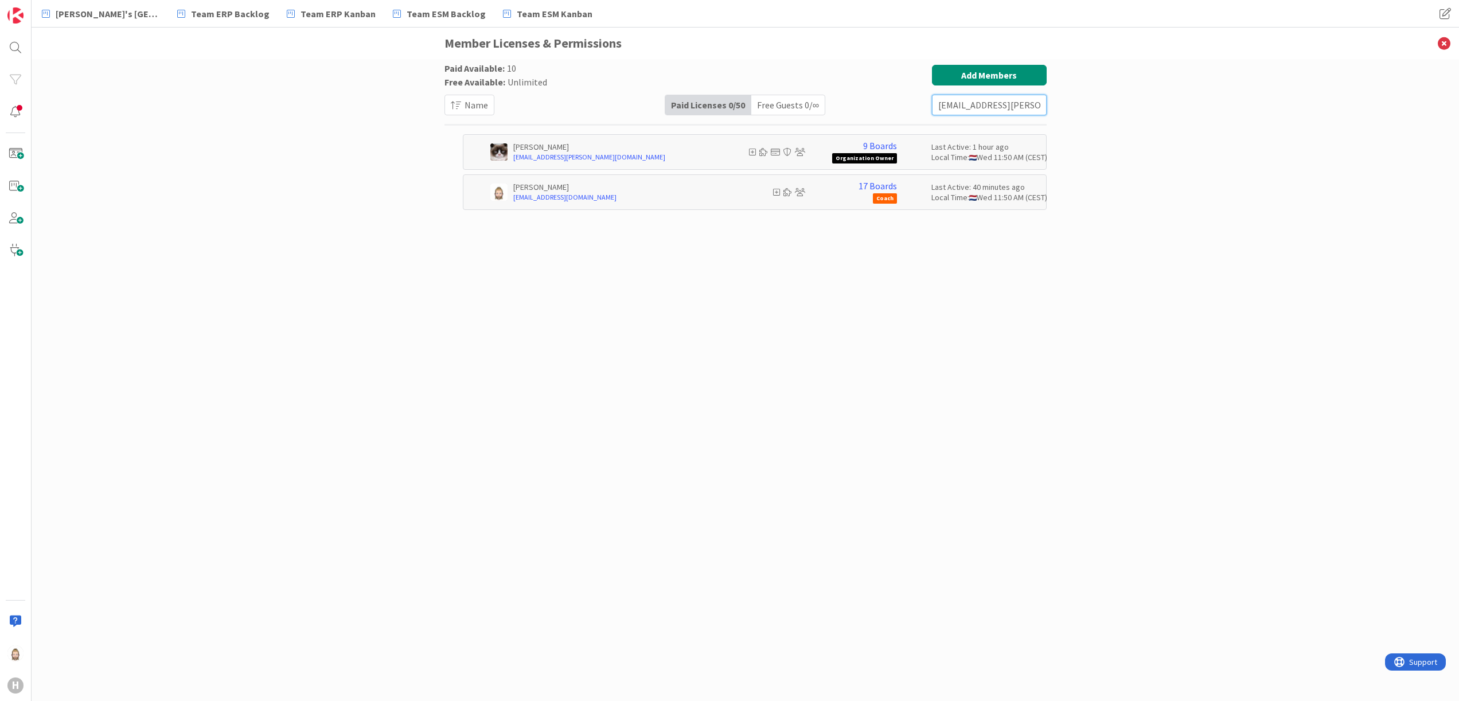
click at [1028, 111] on input "[EMAIL_ADDRESS][PERSON_NAME][DOMAIN_NAME]" at bounding box center [989, 105] width 115 height 21
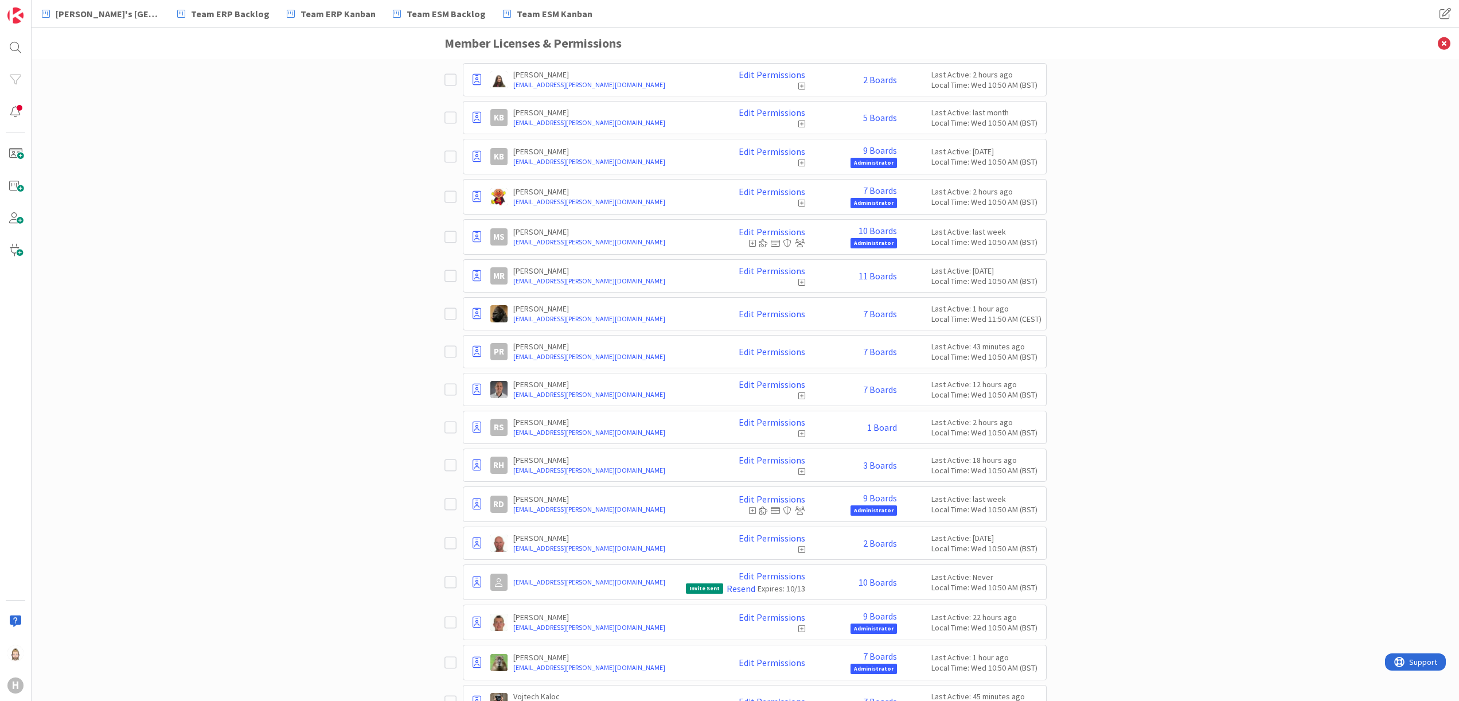
scroll to position [1064, 0]
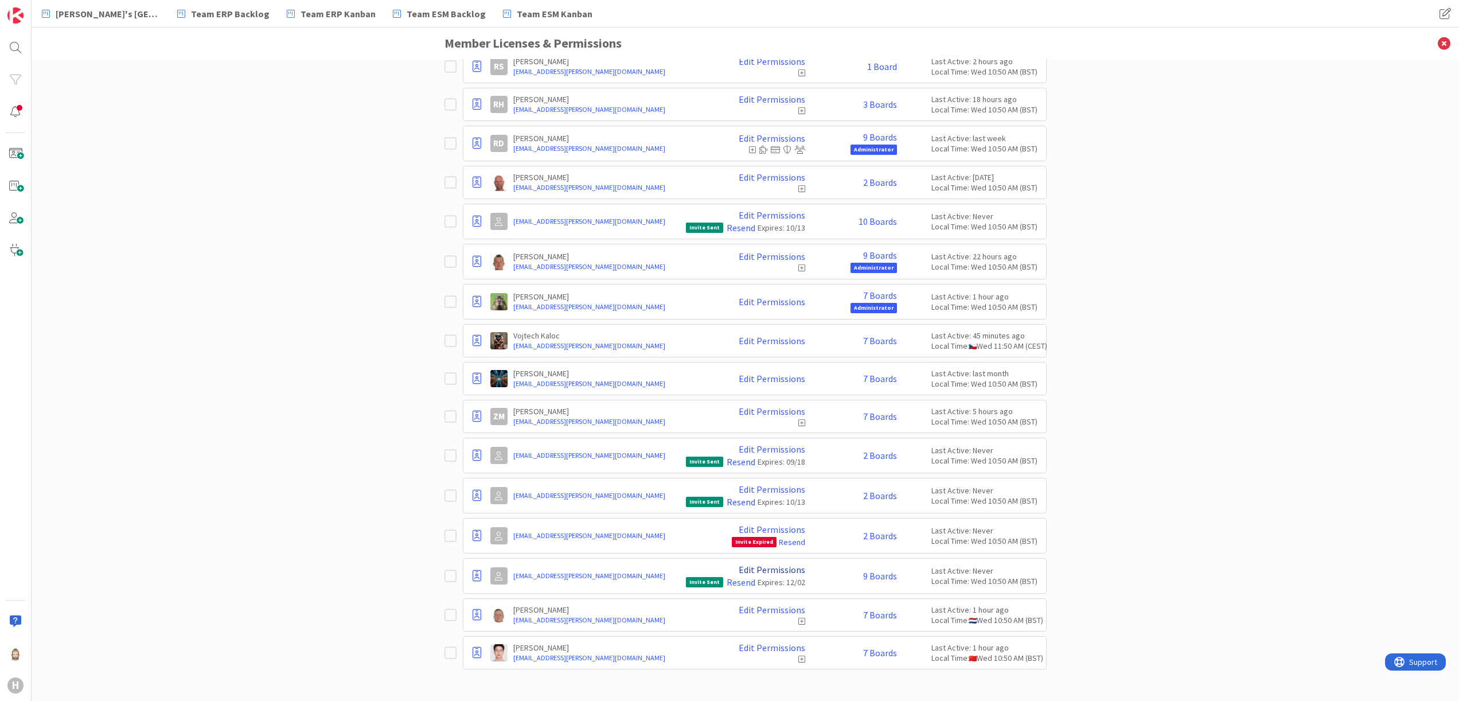
click at [769, 569] on link "Edit Permissions" at bounding box center [771, 569] width 67 height 10
click at [469, 576] on div at bounding box center [476, 575] width 15 height 17
click at [411, 584] on div "Paid Available: 10 Free Available: Unlimited Name Paid Licenses 40 / 50 Free Gu…" at bounding box center [745, 380] width 1427 height 642
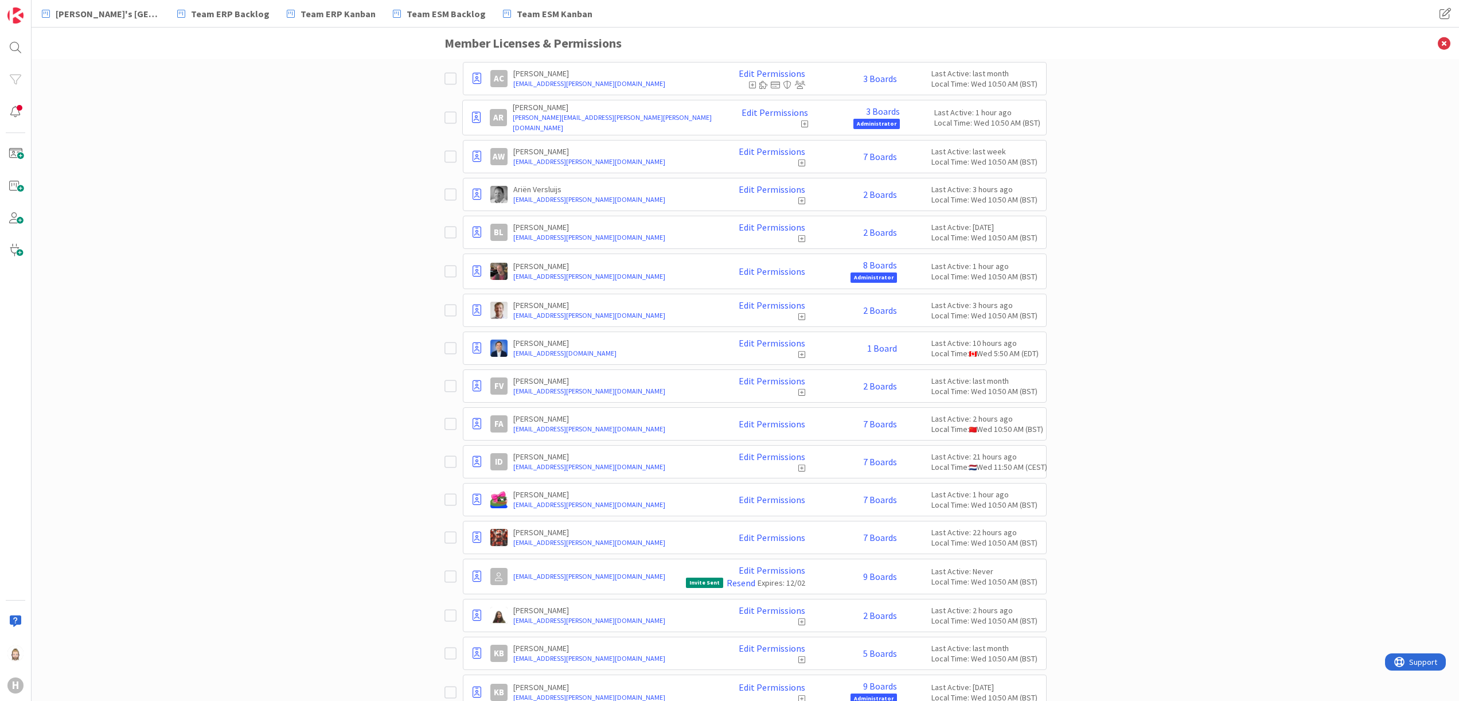
scroll to position [0, 0]
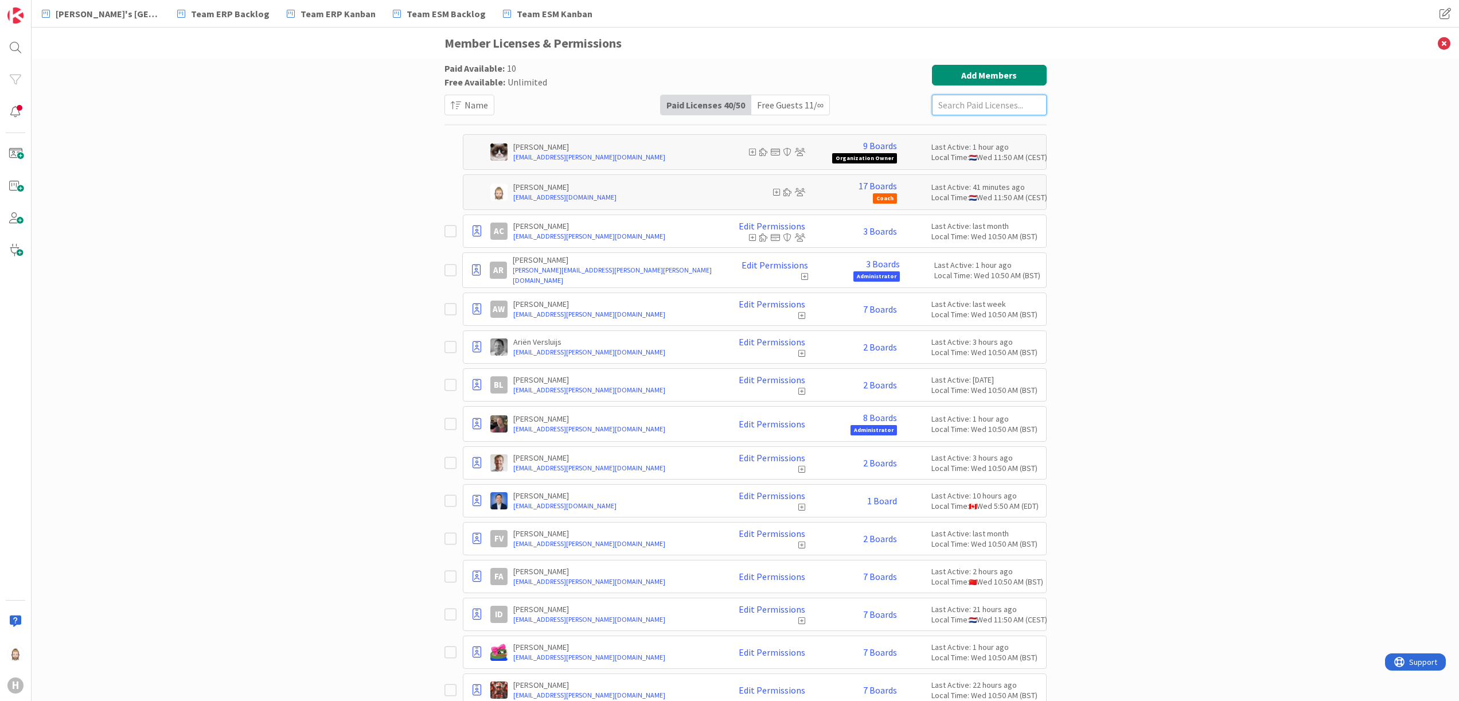
click at [966, 109] on input "text" at bounding box center [989, 105] width 115 height 21
paste input "[EMAIL_ADDRESS][PERSON_NAME][DOMAIN_NAME]"
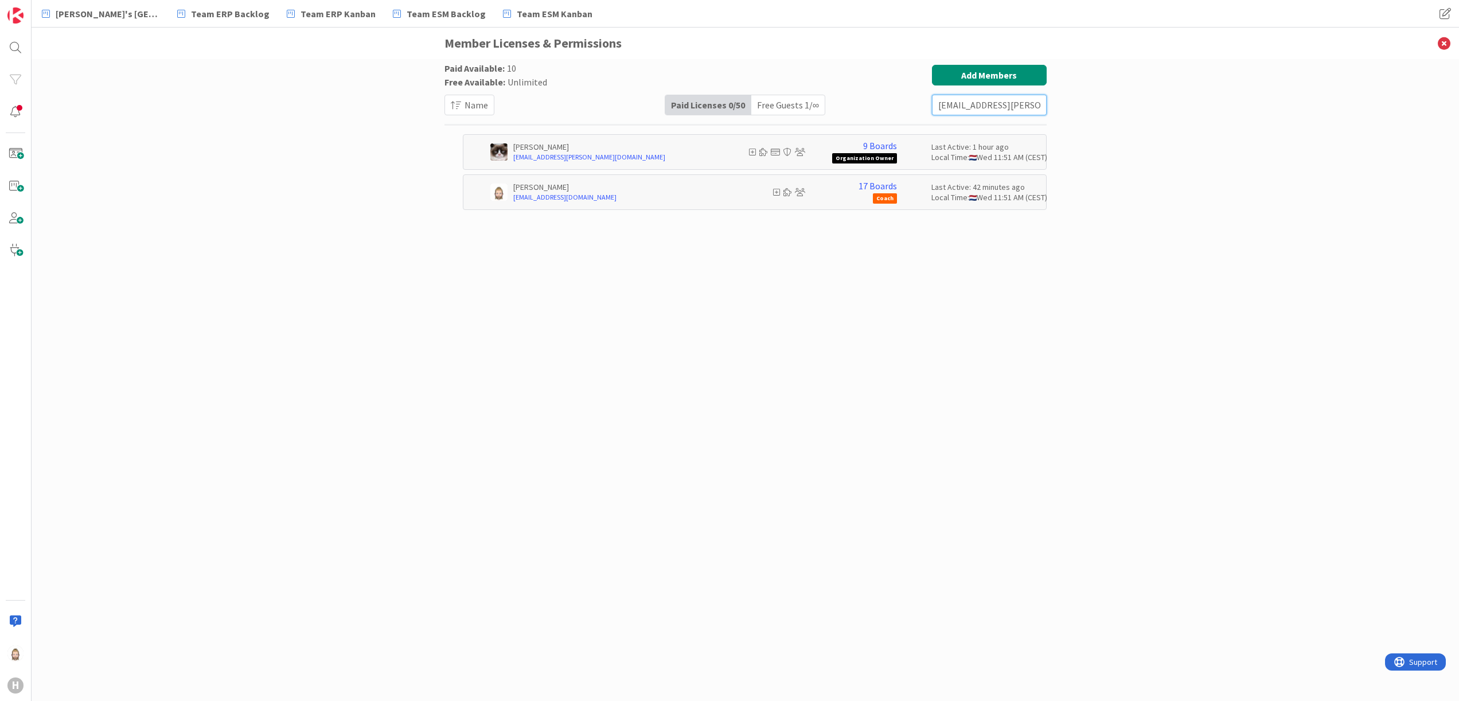
type input "[EMAIL_ADDRESS][PERSON_NAME][DOMAIN_NAME]"
click at [772, 103] on div "Free Guests 1 / ∞" at bounding box center [787, 104] width 73 height 19
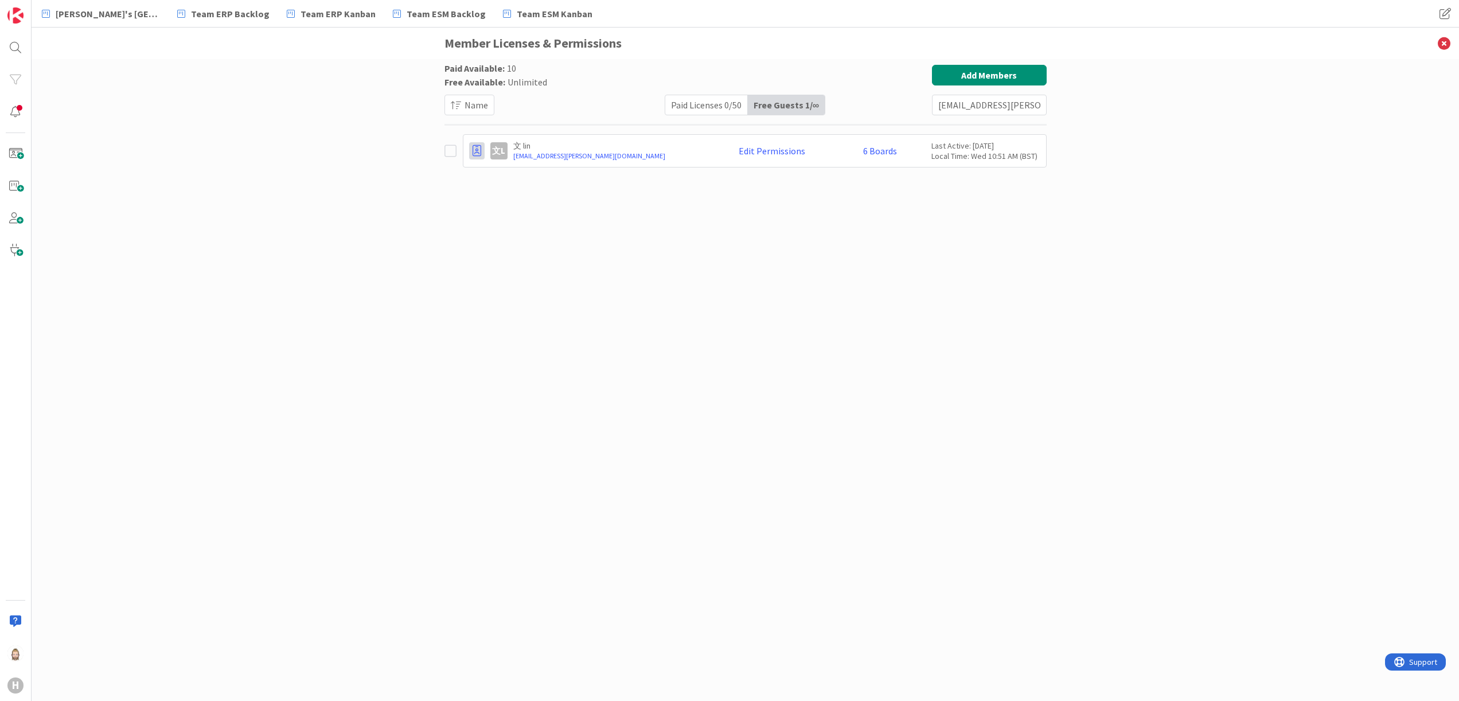
click at [475, 147] on icon at bounding box center [476, 150] width 9 height 11
click at [877, 152] on link "6 Boards" at bounding box center [880, 151] width 34 height 10
click at [788, 322] on div "Paid Available: 10 Free Available: Unlimited Name Paid Licenses 0 / 50 Free Gue…" at bounding box center [745, 368] width 602 height 607
click at [527, 153] on link "[EMAIL_ADDRESS][PERSON_NAME][DOMAIN_NAME]" at bounding box center [613, 156] width 200 height 10
click at [471, 154] on div at bounding box center [476, 150] width 15 height 17
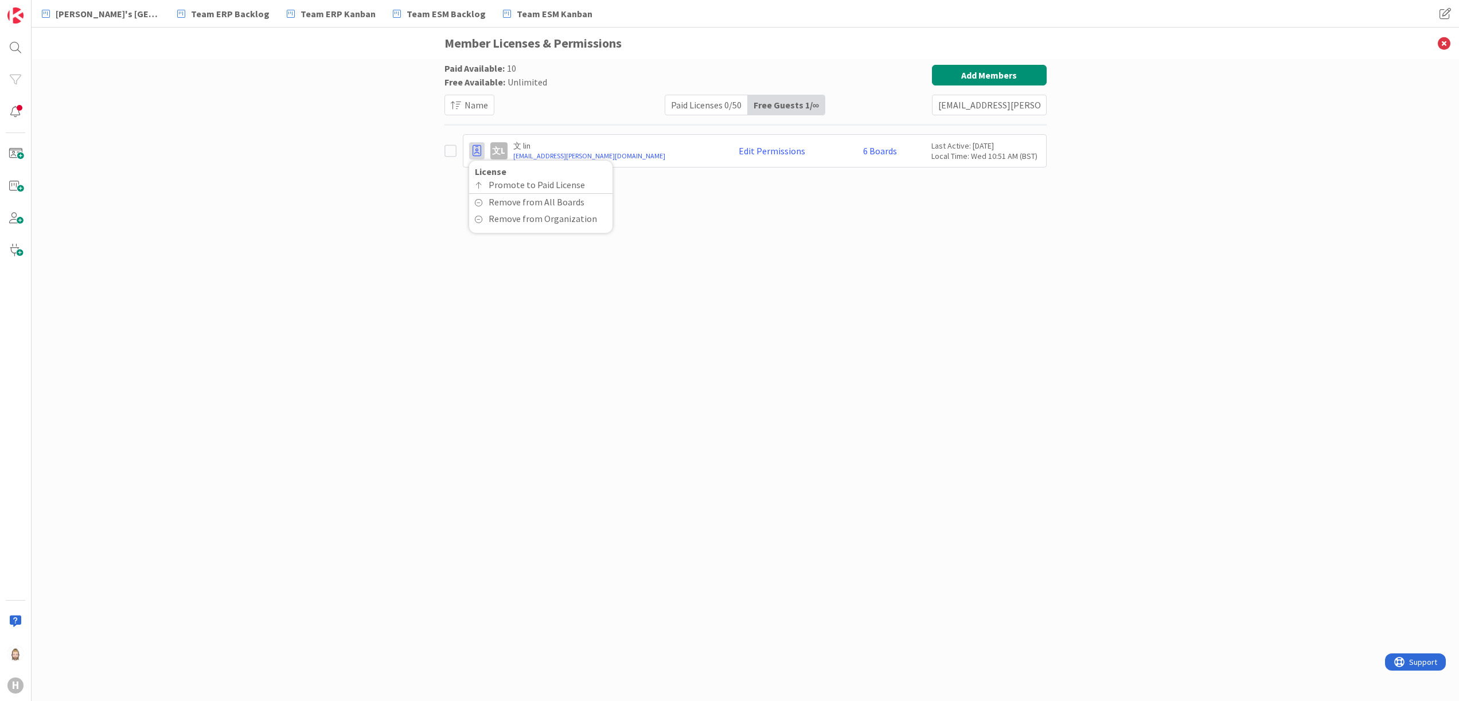
click at [711, 306] on div "Paid Available: 10 Free Available: Unlimited Name Paid Licenses 0 / 50 Free Gue…" at bounding box center [745, 368] width 602 height 607
click at [773, 147] on link "Edit Permissions" at bounding box center [771, 151] width 67 height 10
click at [722, 292] on div "Paid Available: 10 Free Available: Unlimited Name Paid Licenses 0 / 50 Free Gue…" at bounding box center [745, 368] width 602 height 607
click at [871, 150] on link "6 Boards" at bounding box center [880, 151] width 34 height 10
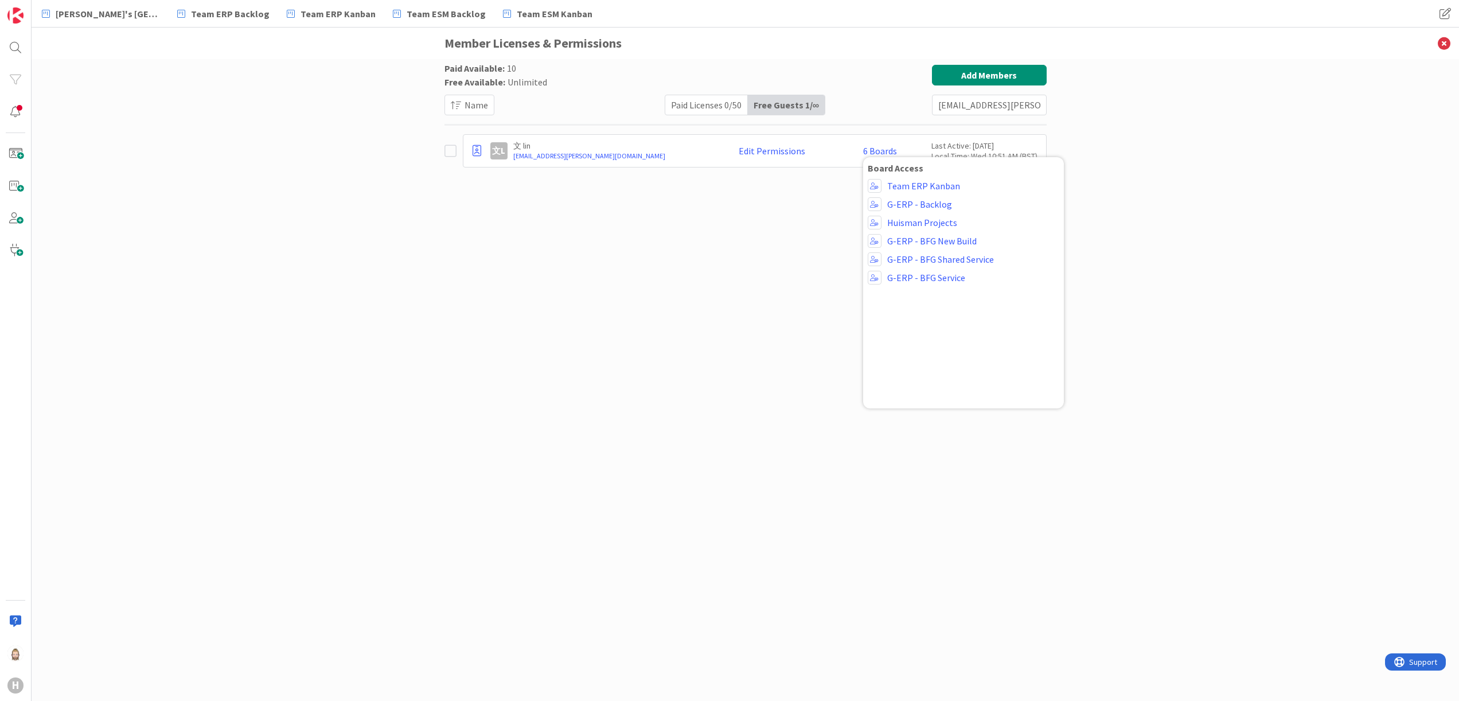
click at [920, 342] on div "Team ERP Kanban G-ERP - Backlog [PERSON_NAME] Projects G-ERP - BFG New Build G-…" at bounding box center [962, 287] width 191 height 229
click at [784, 353] on div "Paid Available: 10 Free Available: Unlimited Name Paid Licenses 0 / 50 Free Gue…" at bounding box center [745, 368] width 602 height 607
click at [978, 111] on input "[EMAIL_ADDRESS][PERSON_NAME][DOMAIN_NAME]" at bounding box center [989, 105] width 115 height 21
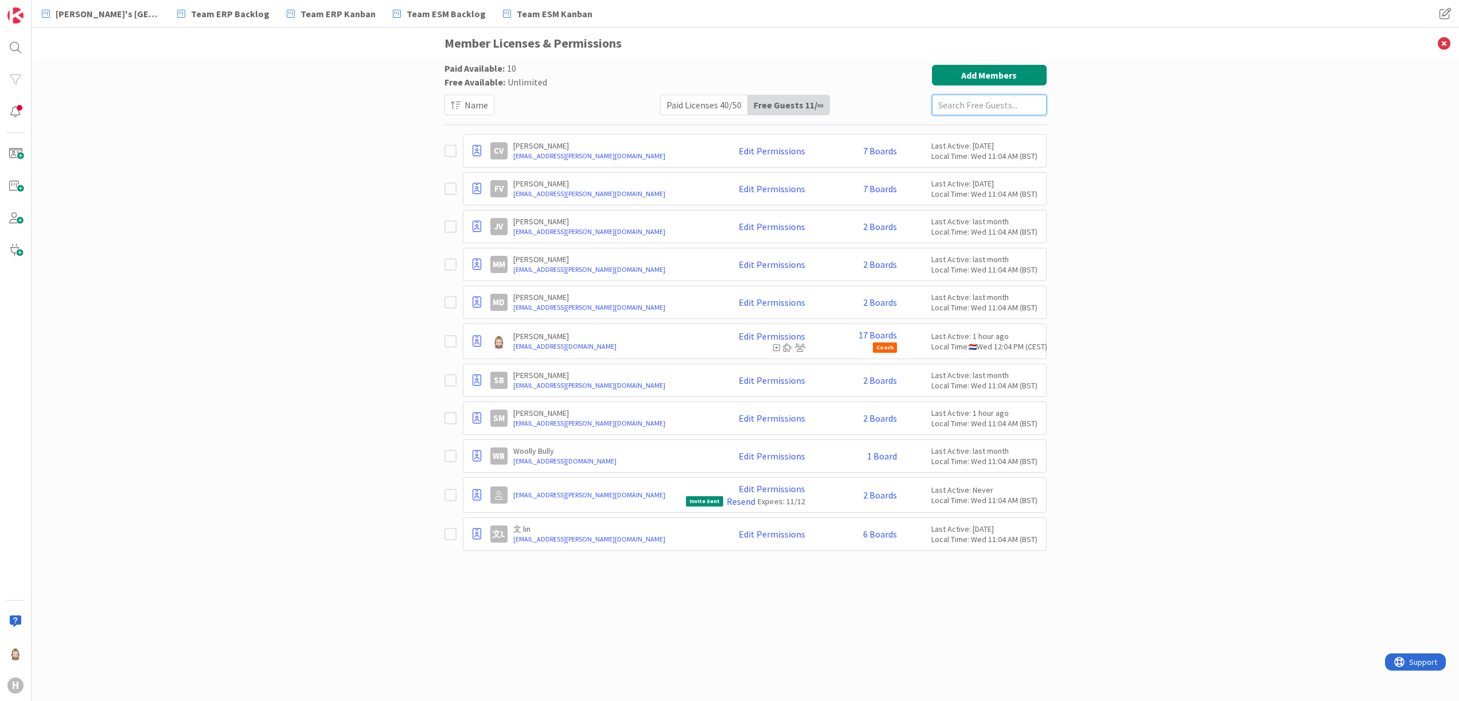
paste input "[EMAIL_ADDRESS][PERSON_NAME][DOMAIN_NAME]"
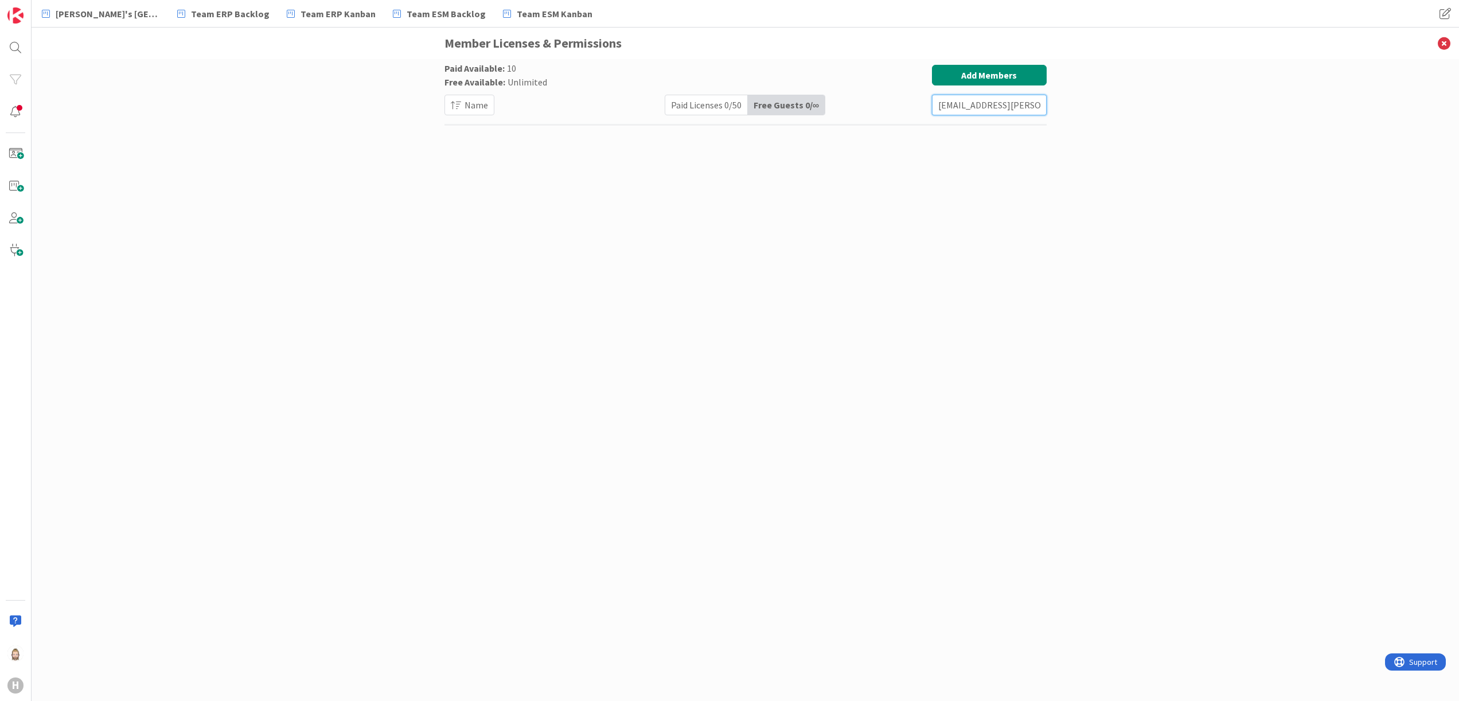
type input "[EMAIL_ADDRESS][PERSON_NAME][DOMAIN_NAME]"
click at [718, 103] on div "Paid Licenses 0 / 50" at bounding box center [706, 104] width 83 height 19
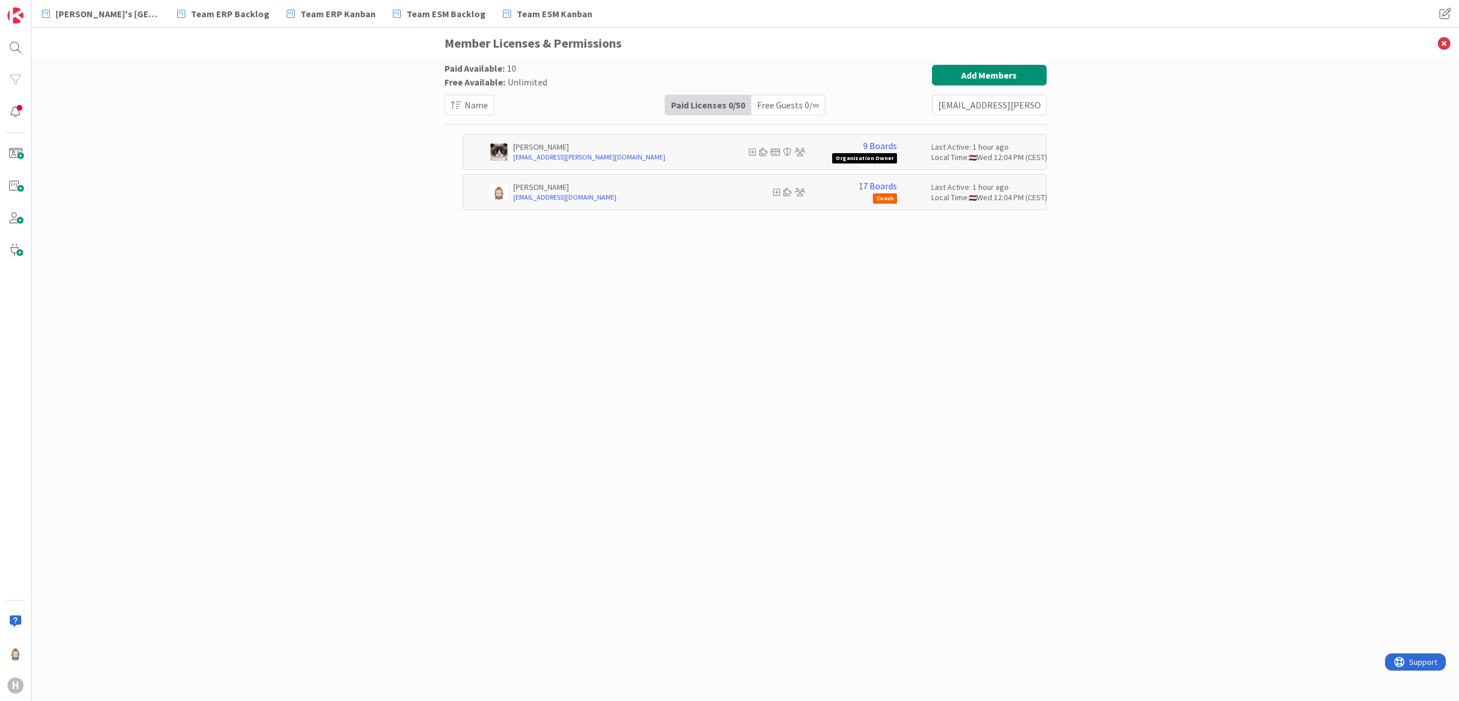
click at [758, 103] on div "Free Guests 0 / ∞" at bounding box center [787, 104] width 73 height 19
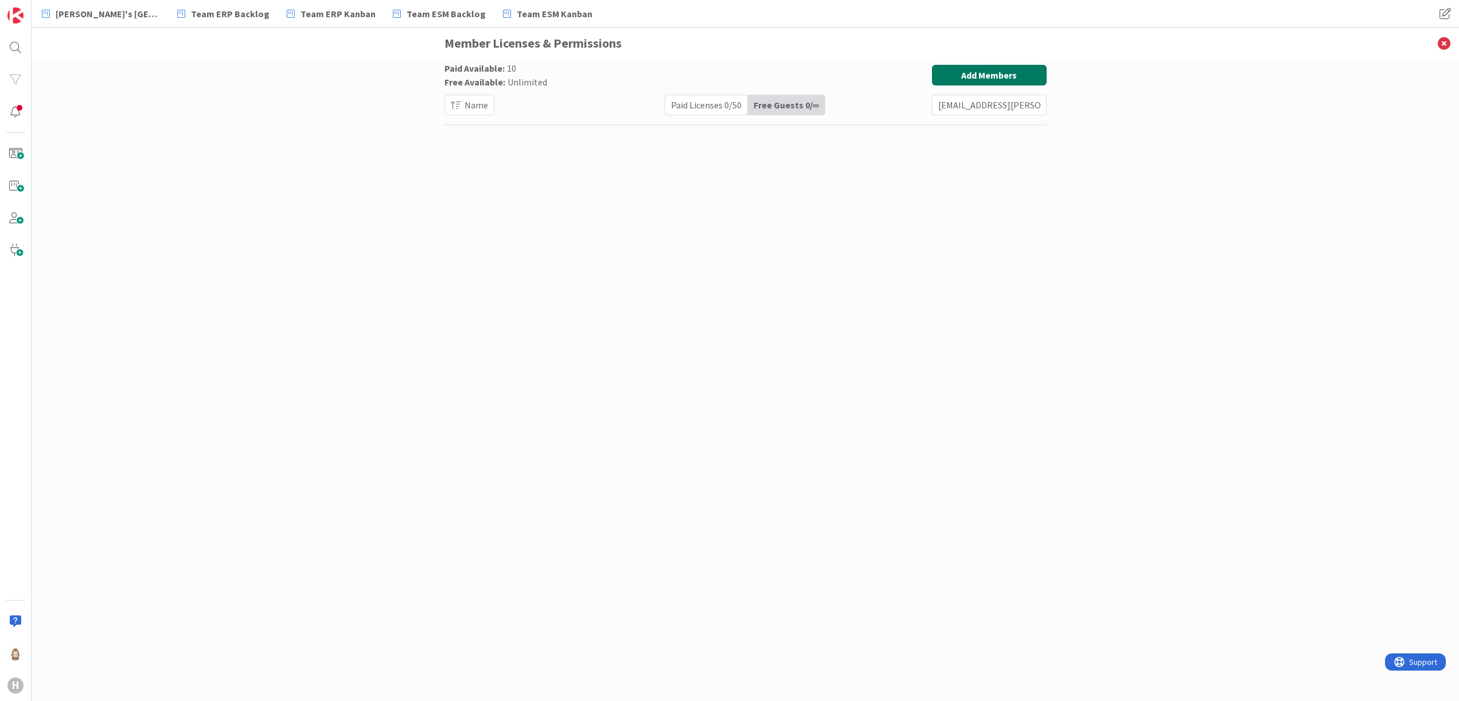
click at [973, 70] on button "Add Members" at bounding box center [989, 75] width 115 height 21
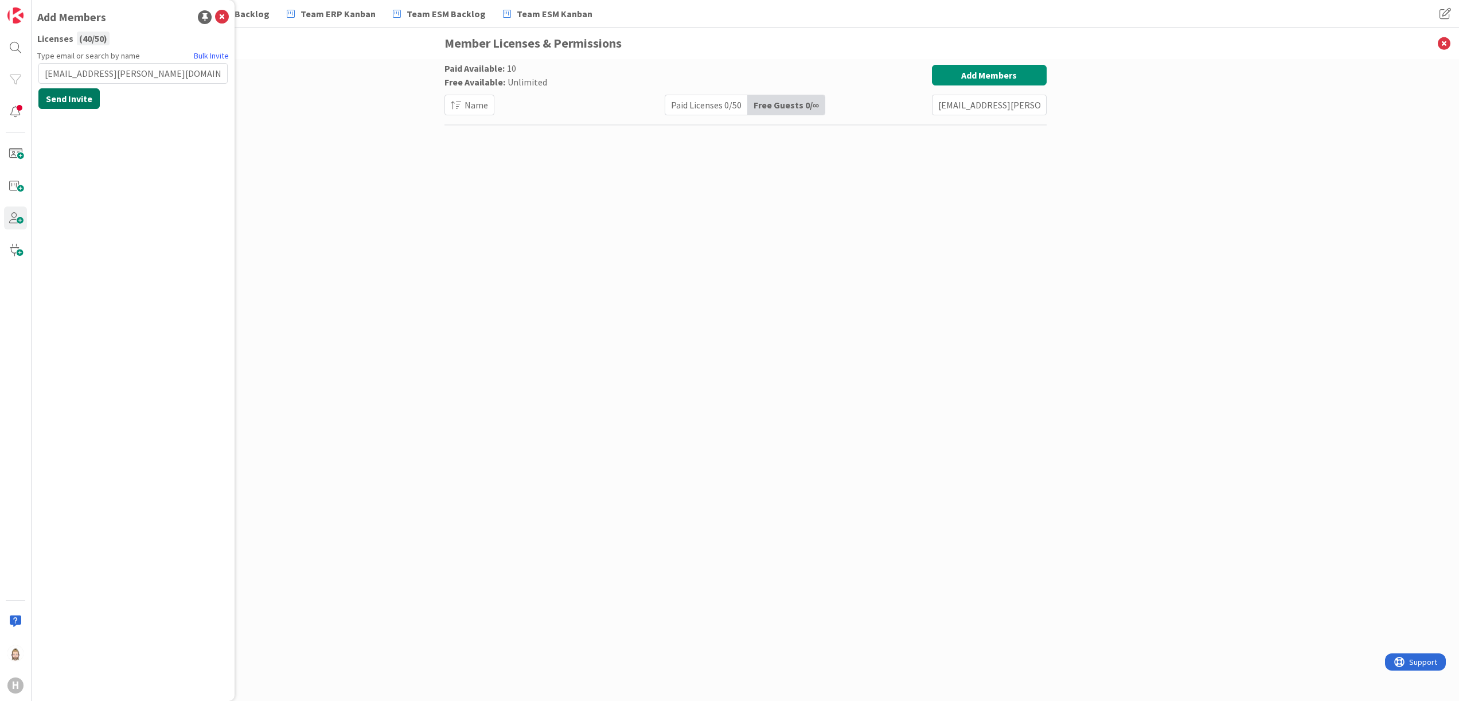
type input "[EMAIL_ADDRESS][PERSON_NAME][DOMAIN_NAME]"
click at [81, 99] on button "Send Invite" at bounding box center [68, 98] width 61 height 21
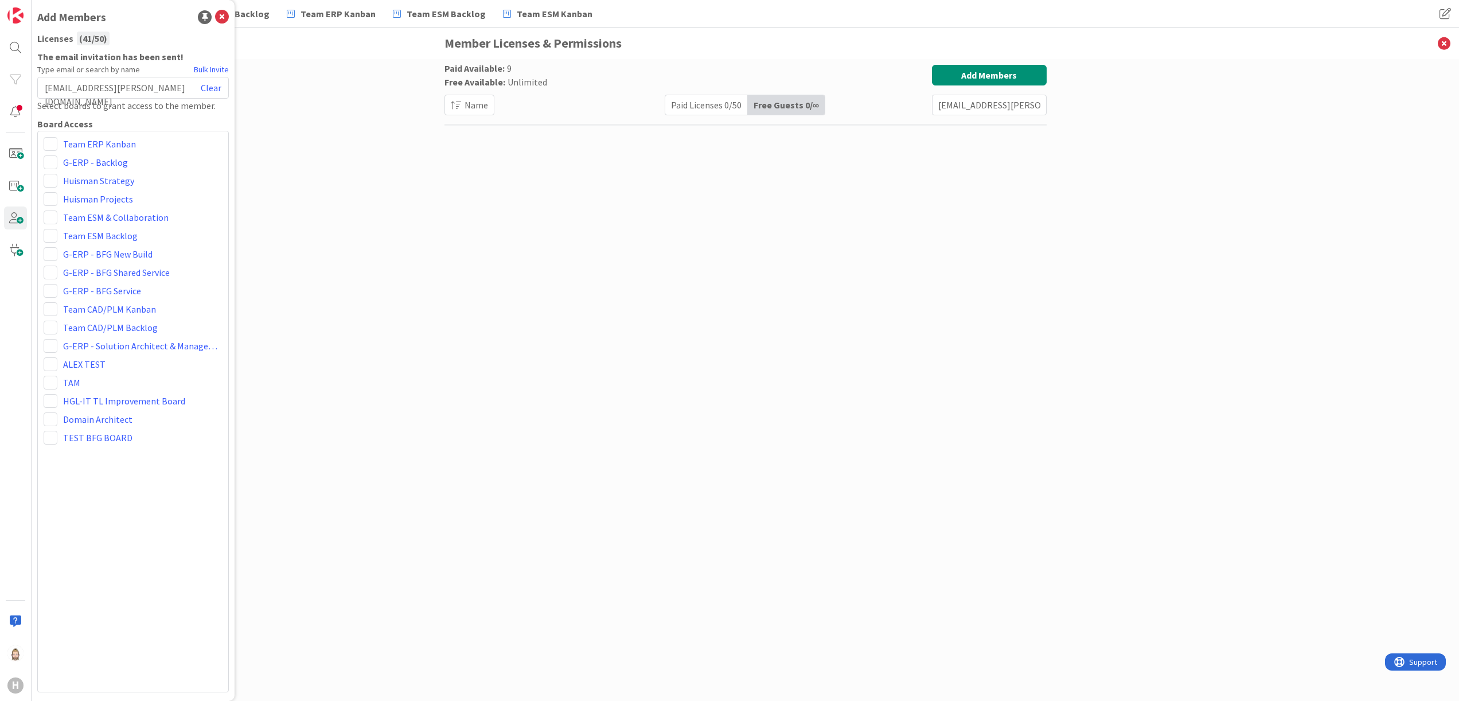
click at [40, 163] on div "Team ERP Kanban G-ERP - Backlog [PERSON_NAME] Strategy [PERSON_NAME] Projects T…" at bounding box center [132, 411] width 191 height 561
click at [53, 161] on span at bounding box center [51, 162] width 14 height 14
click at [128, 251] on span "Viewer" at bounding box center [125, 248] width 87 height 17
click at [55, 196] on span at bounding box center [51, 199] width 14 height 14
click at [75, 282] on span at bounding box center [70, 284] width 11 height 9
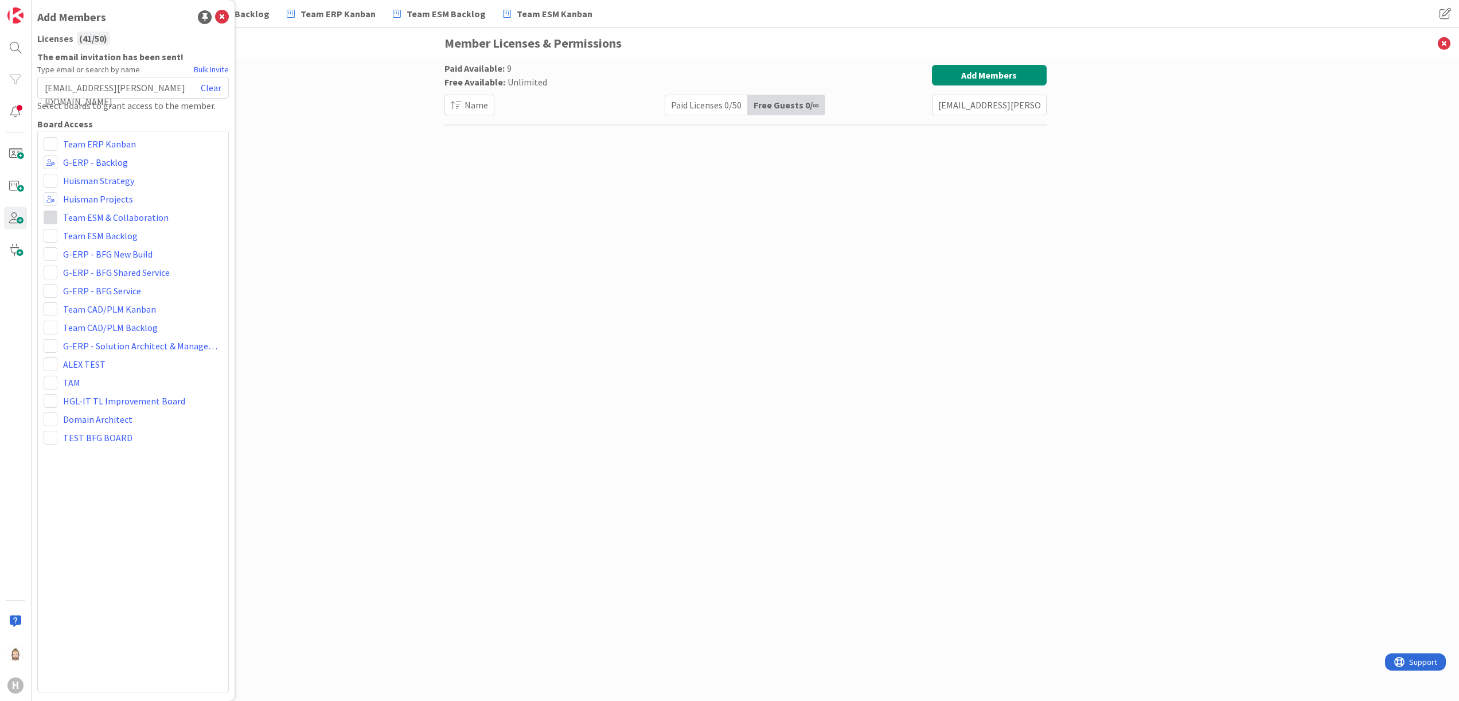
click at [54, 216] on span at bounding box center [51, 217] width 14 height 14
click at [88, 300] on span "Viewer" at bounding box center [125, 303] width 87 height 17
click at [46, 237] on span at bounding box center [51, 236] width 14 height 14
click at [95, 313] on span "Viewer" at bounding box center [125, 321] width 87 height 17
click at [48, 253] on span at bounding box center [51, 254] width 14 height 14
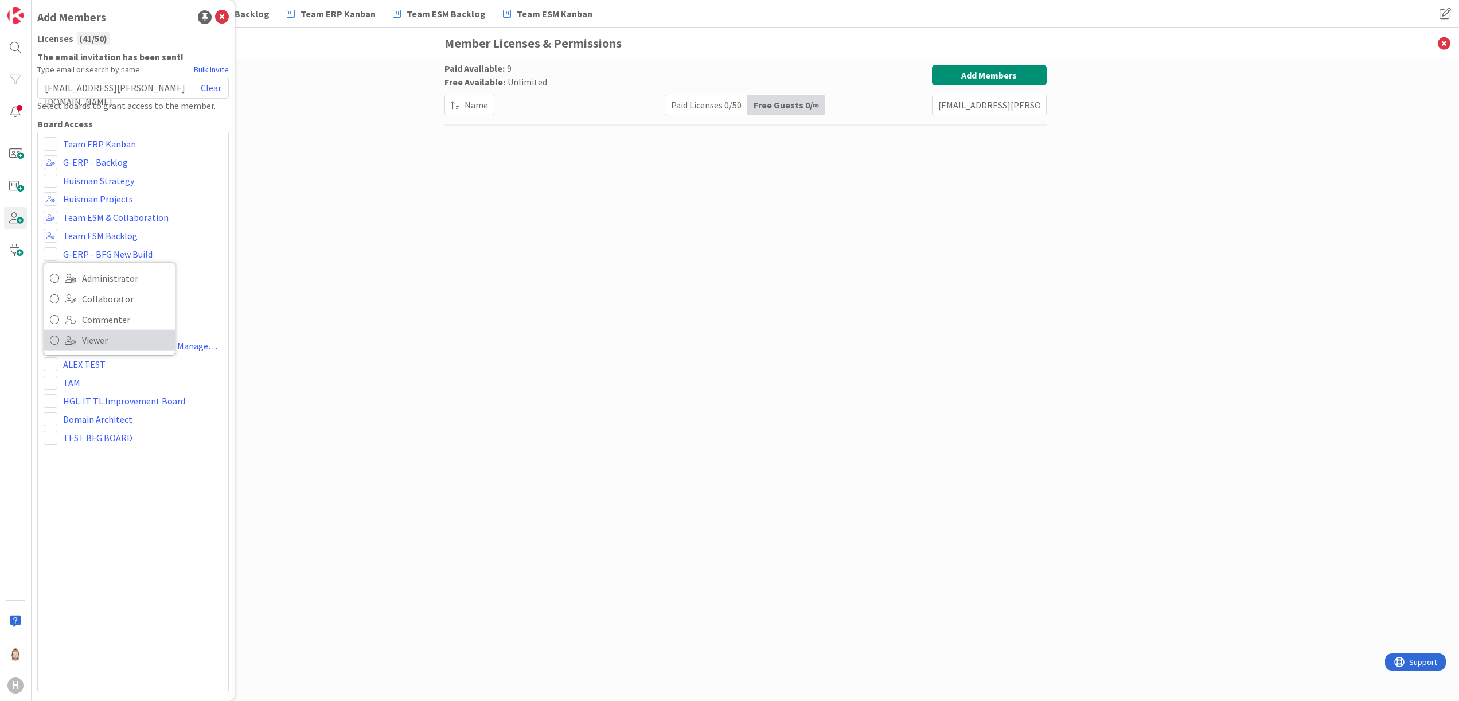
click at [85, 342] on span "Viewer" at bounding box center [125, 339] width 87 height 17
click at [49, 269] on span at bounding box center [51, 272] width 14 height 14
click at [93, 351] on span "Viewer" at bounding box center [125, 358] width 87 height 17
click at [49, 290] on span at bounding box center [51, 291] width 14 height 14
click at [78, 372] on link "Viewer" at bounding box center [109, 376] width 131 height 21
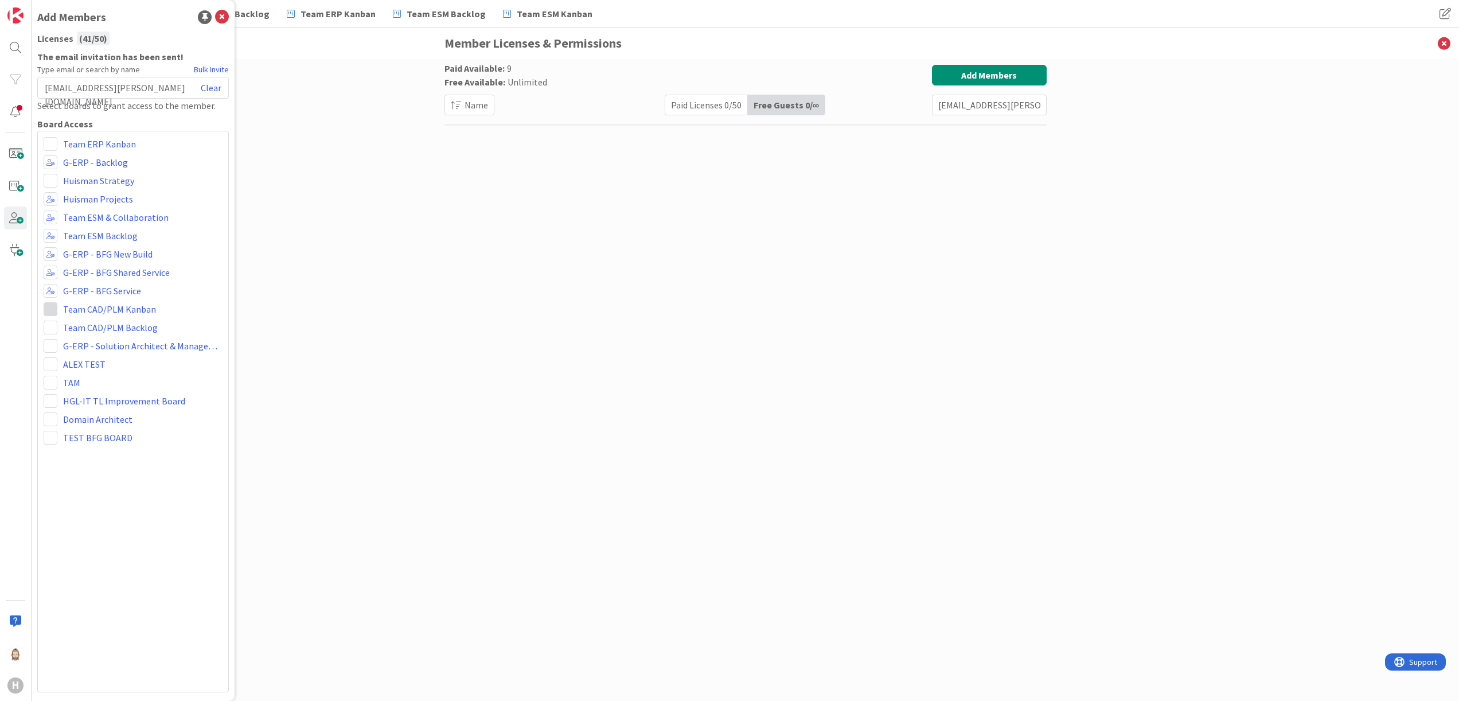
click at [49, 308] on span at bounding box center [51, 309] width 14 height 14
click at [88, 388] on span "Viewer" at bounding box center [125, 394] width 87 height 17
click at [46, 324] on span at bounding box center [51, 327] width 14 height 14
click at [85, 403] on link "Viewer" at bounding box center [109, 413] width 131 height 21
click at [92, 468] on div "Team ERP Kanban Administrator Collaborator Commenter Viewer Remove G-ERP - Back…" at bounding box center [132, 411] width 191 height 561
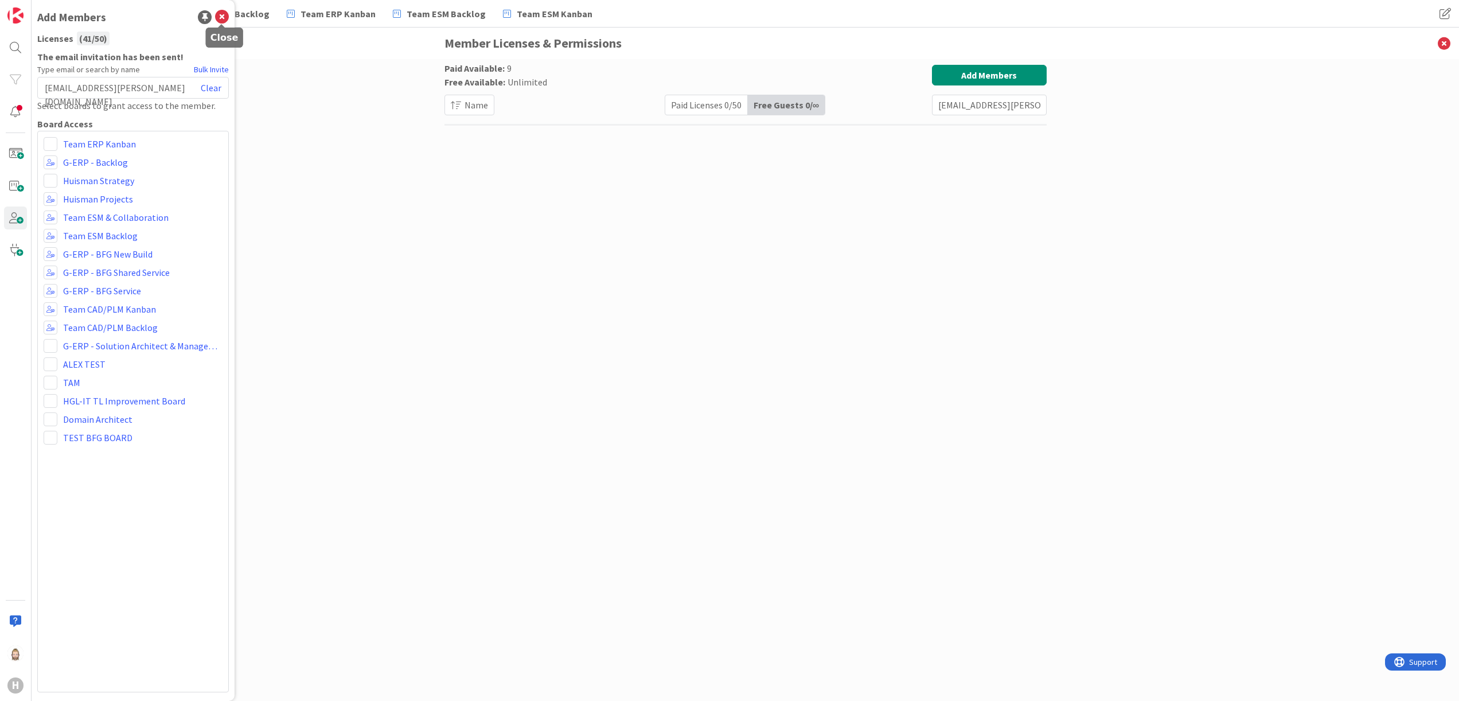
click at [220, 14] on icon at bounding box center [222, 17] width 14 height 14
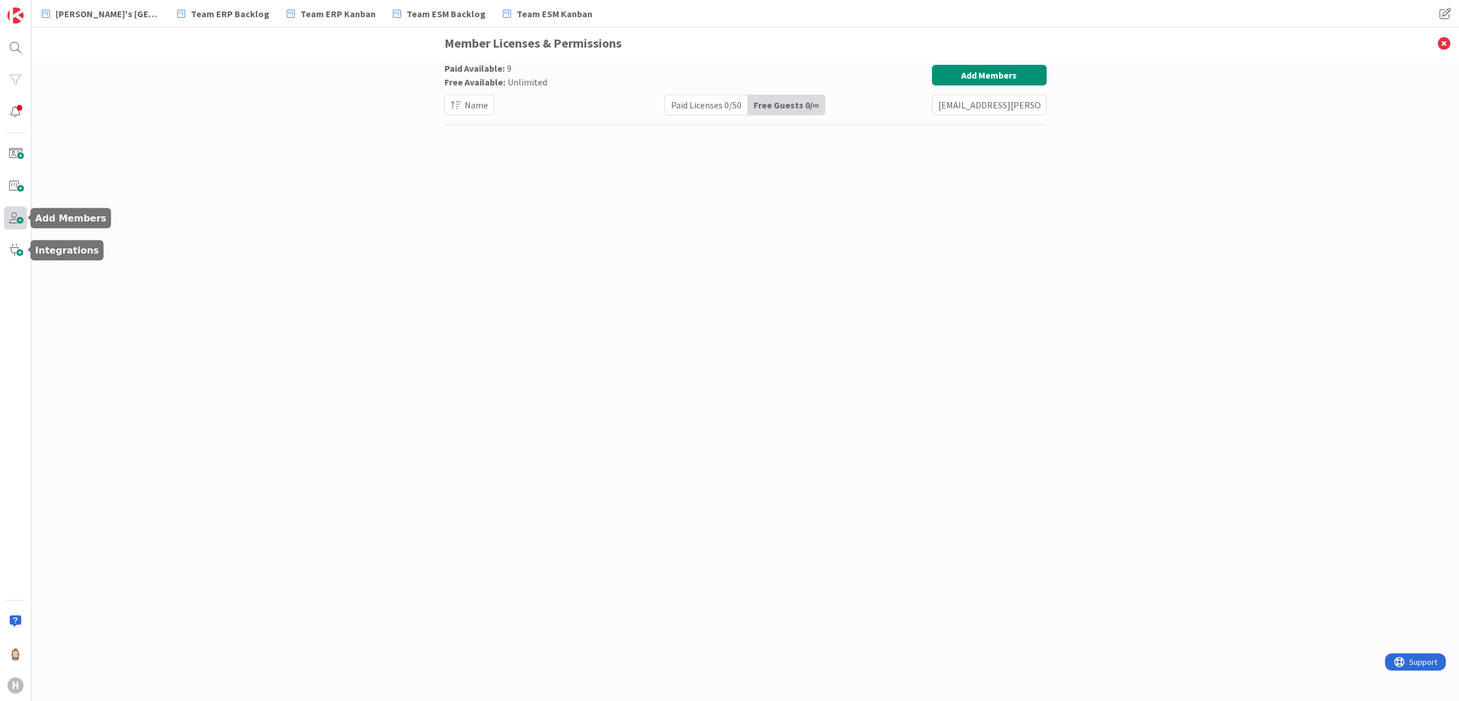
click at [19, 216] on span at bounding box center [15, 217] width 23 height 23
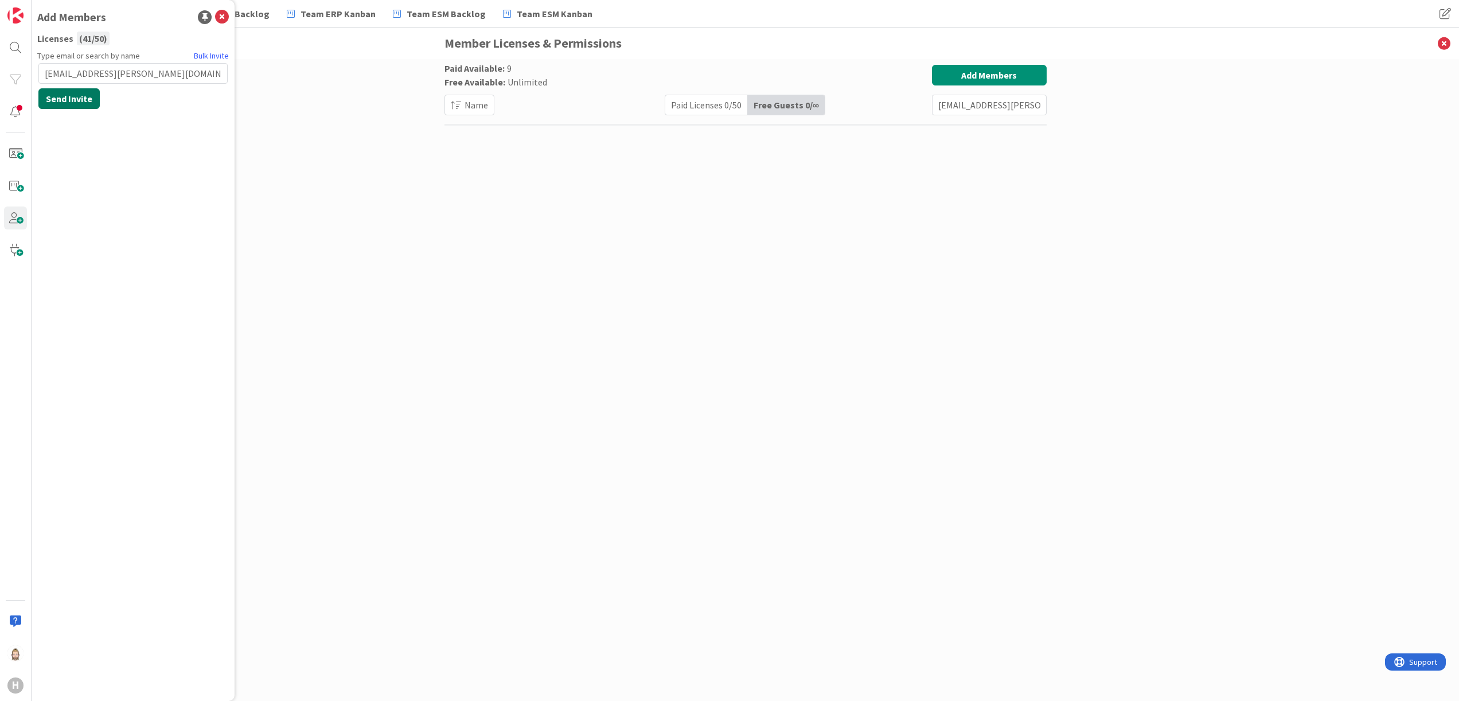
type input "[EMAIL_ADDRESS][PERSON_NAME][DOMAIN_NAME]"
click at [87, 101] on button "Send Invite" at bounding box center [68, 98] width 61 height 21
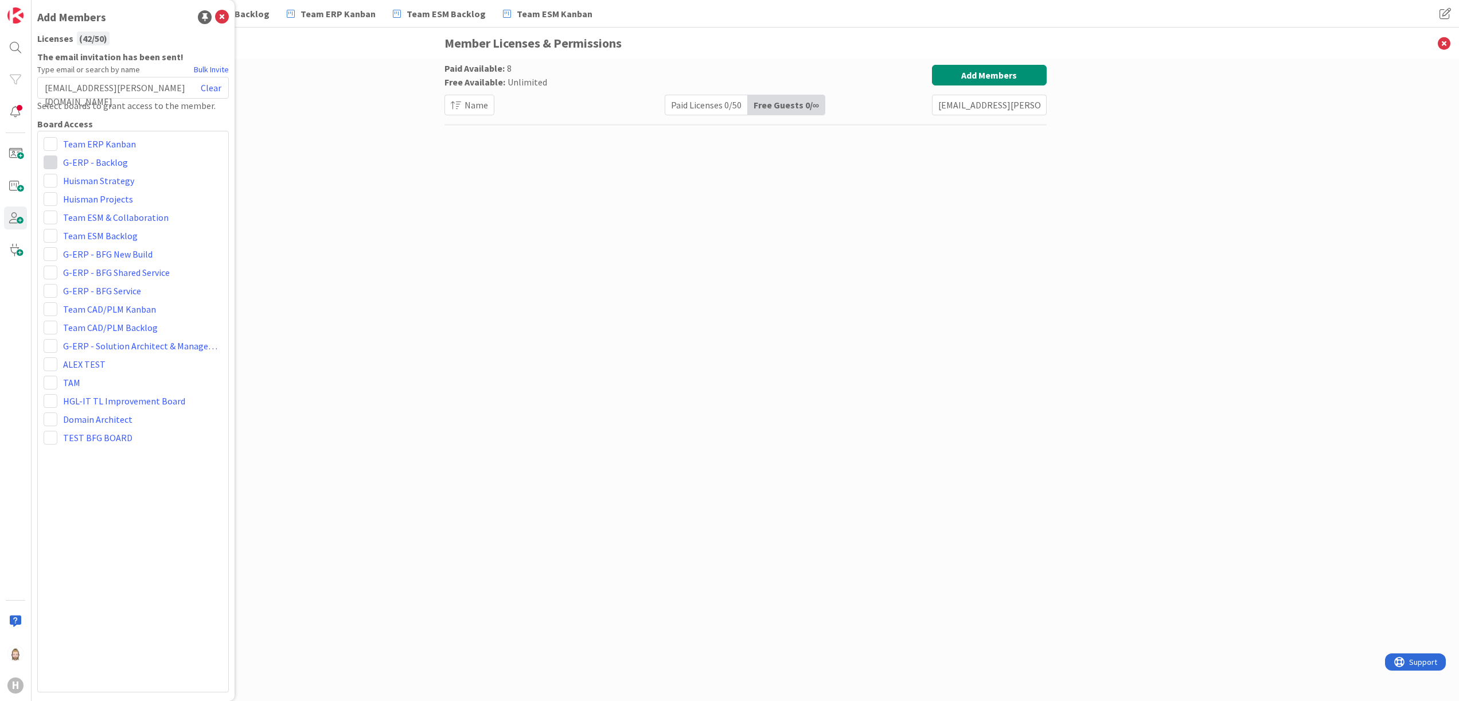
click at [46, 162] on span at bounding box center [51, 162] width 14 height 14
click at [82, 244] on span "Viewer" at bounding box center [125, 248] width 87 height 17
click at [49, 196] on span at bounding box center [51, 199] width 14 height 14
click at [94, 276] on span "Viewer" at bounding box center [125, 284] width 87 height 17
click at [50, 220] on span at bounding box center [51, 217] width 14 height 14
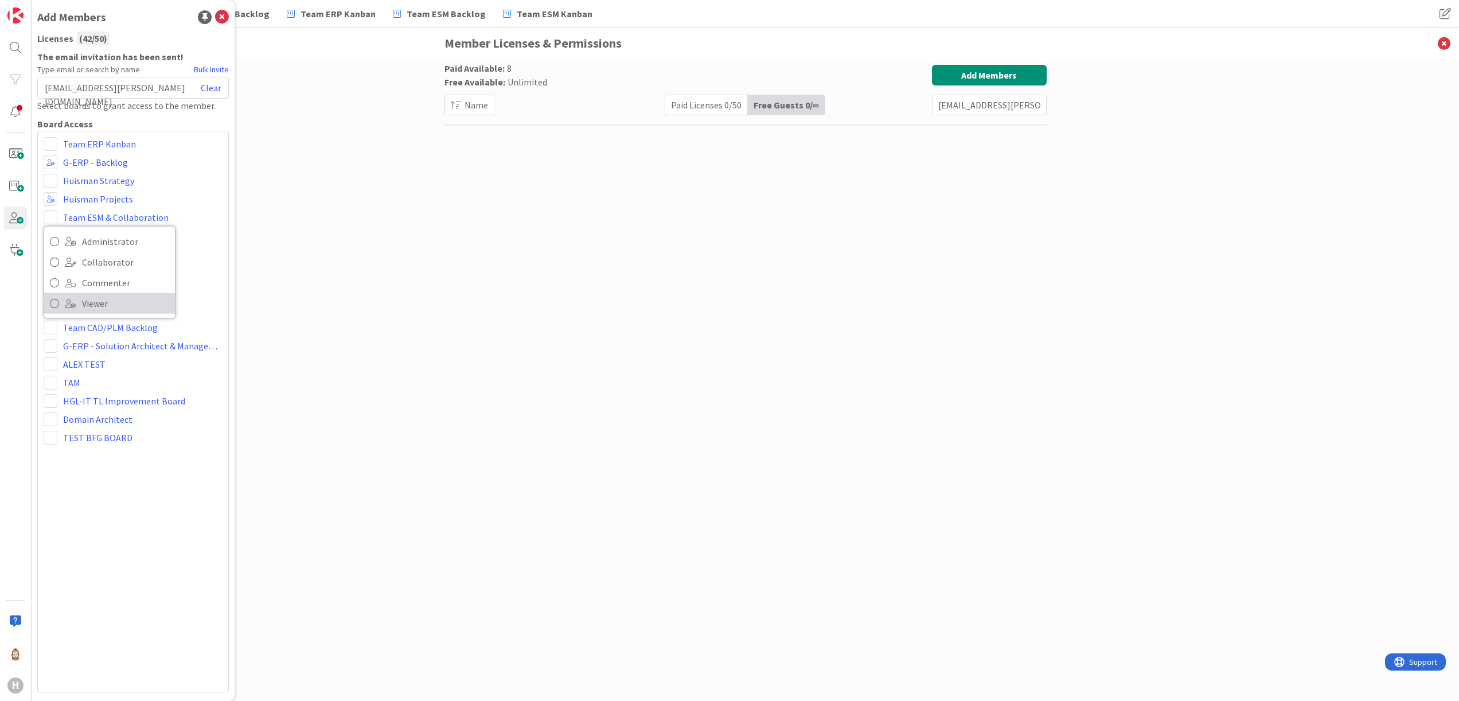
click at [74, 297] on link "Viewer" at bounding box center [109, 303] width 131 height 21
click at [53, 233] on span at bounding box center [51, 236] width 14 height 14
click at [100, 313] on span "Viewer" at bounding box center [125, 321] width 87 height 17
click at [51, 253] on span at bounding box center [51, 254] width 14 height 14
click at [72, 337] on span at bounding box center [70, 339] width 11 height 9
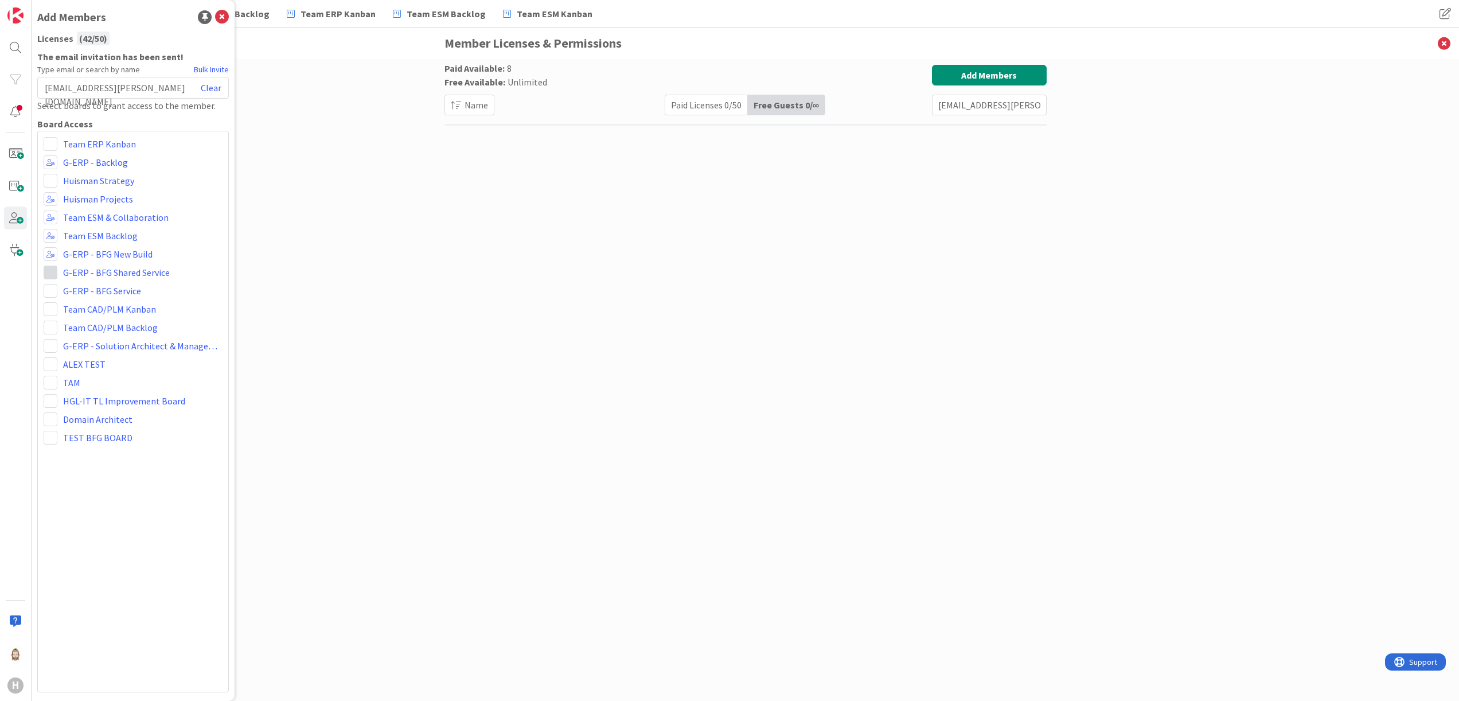
click at [45, 271] on span at bounding box center [51, 272] width 14 height 14
click at [92, 354] on span "Viewer" at bounding box center [125, 358] width 87 height 17
click at [55, 296] on span at bounding box center [51, 291] width 14 height 14
click at [85, 368] on span "Viewer" at bounding box center [125, 376] width 87 height 17
click at [50, 308] on span at bounding box center [51, 309] width 14 height 14
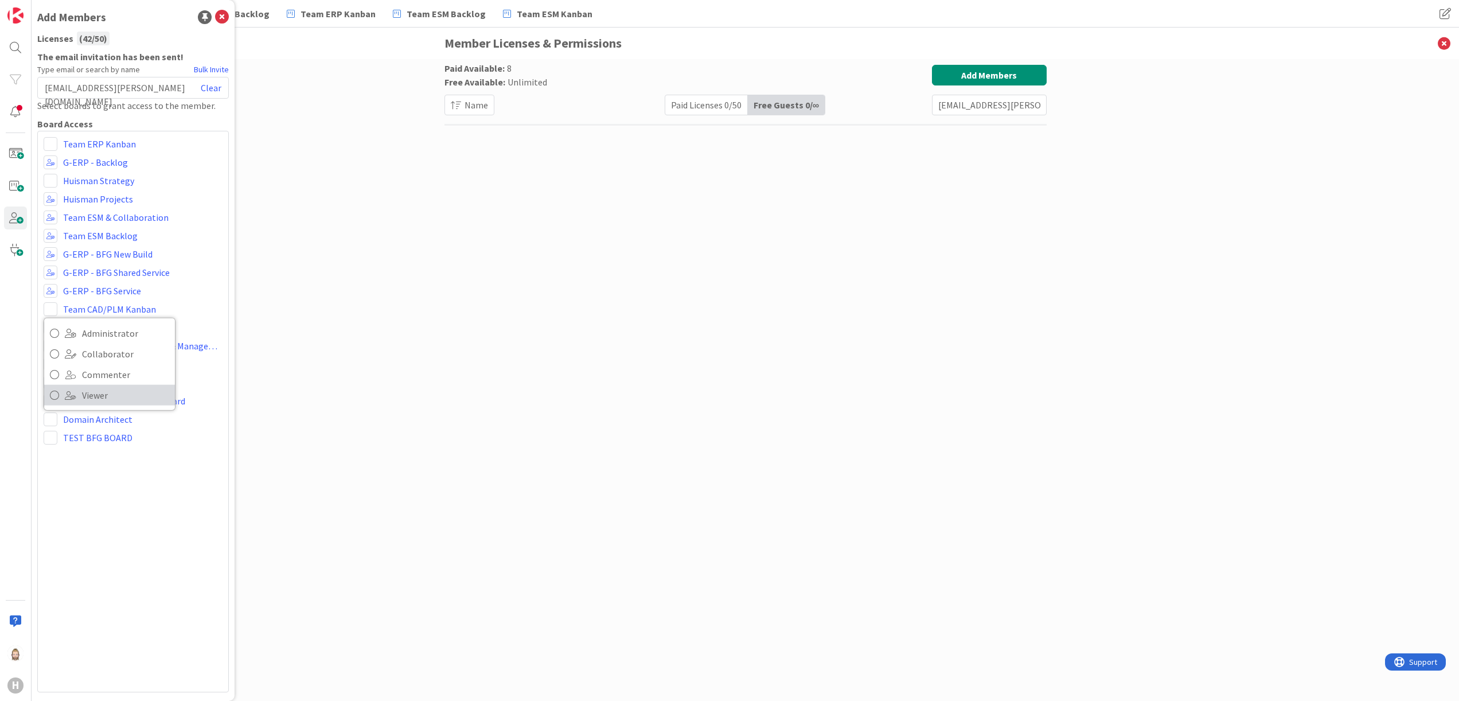
click at [79, 395] on link "Viewer" at bounding box center [109, 395] width 131 height 21
click at [51, 329] on span at bounding box center [51, 327] width 14 height 14
click at [97, 413] on span "Viewer" at bounding box center [125, 413] width 87 height 17
click at [219, 19] on icon at bounding box center [222, 17] width 14 height 14
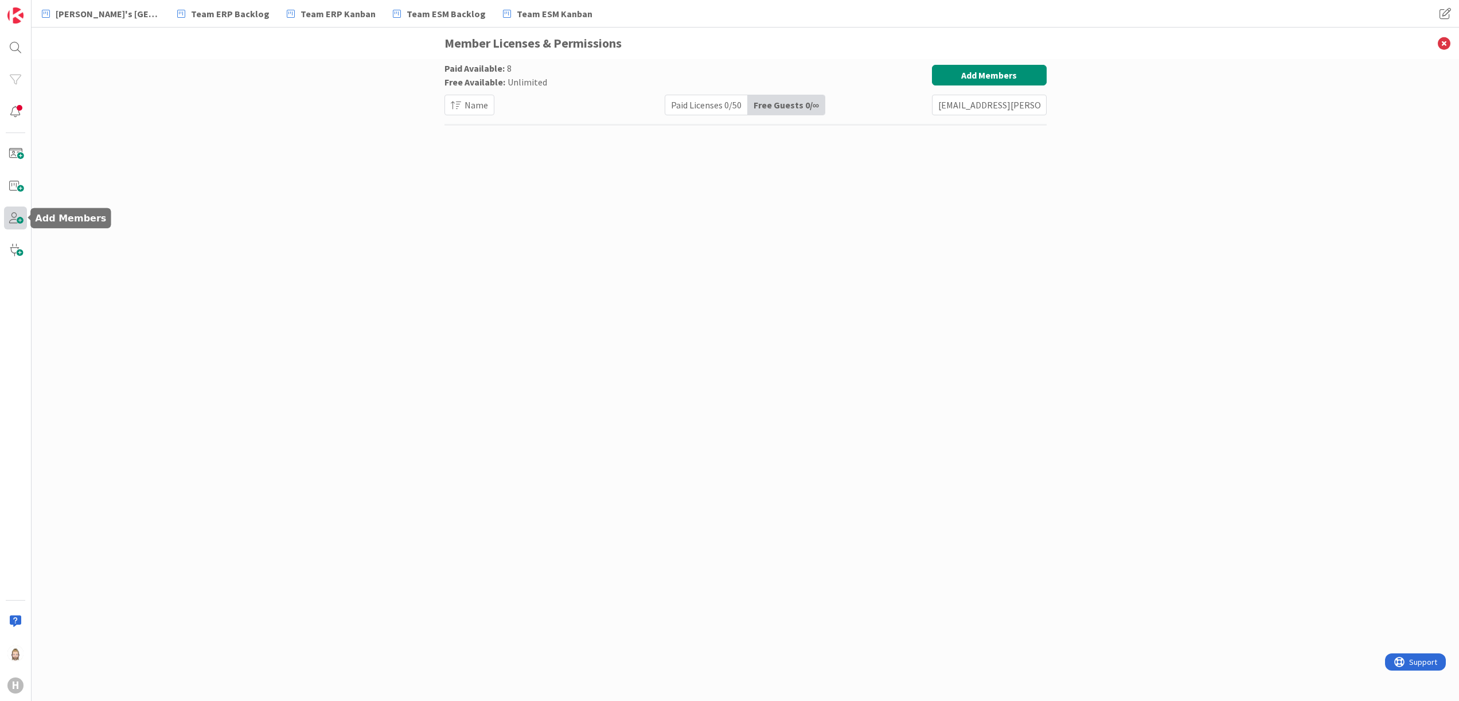
click at [16, 208] on span at bounding box center [15, 217] width 23 height 23
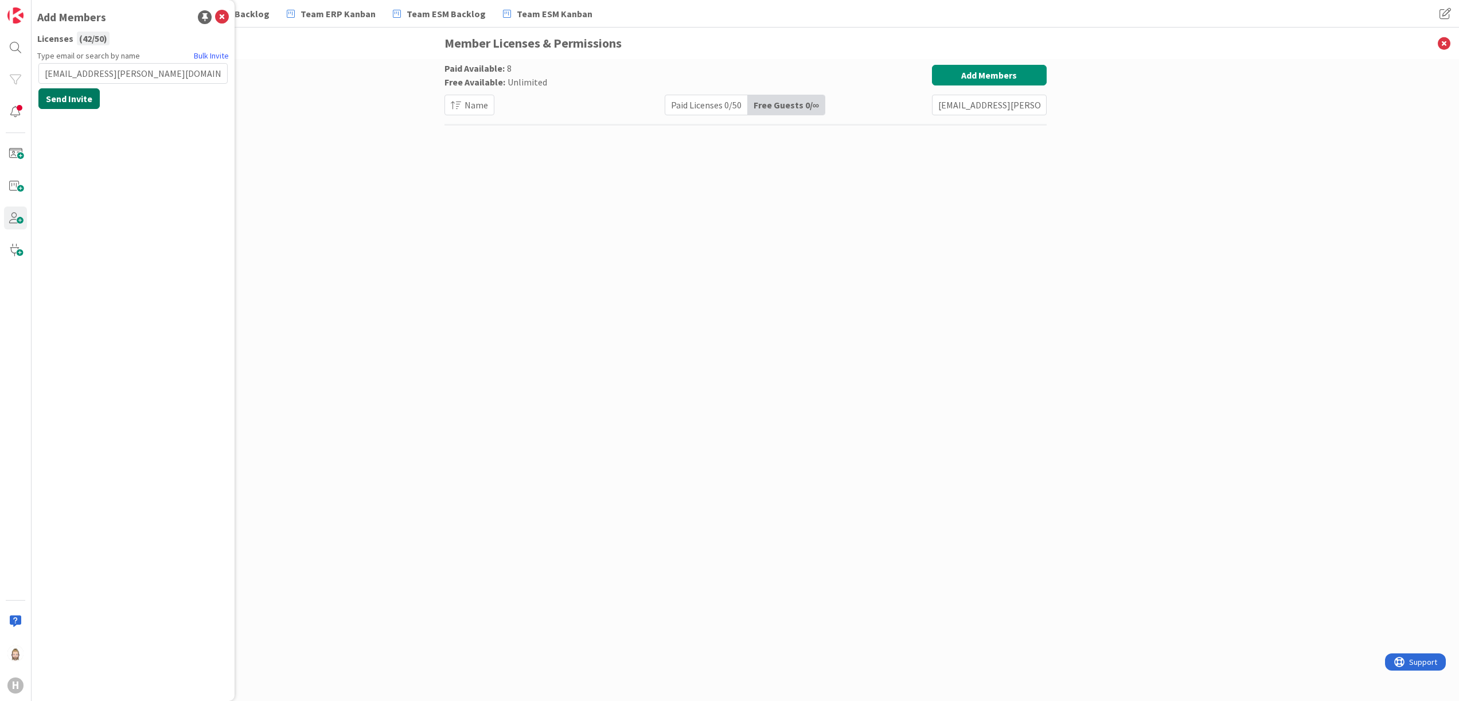
type input "[EMAIL_ADDRESS][PERSON_NAME][DOMAIN_NAME]"
click at [71, 95] on button "Send Invite" at bounding box center [68, 98] width 61 height 21
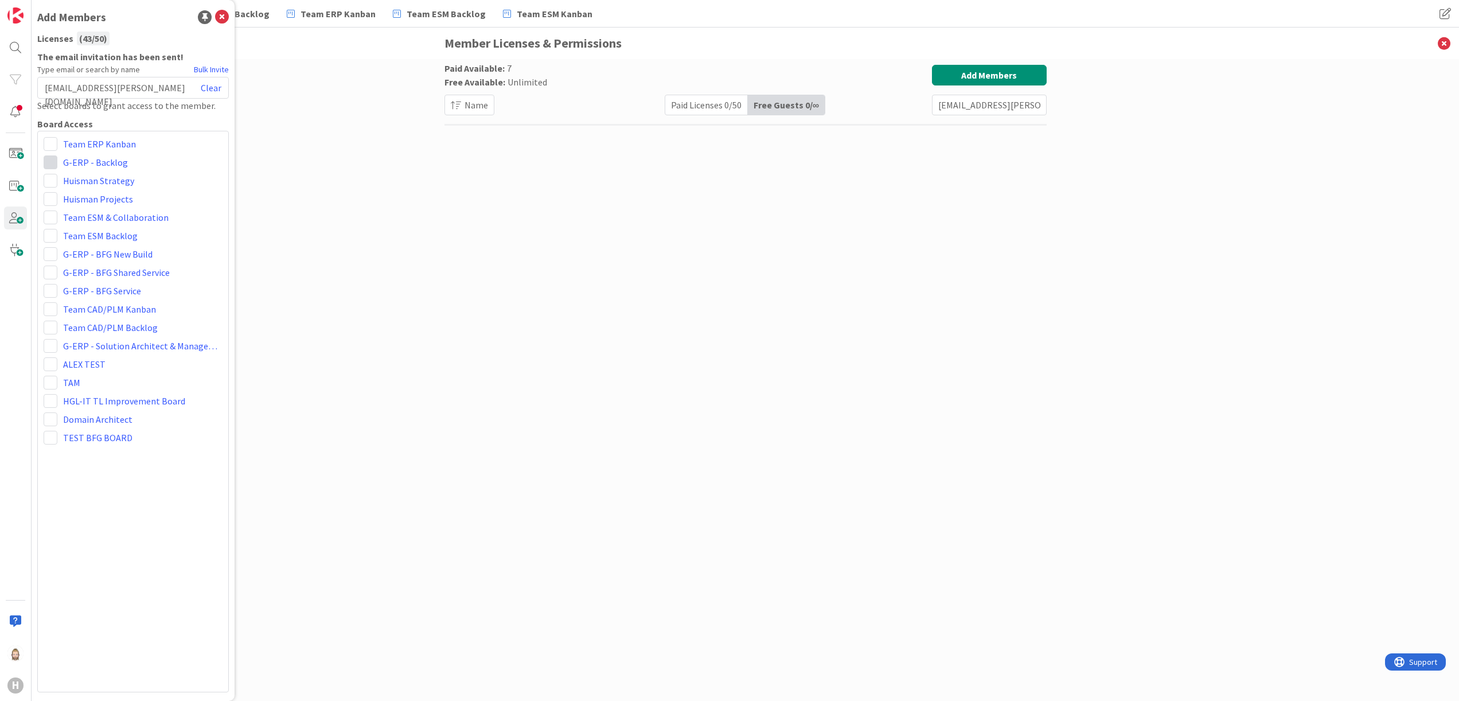
click at [53, 161] on span at bounding box center [51, 162] width 14 height 14
click at [92, 245] on span "Viewer" at bounding box center [125, 248] width 87 height 17
click at [53, 201] on span at bounding box center [51, 199] width 14 height 14
click at [78, 279] on link "Viewer" at bounding box center [109, 285] width 131 height 21
click at [46, 216] on span at bounding box center [51, 217] width 14 height 14
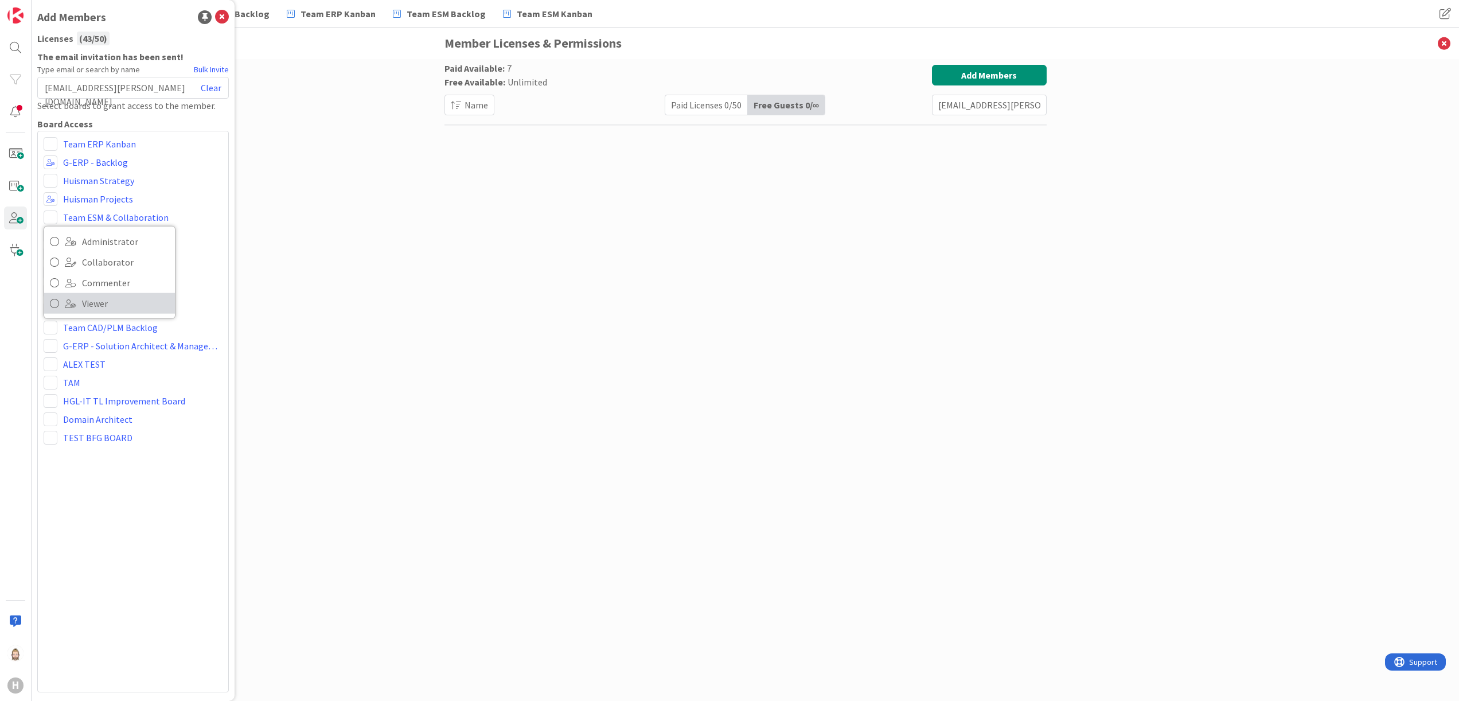
click at [70, 303] on span at bounding box center [70, 303] width 11 height 9
click at [49, 237] on span at bounding box center [51, 236] width 14 height 14
click at [74, 323] on span at bounding box center [70, 321] width 11 height 9
click at [51, 255] on span at bounding box center [51, 254] width 14 height 14
click at [84, 339] on span "Viewer" at bounding box center [125, 339] width 87 height 17
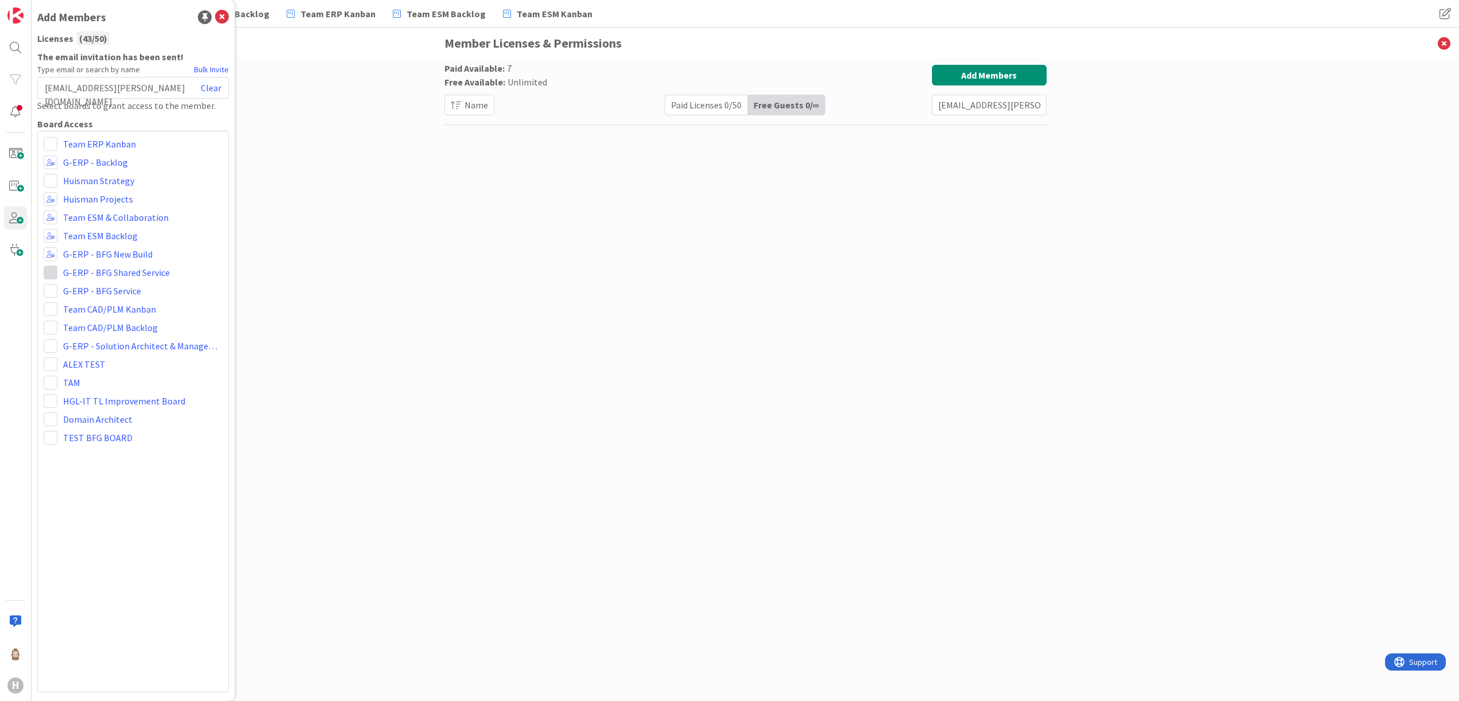
click at [52, 271] on span at bounding box center [51, 272] width 14 height 14
click at [80, 354] on link "Viewer" at bounding box center [109, 358] width 131 height 21
click at [53, 295] on span at bounding box center [51, 291] width 14 height 14
click at [99, 372] on span "Viewer" at bounding box center [125, 376] width 87 height 17
click at [54, 308] on span at bounding box center [51, 309] width 14 height 14
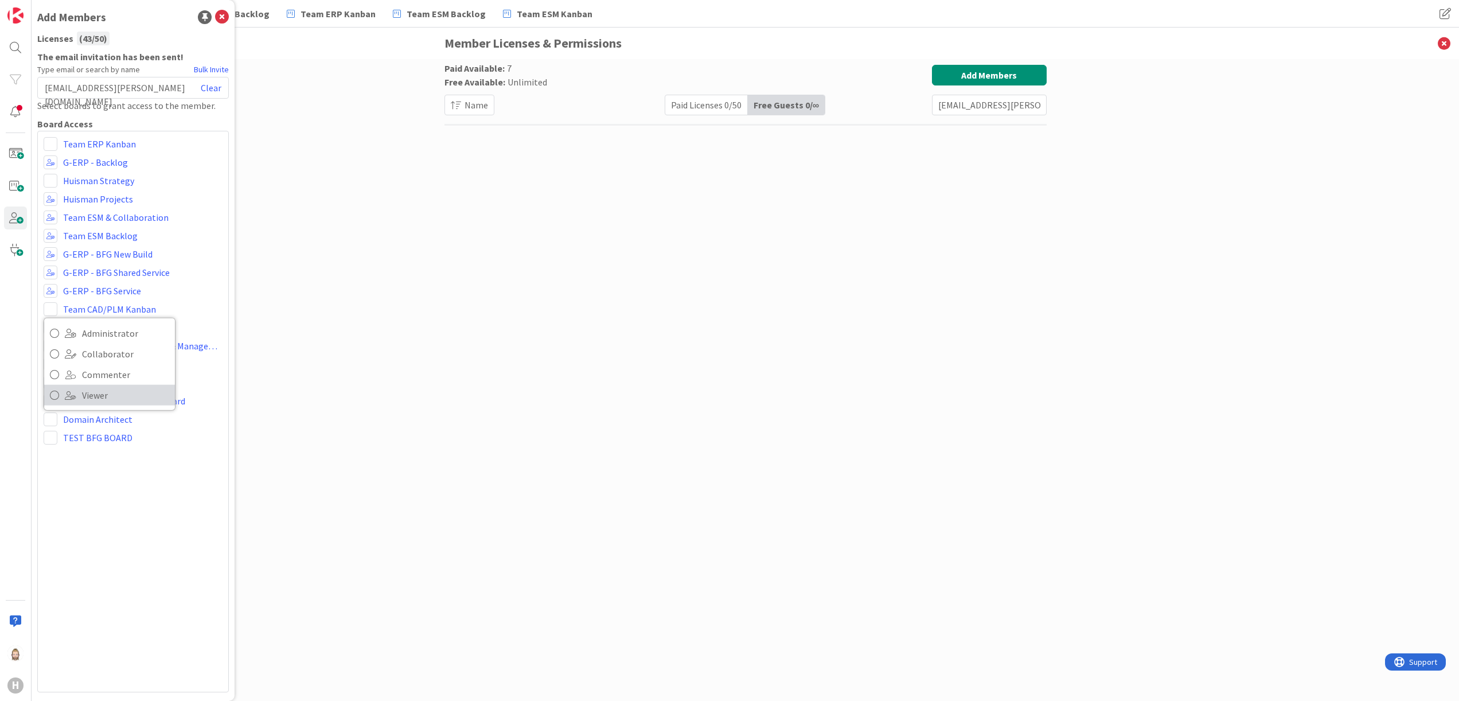
click at [83, 392] on span "Viewer" at bounding box center [125, 394] width 87 height 17
click at [48, 325] on span at bounding box center [51, 327] width 14 height 14
click at [93, 407] on span "Viewer" at bounding box center [125, 413] width 87 height 17
click at [228, 14] on icon at bounding box center [222, 17] width 14 height 14
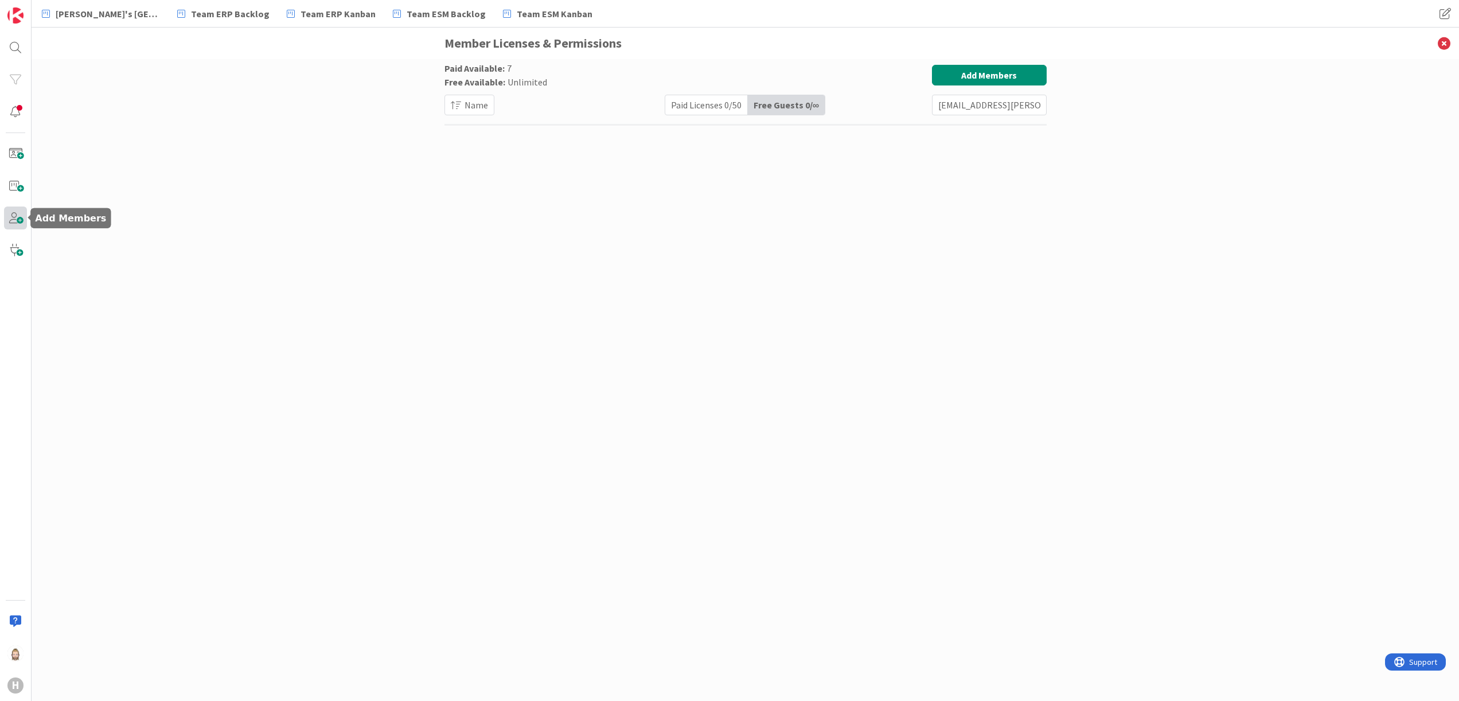
click at [21, 223] on span at bounding box center [15, 217] width 23 height 23
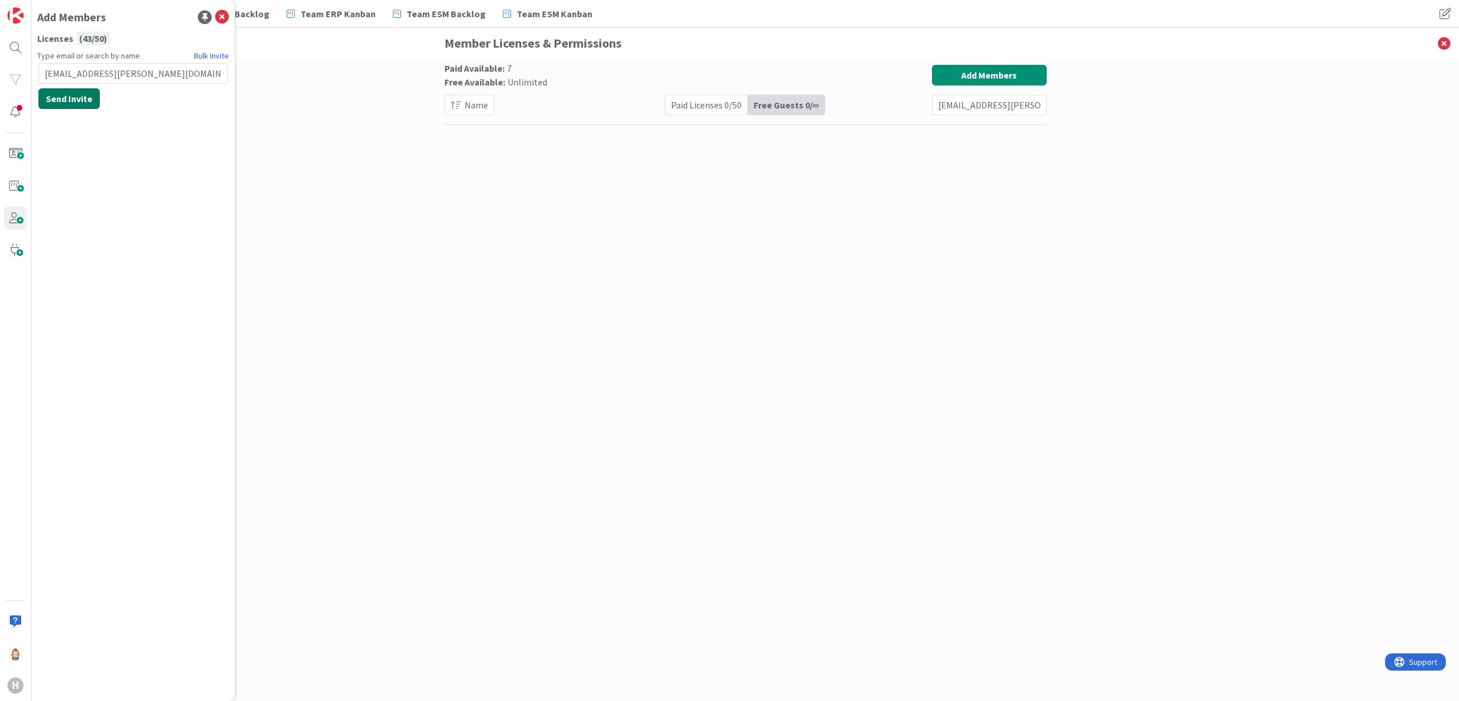
type input "[EMAIL_ADDRESS][PERSON_NAME][DOMAIN_NAME]"
click at [60, 95] on button "Send Invite" at bounding box center [68, 98] width 61 height 21
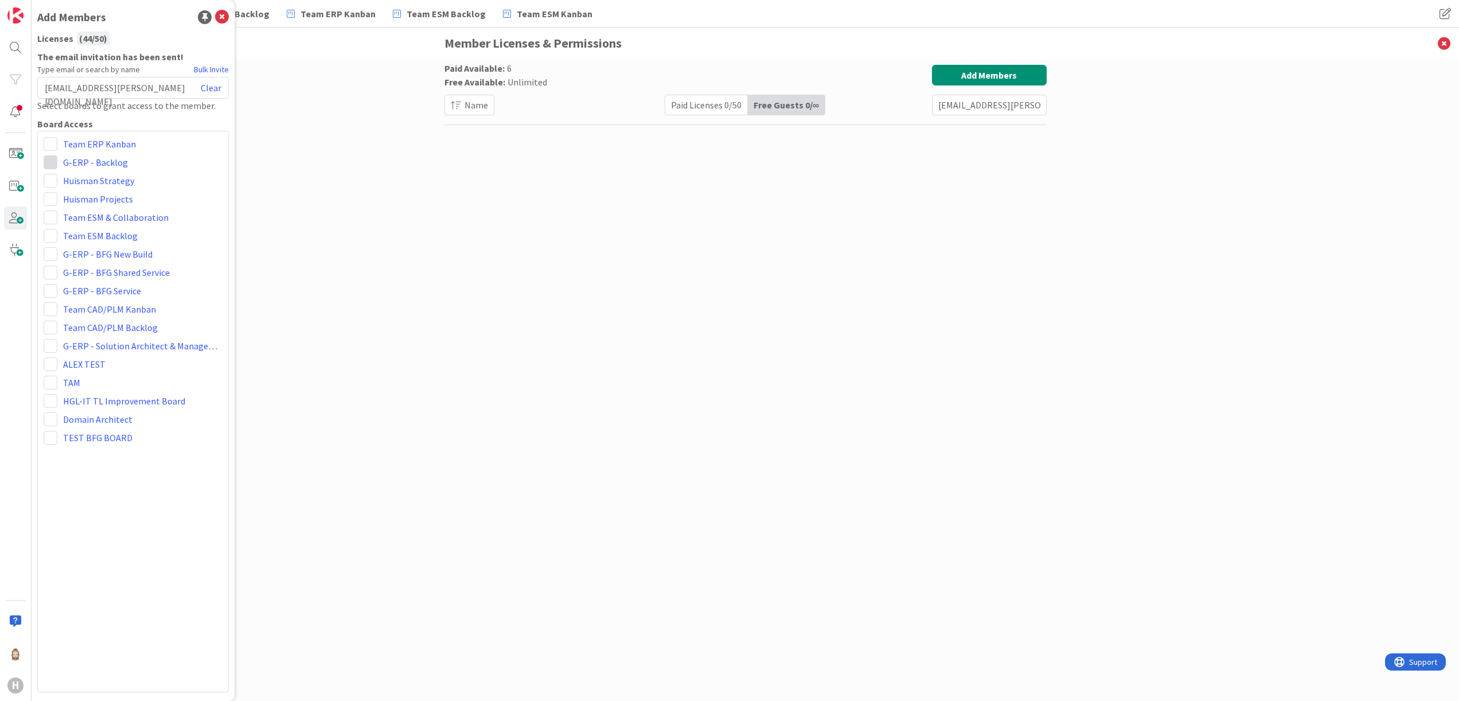
click at [50, 162] on span at bounding box center [51, 162] width 14 height 14
click at [103, 241] on span "Viewer" at bounding box center [125, 248] width 87 height 17
click at [50, 198] on span at bounding box center [51, 199] width 14 height 14
click at [81, 280] on link "Viewer" at bounding box center [109, 285] width 131 height 21
click at [44, 216] on span at bounding box center [51, 217] width 14 height 14
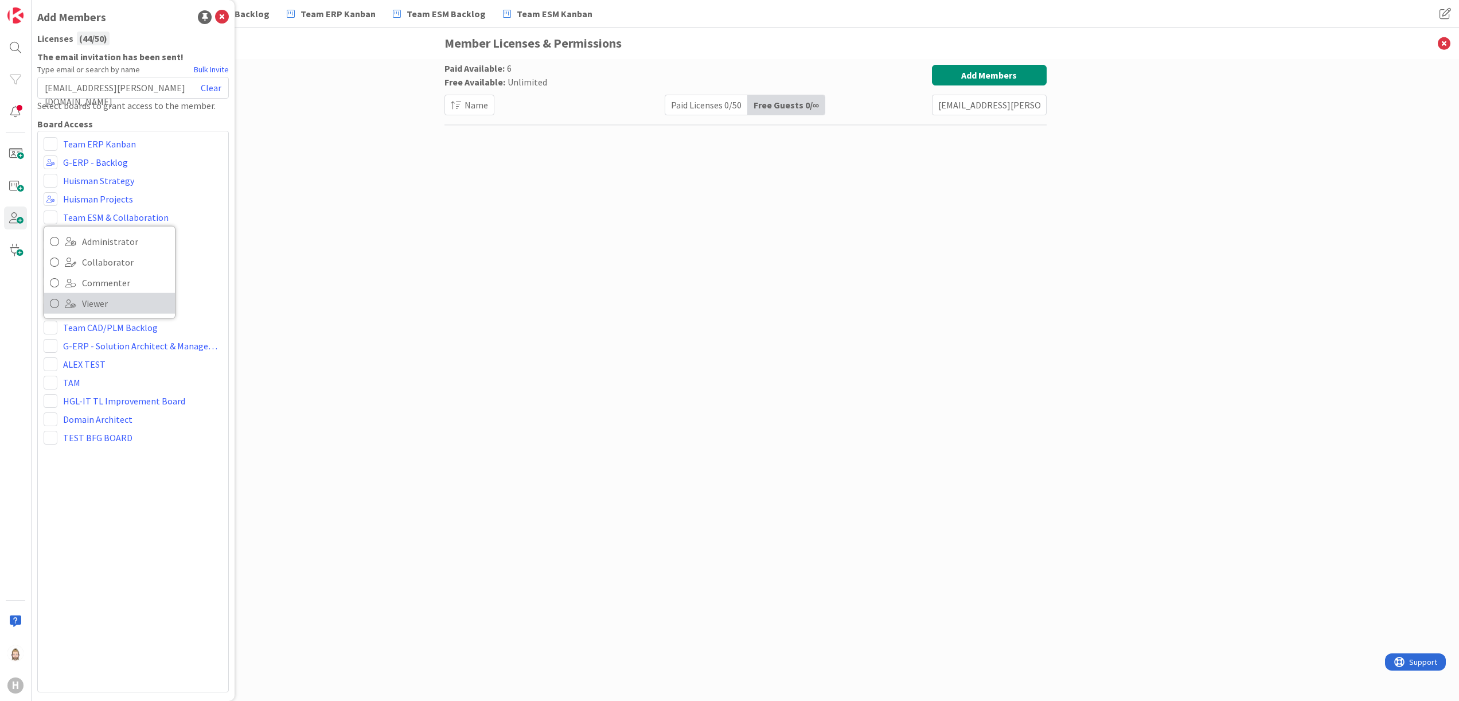
click at [104, 301] on span "Viewer" at bounding box center [125, 303] width 87 height 17
click at [54, 239] on span at bounding box center [51, 236] width 14 height 14
click at [83, 319] on span "Viewer" at bounding box center [125, 321] width 87 height 17
click at [52, 259] on span at bounding box center [51, 254] width 14 height 14
click at [68, 333] on link "Viewer" at bounding box center [109, 340] width 131 height 21
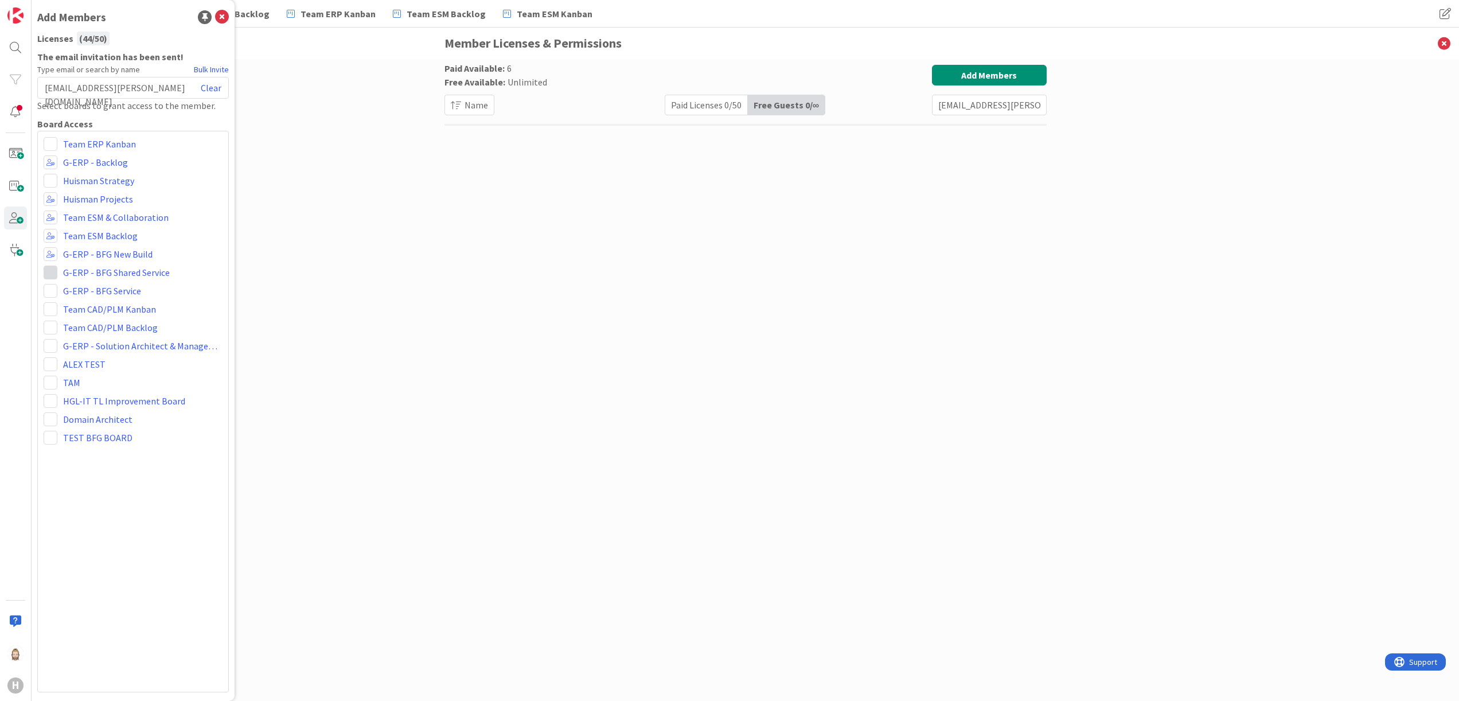
click at [48, 267] on span at bounding box center [51, 272] width 14 height 14
click at [88, 351] on span "Viewer" at bounding box center [125, 358] width 87 height 17
click at [50, 290] on span at bounding box center [51, 291] width 14 height 14
click at [76, 370] on link "Viewer" at bounding box center [109, 376] width 131 height 21
click at [48, 310] on span at bounding box center [51, 309] width 14 height 14
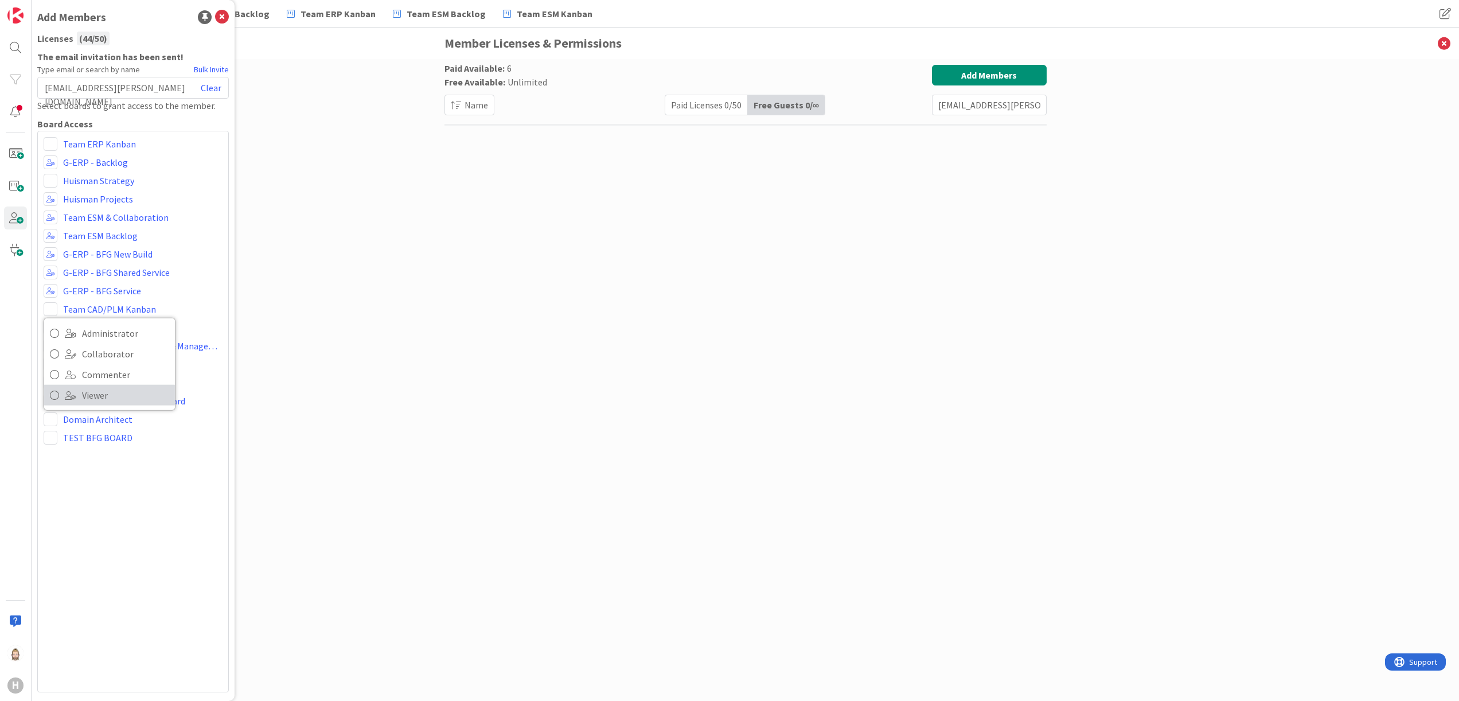
click at [83, 397] on span "Viewer" at bounding box center [125, 394] width 87 height 17
click at [49, 327] on span at bounding box center [51, 327] width 14 height 14
click at [90, 413] on span "Viewer" at bounding box center [125, 413] width 87 height 17
click at [116, 485] on div "Team ERP Kanban Administrator Collaborator Commenter Viewer Remove G-ERP - Back…" at bounding box center [132, 411] width 191 height 561
click at [224, 14] on icon at bounding box center [222, 17] width 14 height 14
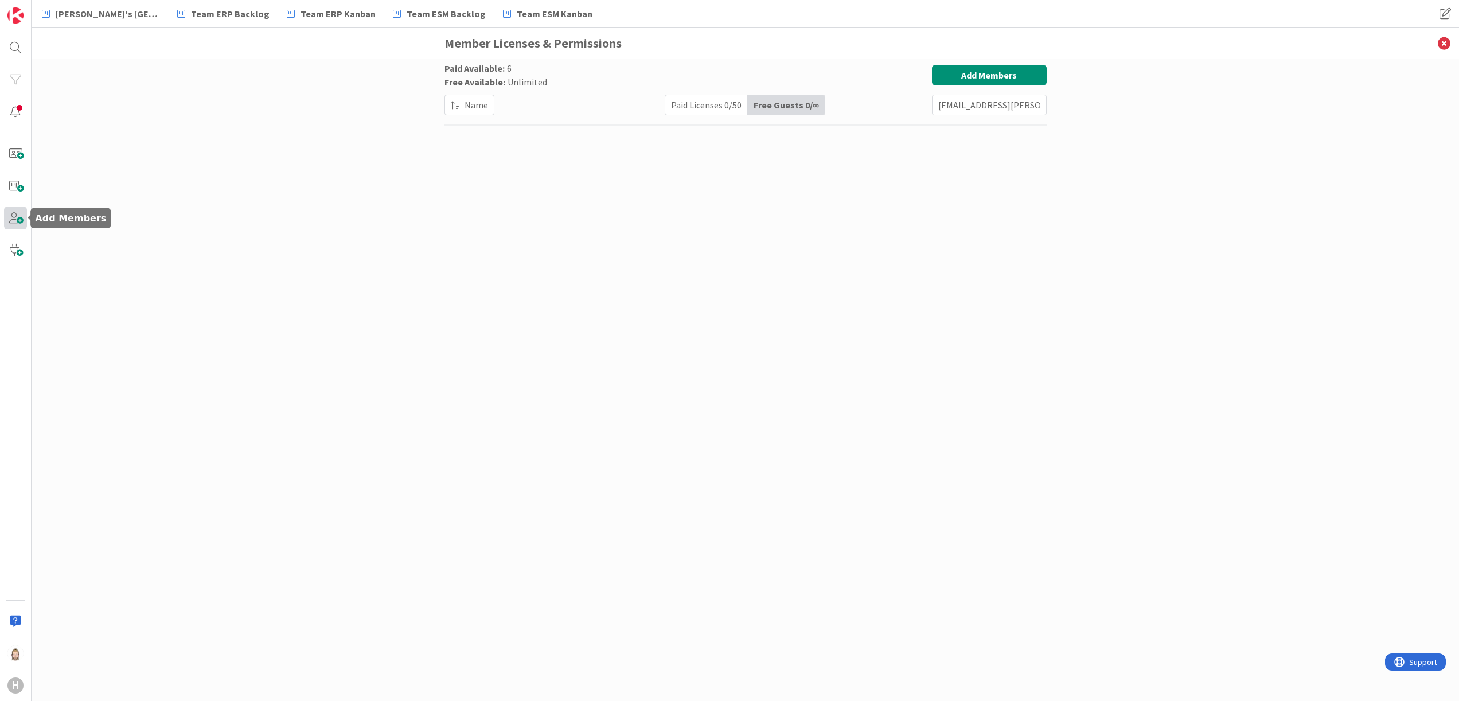
click at [18, 222] on span at bounding box center [15, 217] width 23 height 23
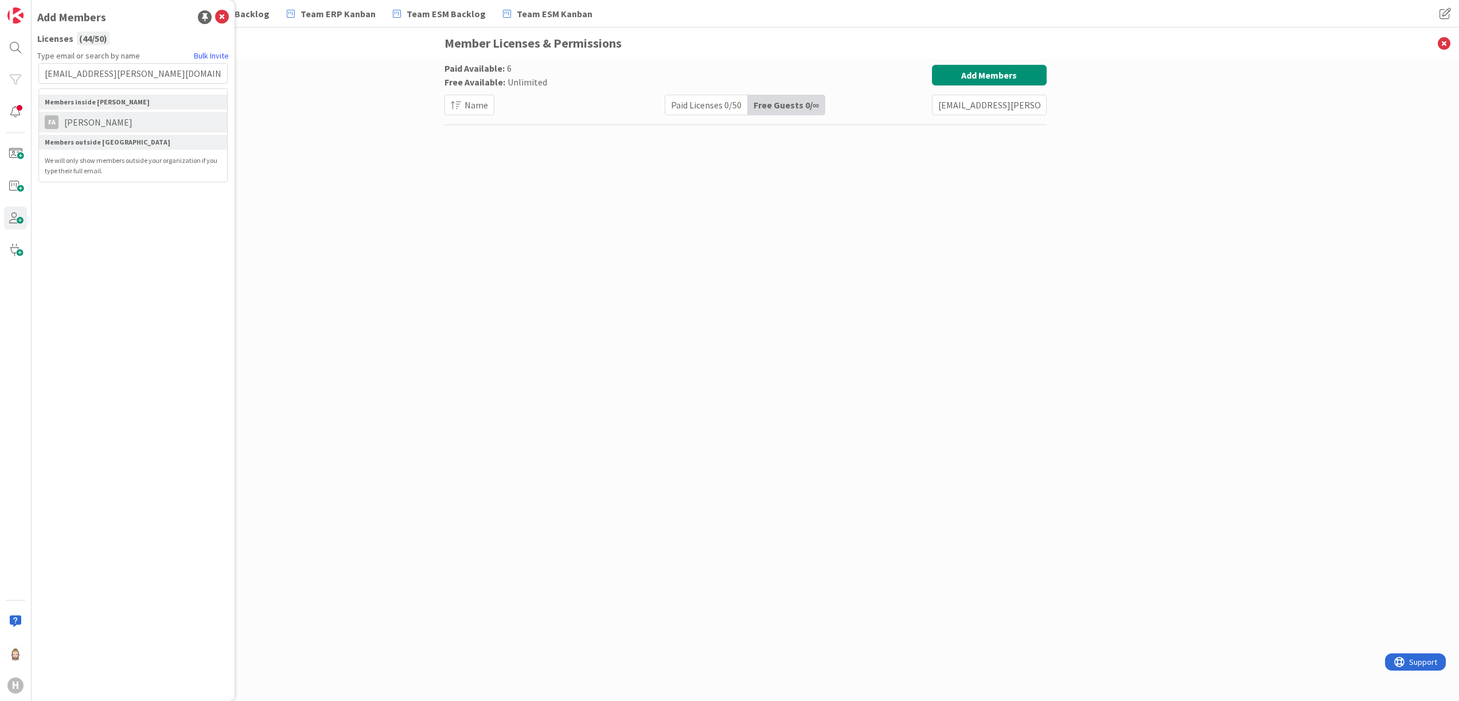
type input "[EMAIL_ADDRESS][PERSON_NAME][DOMAIN_NAME]"
click at [88, 117] on span "[PERSON_NAME]" at bounding box center [98, 122] width 80 height 14
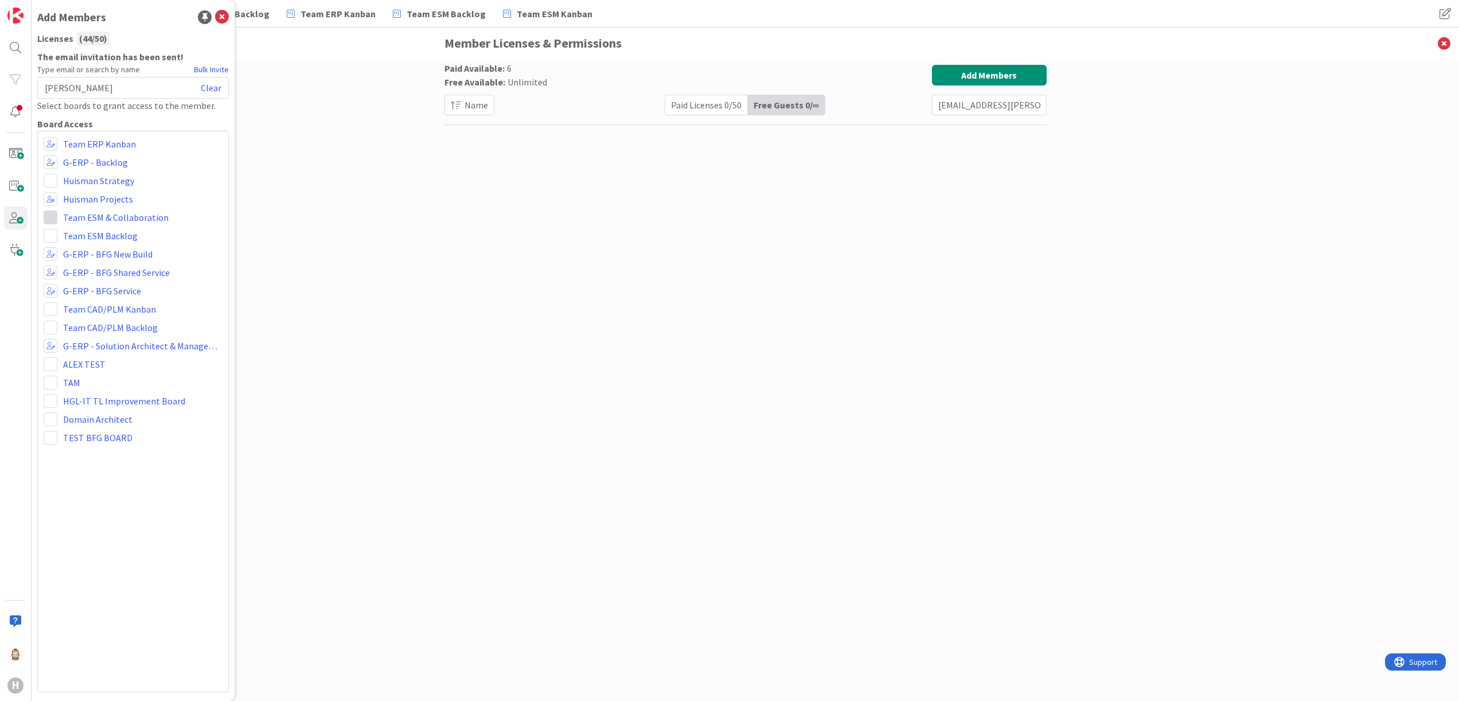
click at [45, 216] on span at bounding box center [51, 217] width 14 height 14
click at [102, 305] on span "Viewer" at bounding box center [125, 303] width 87 height 17
click at [53, 237] on span at bounding box center [51, 236] width 14 height 14
click at [82, 315] on span "Viewer" at bounding box center [125, 321] width 87 height 17
click at [55, 306] on span at bounding box center [51, 309] width 14 height 14
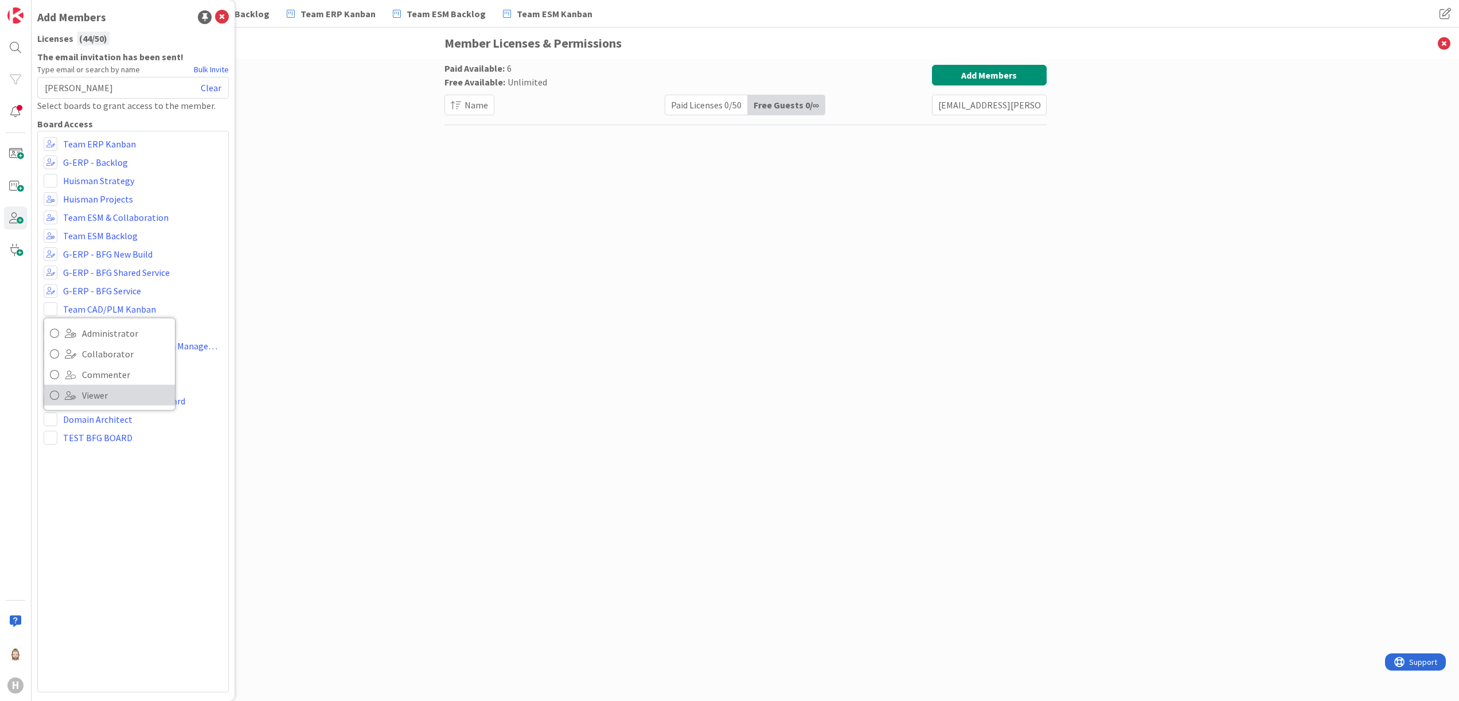
click at [97, 394] on span "Viewer" at bounding box center [125, 394] width 87 height 17
click at [54, 321] on span at bounding box center [51, 327] width 14 height 14
click at [101, 411] on span "Viewer" at bounding box center [125, 413] width 87 height 17
click at [167, 533] on div "Team ERP Kanban G-ERP - Backlog [PERSON_NAME] Strategy [PERSON_NAME] Projects A…" at bounding box center [132, 411] width 191 height 561
click at [225, 14] on icon at bounding box center [222, 17] width 14 height 14
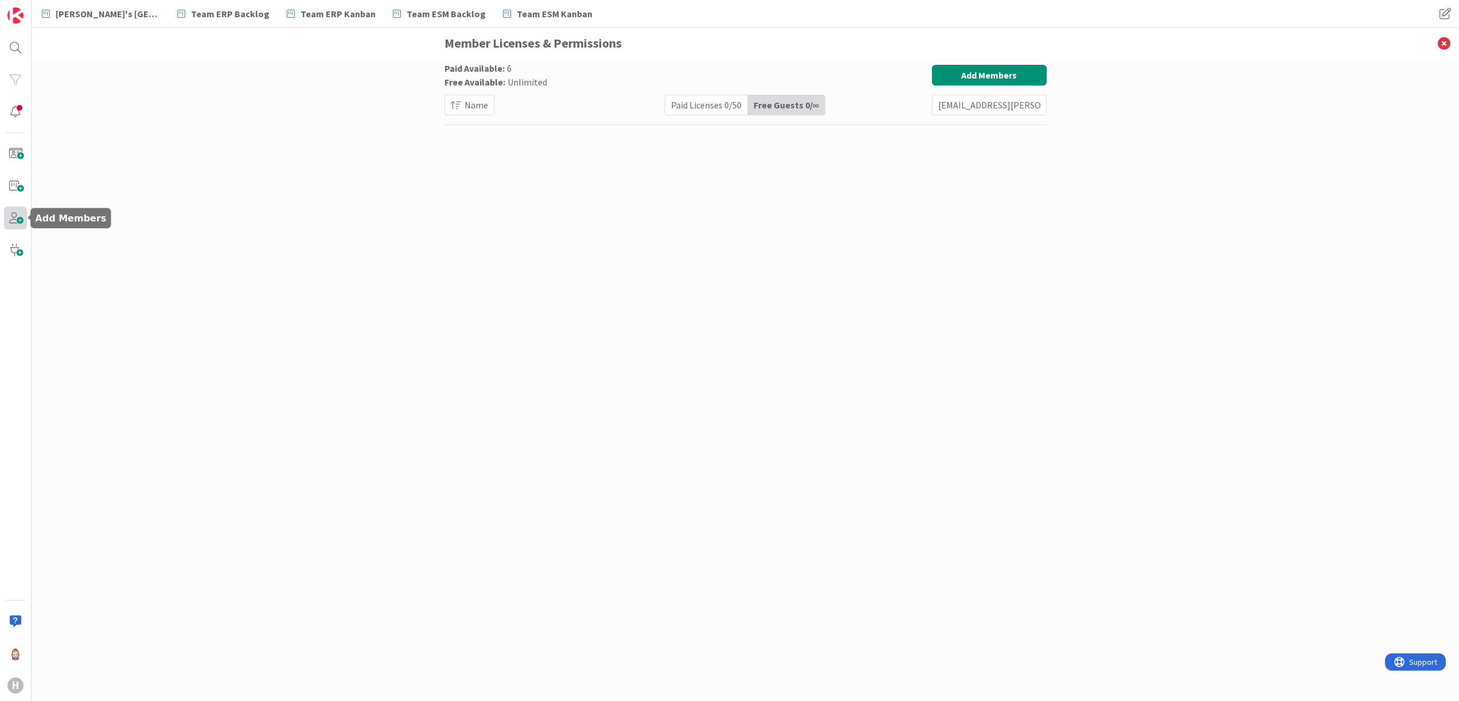
click at [21, 218] on span at bounding box center [15, 217] width 23 height 23
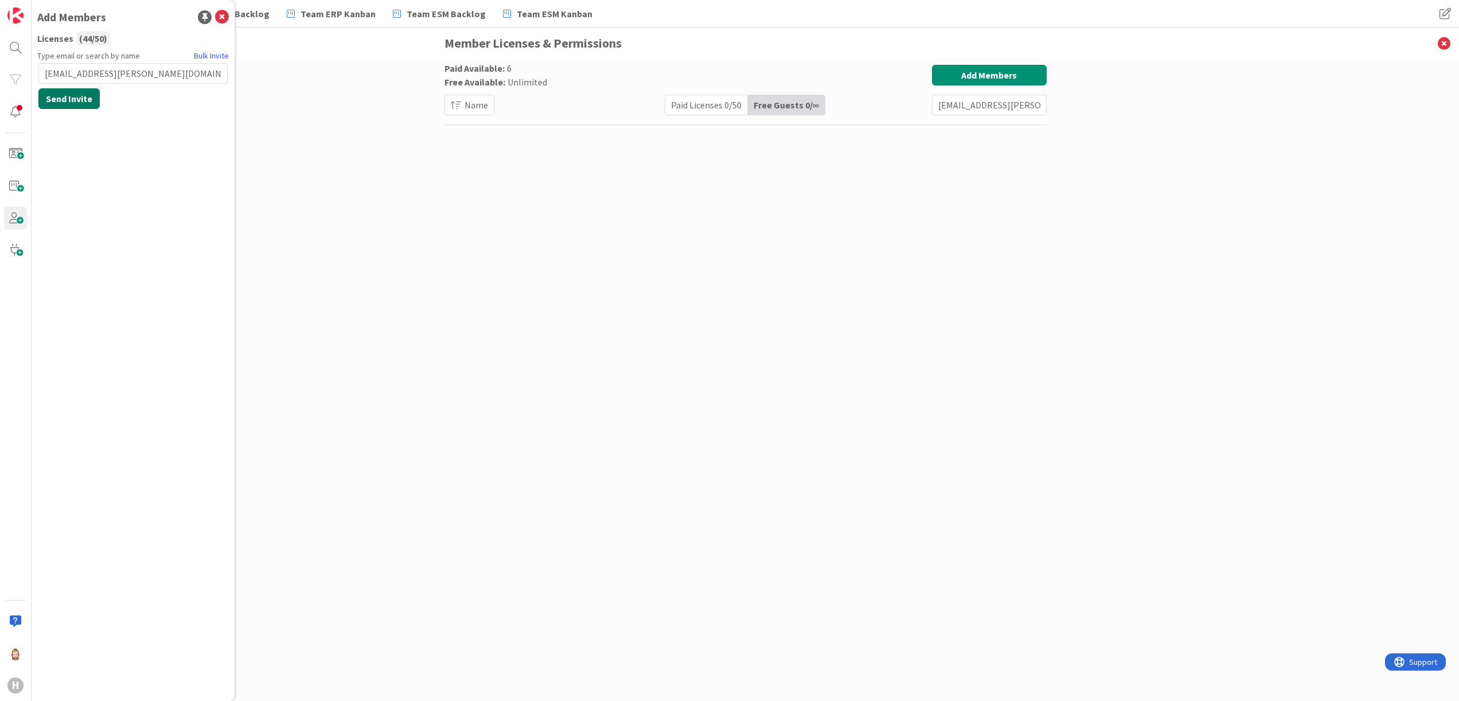
type input "[EMAIL_ADDRESS][PERSON_NAME][DOMAIN_NAME]"
click at [88, 97] on button "Send Invite" at bounding box center [68, 98] width 61 height 21
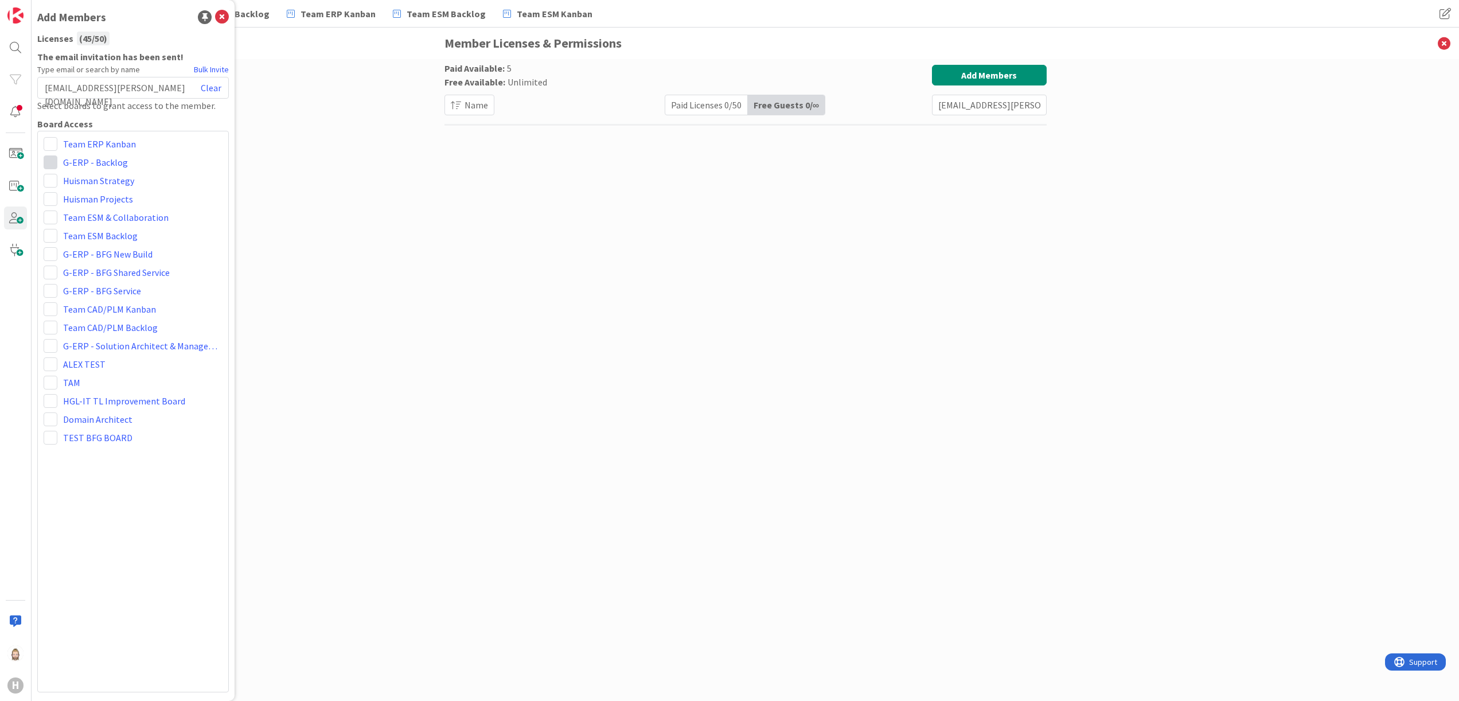
click at [54, 159] on span at bounding box center [51, 162] width 14 height 14
click at [101, 253] on span "Viewer" at bounding box center [125, 248] width 87 height 17
click at [48, 203] on span at bounding box center [51, 199] width 14 height 14
click at [97, 279] on span "Viewer" at bounding box center [125, 284] width 87 height 17
click at [46, 216] on span at bounding box center [51, 217] width 14 height 14
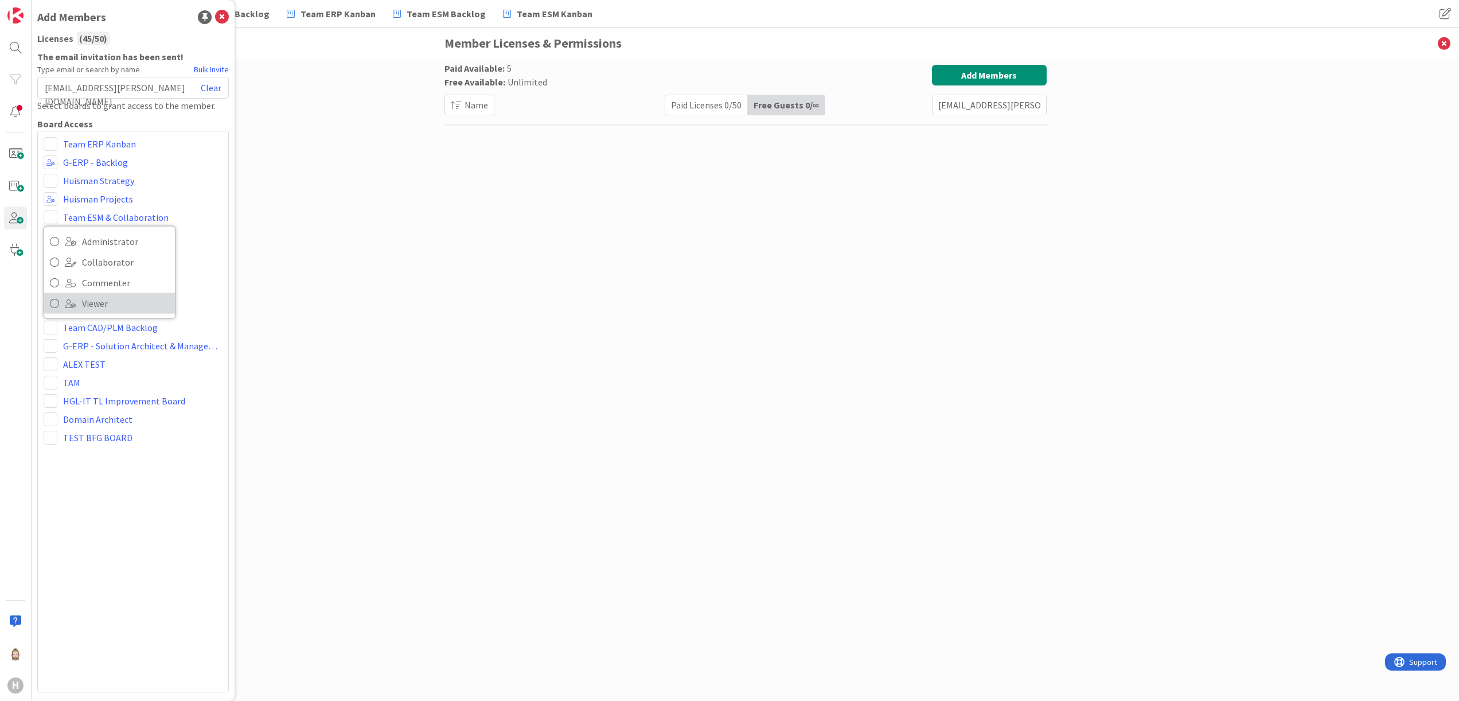
click at [84, 296] on span "Viewer" at bounding box center [125, 303] width 87 height 17
click at [50, 232] on span at bounding box center [51, 236] width 14 height 14
click at [102, 324] on span "Viewer" at bounding box center [125, 321] width 87 height 17
click at [52, 253] on span at bounding box center [51, 254] width 14 height 14
click at [83, 338] on span "Viewer" at bounding box center [125, 339] width 87 height 17
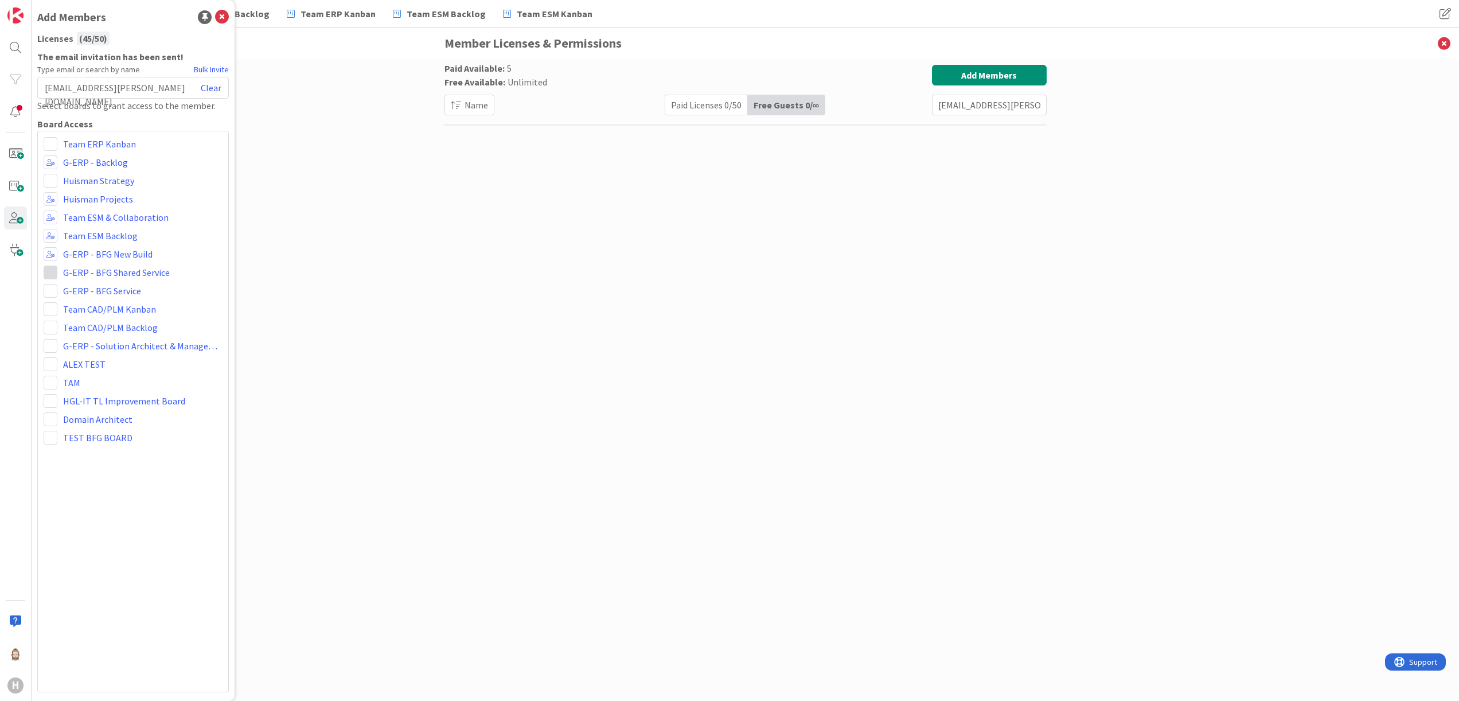
click at [46, 275] on span at bounding box center [51, 272] width 14 height 14
click at [89, 353] on span "Viewer" at bounding box center [125, 358] width 87 height 17
click at [47, 290] on span at bounding box center [51, 291] width 14 height 14
click at [94, 372] on span "Viewer" at bounding box center [125, 376] width 87 height 17
click at [50, 308] on span at bounding box center [51, 309] width 14 height 14
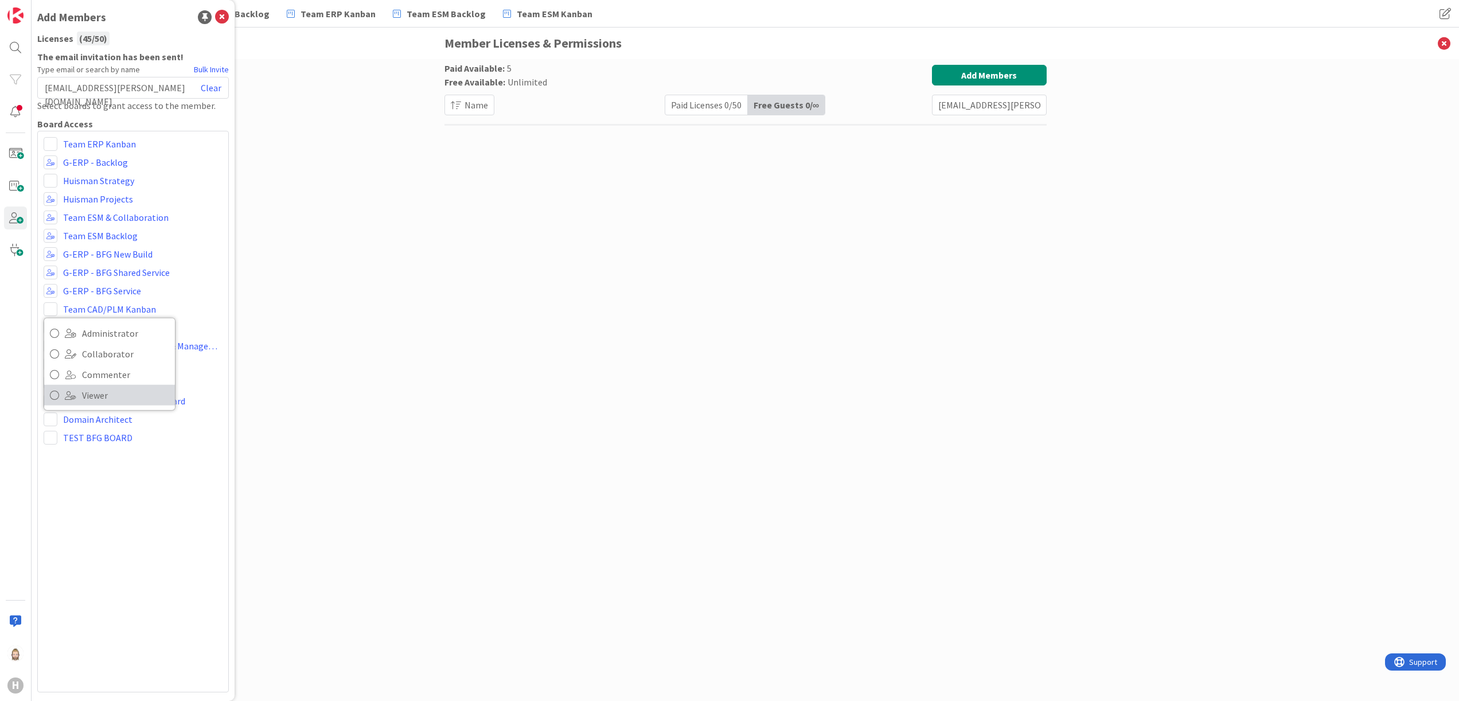
click at [88, 390] on span "Viewer" at bounding box center [125, 394] width 87 height 17
click at [52, 308] on span at bounding box center [51, 309] width 14 height 14
click at [95, 388] on span "Viewer" at bounding box center [125, 394] width 87 height 17
click at [45, 323] on span at bounding box center [51, 327] width 14 height 14
click at [116, 405] on span "Viewer" at bounding box center [125, 413] width 87 height 17
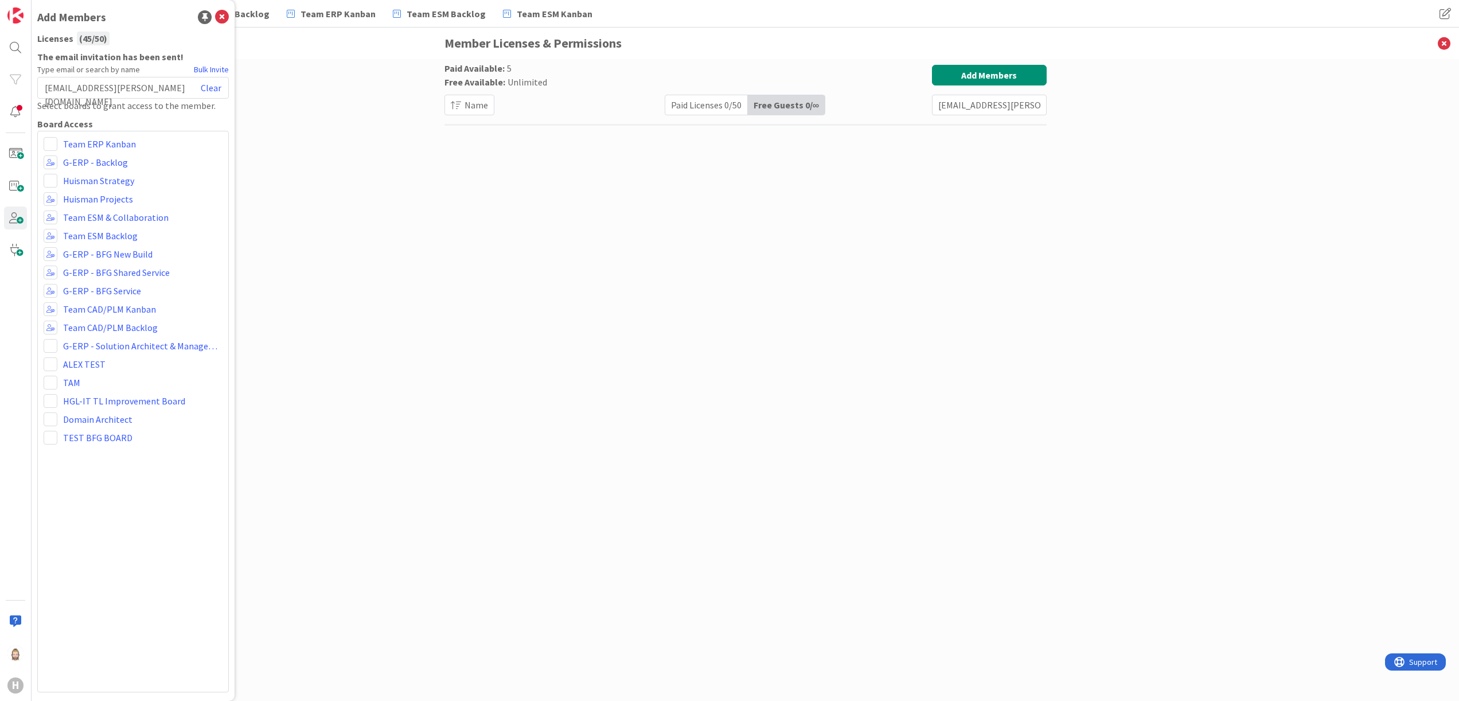
click at [124, 491] on div "Team ERP Kanban Administrator Collaborator Commenter Viewer Remove G-ERP - Back…" at bounding box center [132, 411] width 191 height 561
click at [220, 17] on icon at bounding box center [222, 17] width 14 height 14
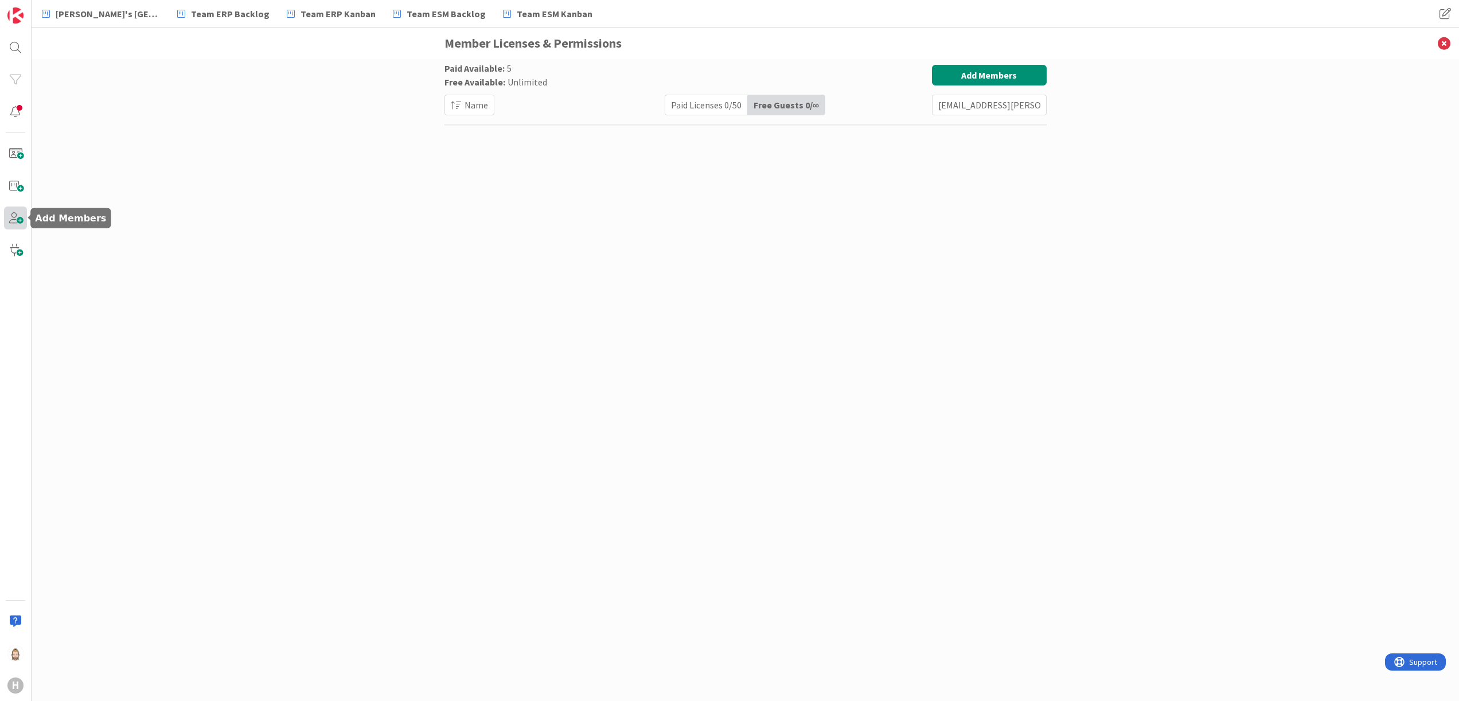
click at [18, 226] on span at bounding box center [15, 217] width 23 height 23
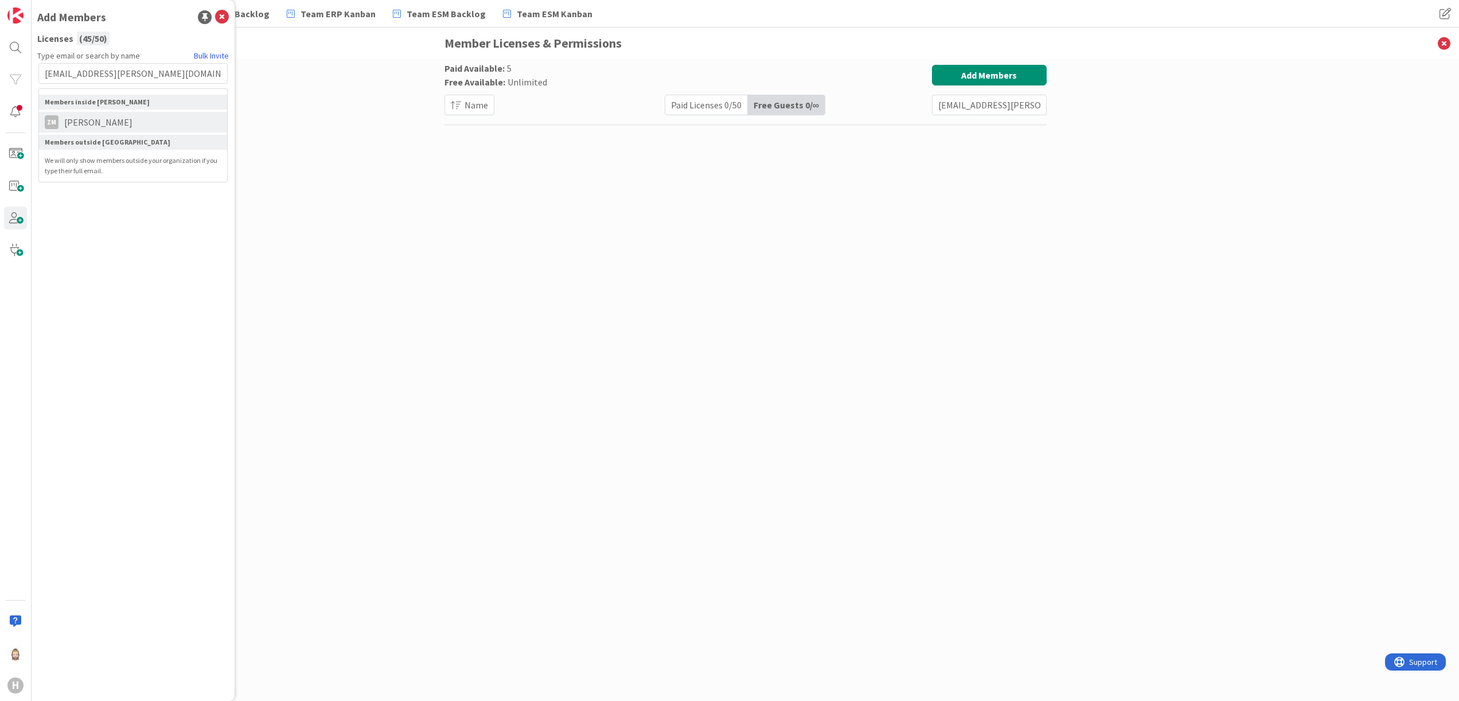
type input "[EMAIL_ADDRESS][PERSON_NAME][DOMAIN_NAME]"
click at [131, 114] on li "[PERSON_NAME]" at bounding box center [133, 122] width 188 height 21
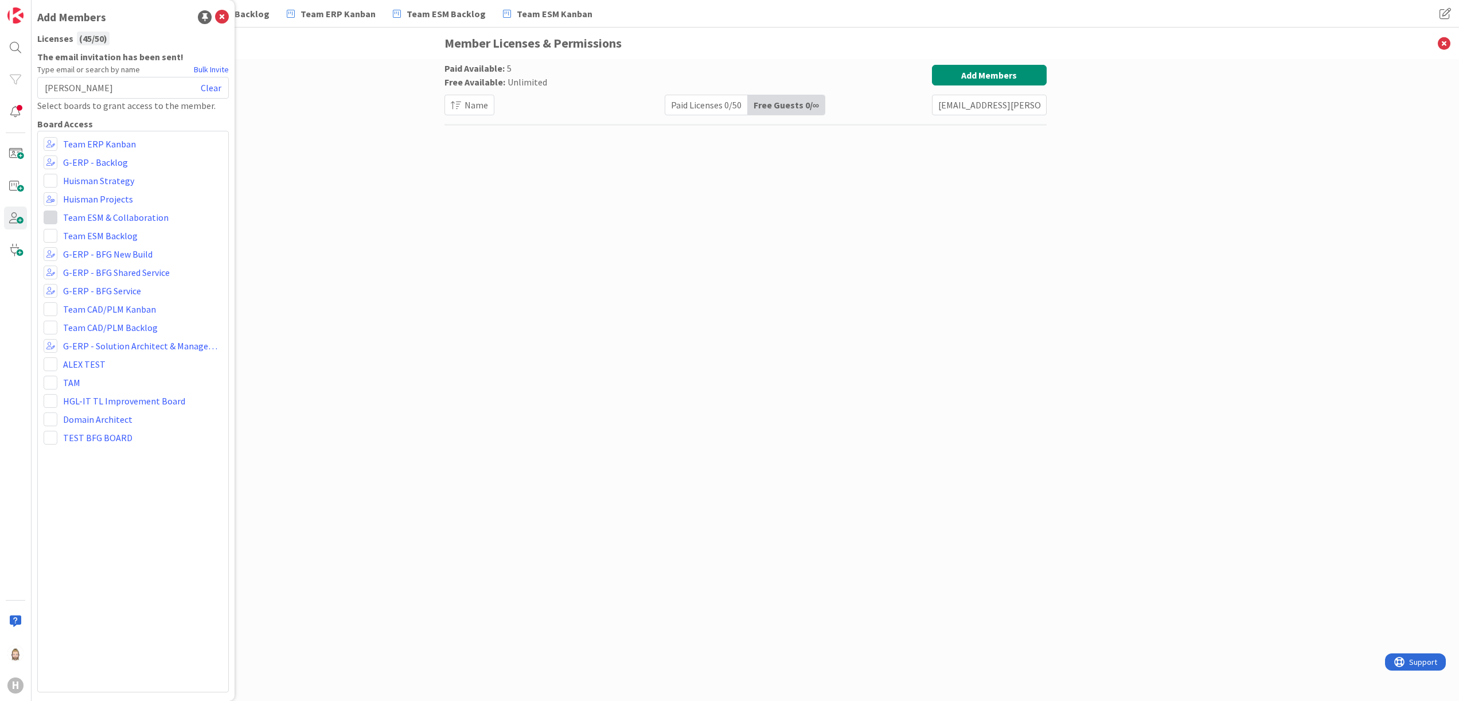
click at [51, 216] on span at bounding box center [51, 217] width 14 height 14
click at [96, 298] on span "Viewer" at bounding box center [125, 303] width 87 height 17
click at [42, 234] on div "Team ERP Kanban G-ERP - Backlog [PERSON_NAME] Strategy [PERSON_NAME] Projects A…" at bounding box center [132, 411] width 191 height 561
click at [48, 233] on span at bounding box center [51, 236] width 14 height 14
click at [99, 318] on span "Viewer" at bounding box center [125, 321] width 87 height 17
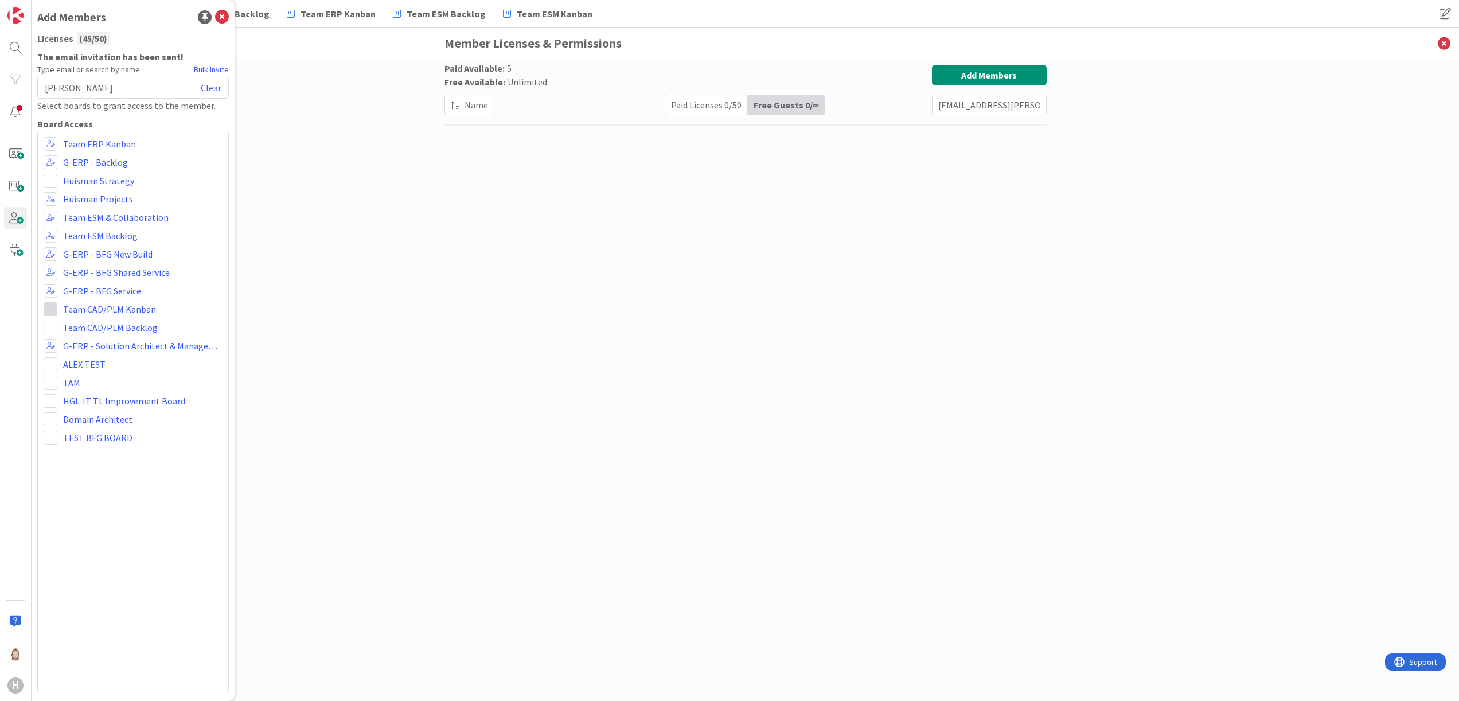
click at [52, 305] on span at bounding box center [51, 309] width 14 height 14
click at [101, 391] on span "Viewer" at bounding box center [125, 394] width 87 height 17
click at [52, 330] on span at bounding box center [51, 327] width 14 height 14
click at [109, 405] on span "Viewer" at bounding box center [125, 413] width 87 height 17
click at [151, 511] on div "Team ERP Kanban G-ERP - Backlog [PERSON_NAME] Strategy [PERSON_NAME] Projects A…" at bounding box center [132, 411] width 191 height 561
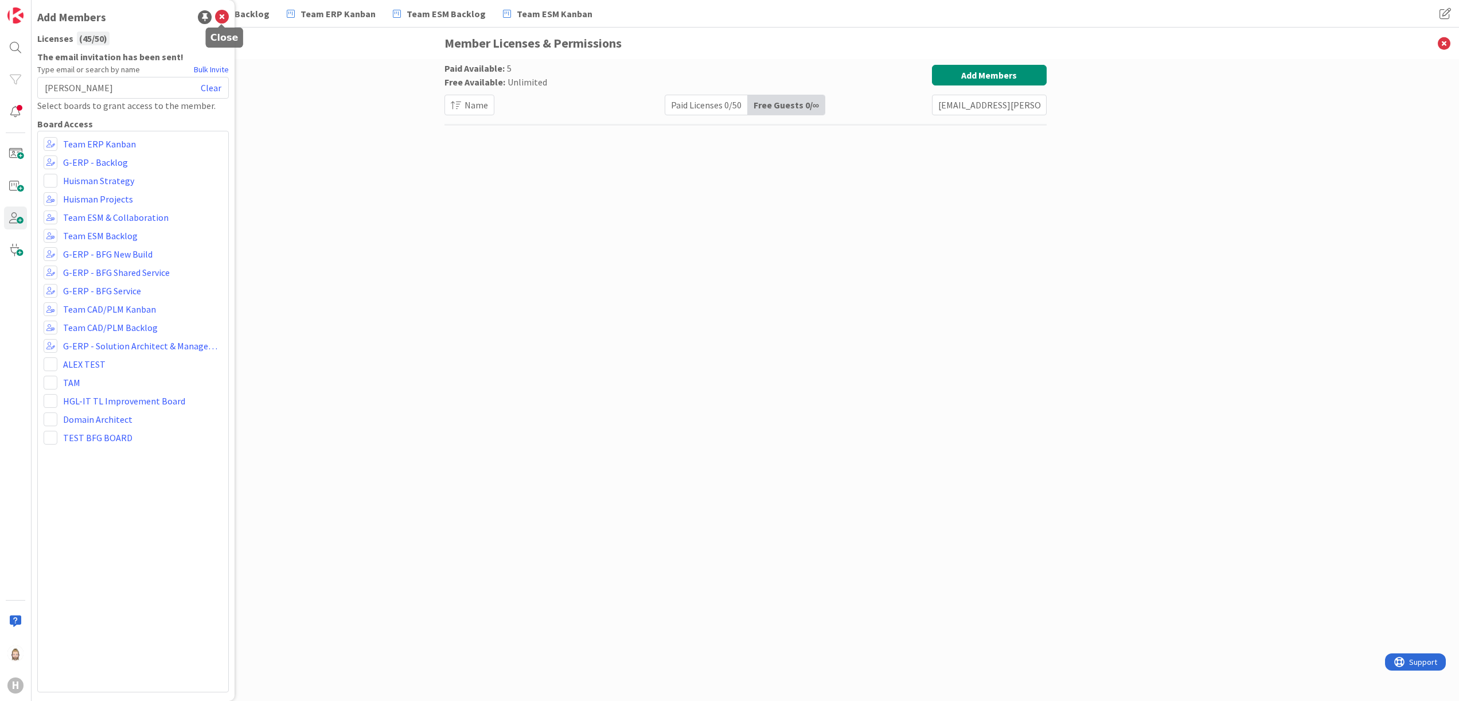
click at [221, 16] on icon at bounding box center [222, 17] width 14 height 14
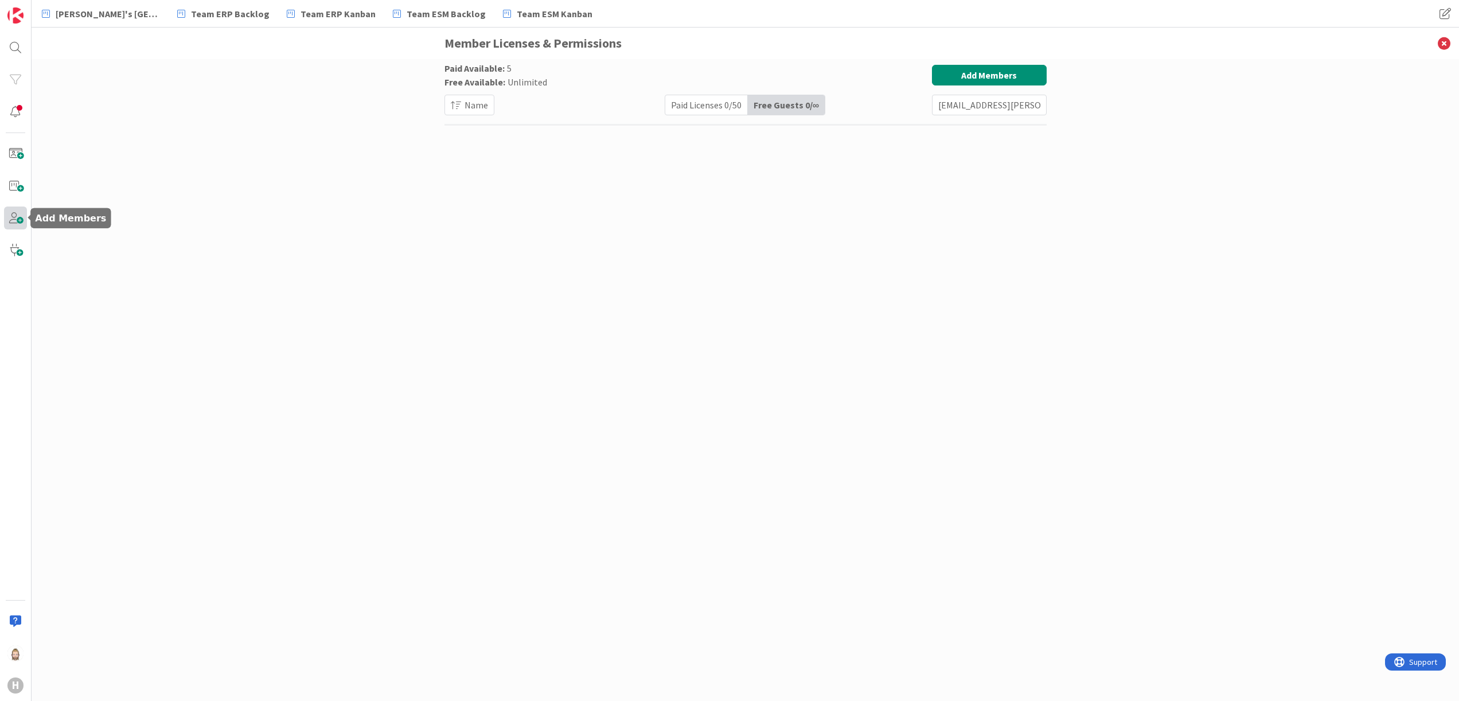
click at [18, 221] on span at bounding box center [15, 217] width 23 height 23
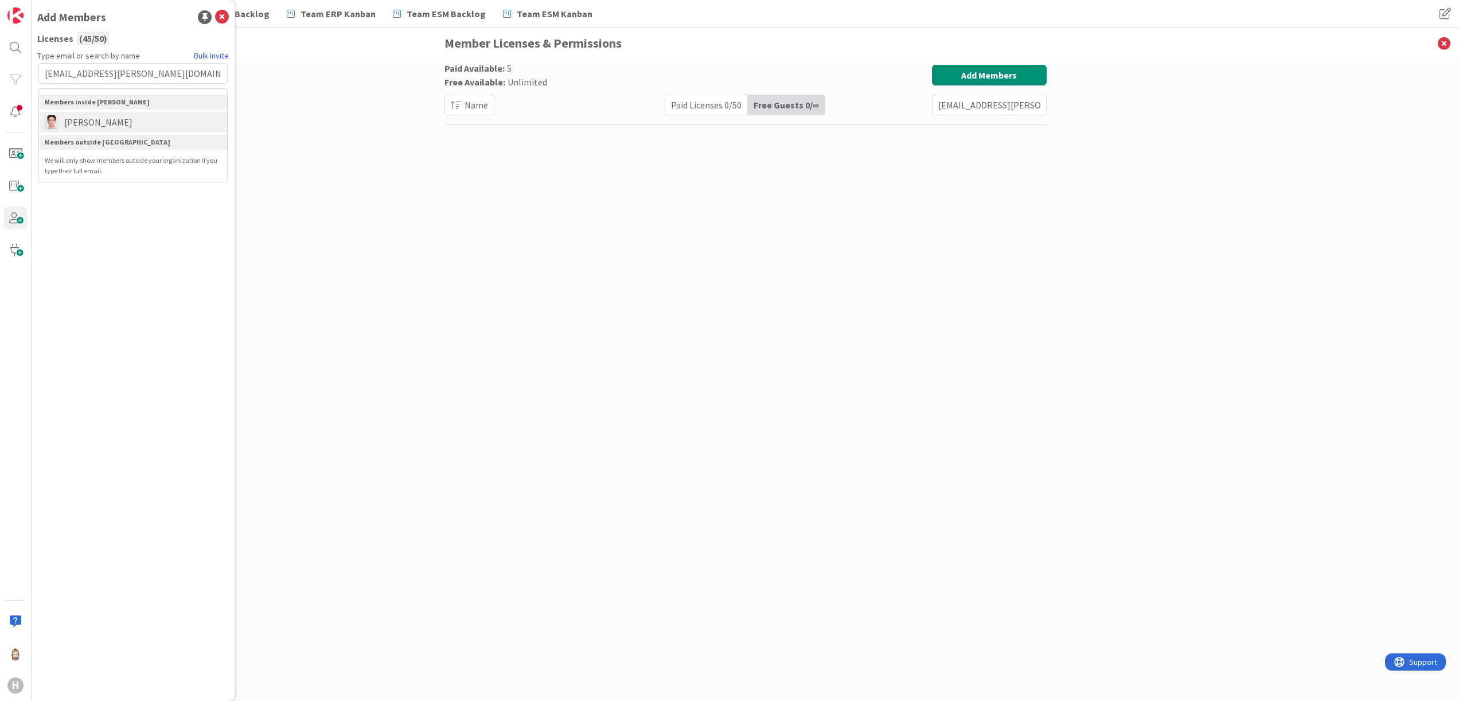
type input "[EMAIL_ADDRESS][PERSON_NAME][DOMAIN_NAME]"
click at [104, 126] on li "[PERSON_NAME]" at bounding box center [133, 122] width 188 height 21
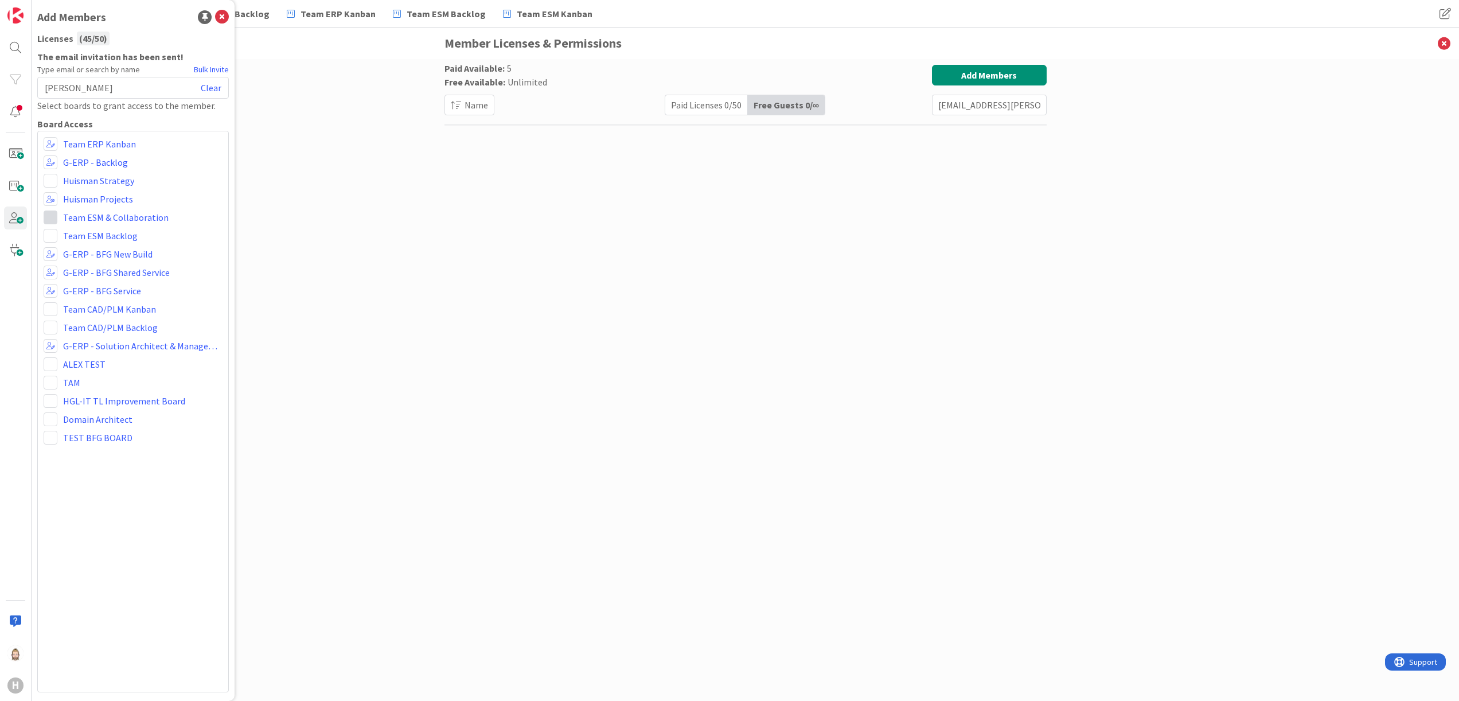
click at [54, 220] on span at bounding box center [51, 217] width 14 height 14
click at [100, 298] on span "Viewer" at bounding box center [125, 303] width 87 height 17
click at [49, 237] on span at bounding box center [51, 236] width 14 height 14
click at [88, 314] on span "Viewer" at bounding box center [125, 321] width 87 height 17
click at [54, 306] on span at bounding box center [51, 309] width 14 height 14
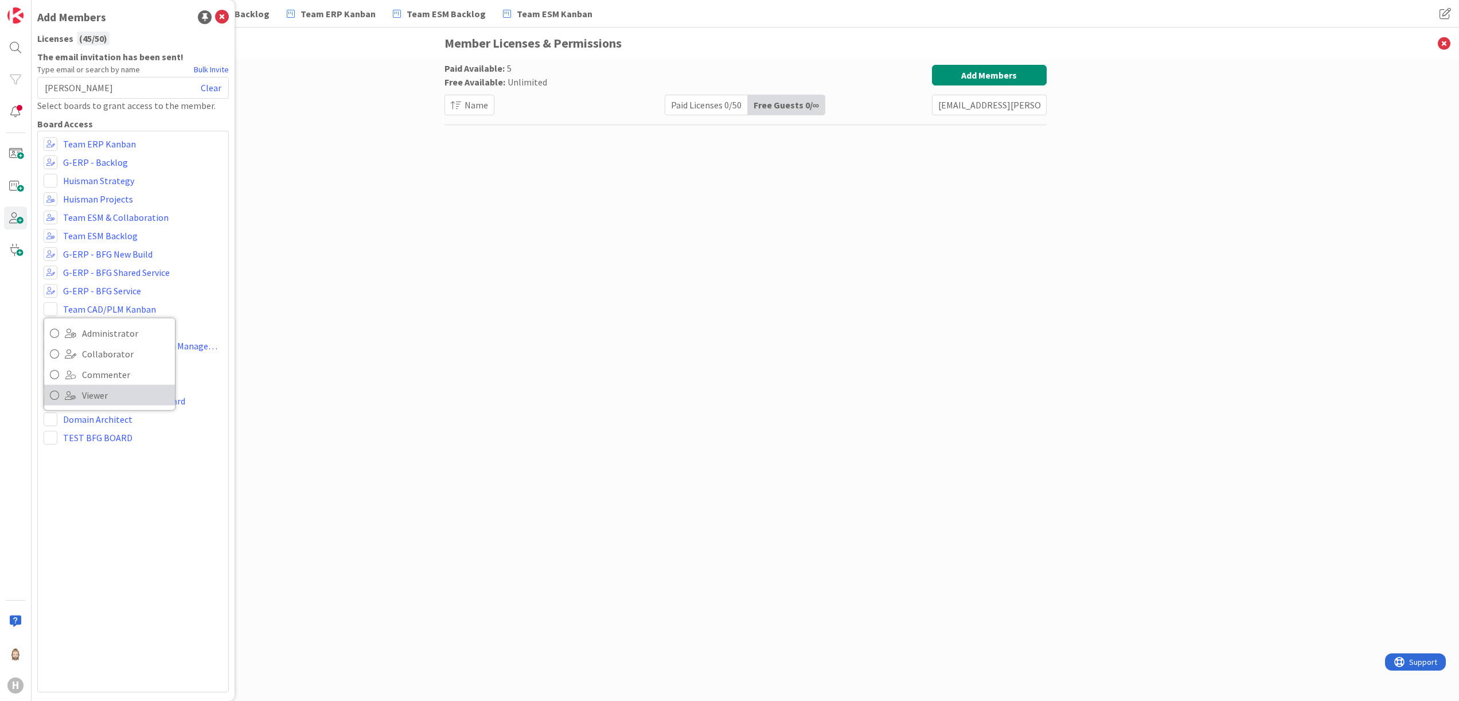
click at [103, 388] on span "Viewer" at bounding box center [125, 394] width 87 height 17
click at [53, 331] on span at bounding box center [51, 327] width 14 height 14
click at [101, 406] on span "Viewer" at bounding box center [125, 413] width 87 height 17
click at [154, 533] on div "Team ERP Kanban G-ERP - Backlog [PERSON_NAME] Strategy [PERSON_NAME] Projects A…" at bounding box center [132, 411] width 191 height 561
click at [221, 14] on icon at bounding box center [222, 17] width 14 height 14
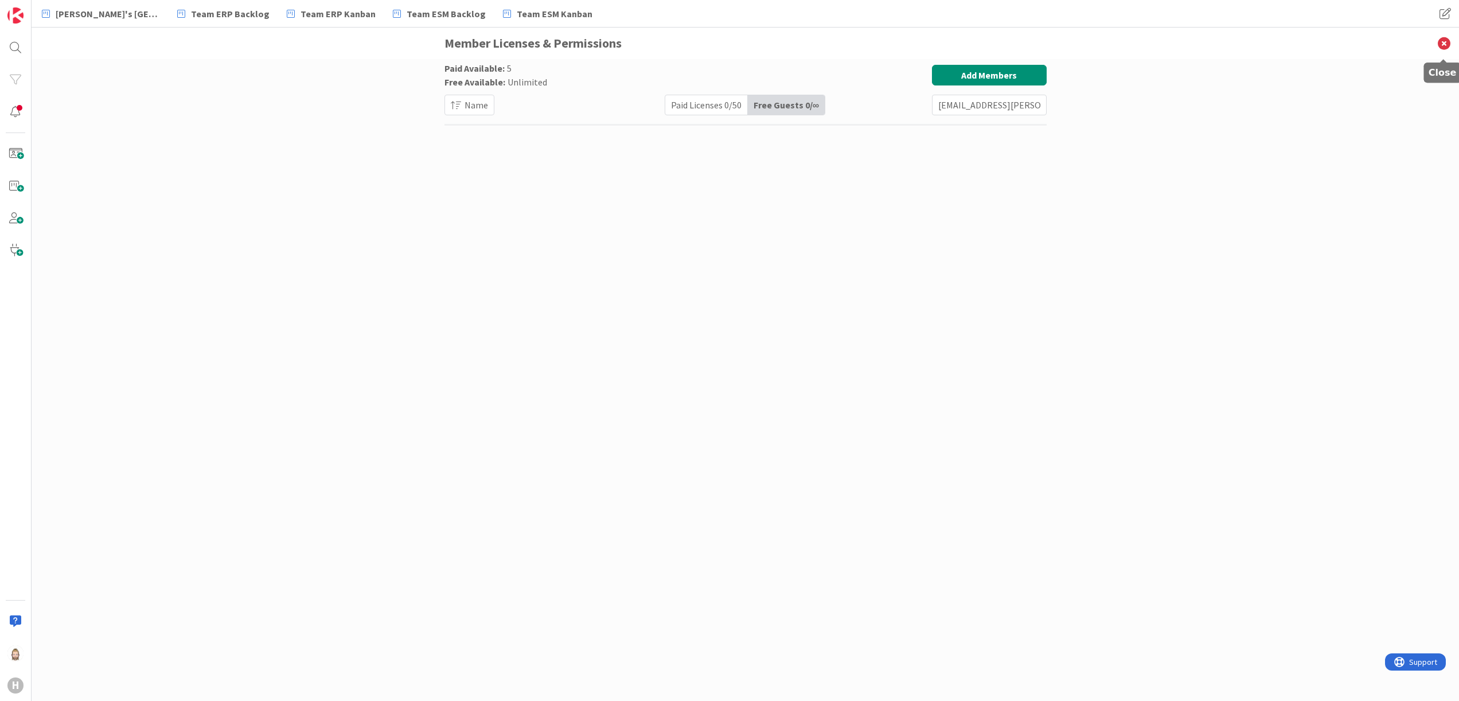
click at [1443, 40] on icon at bounding box center [1444, 44] width 30 height 32
